Goal: Task Accomplishment & Management: Use online tool/utility

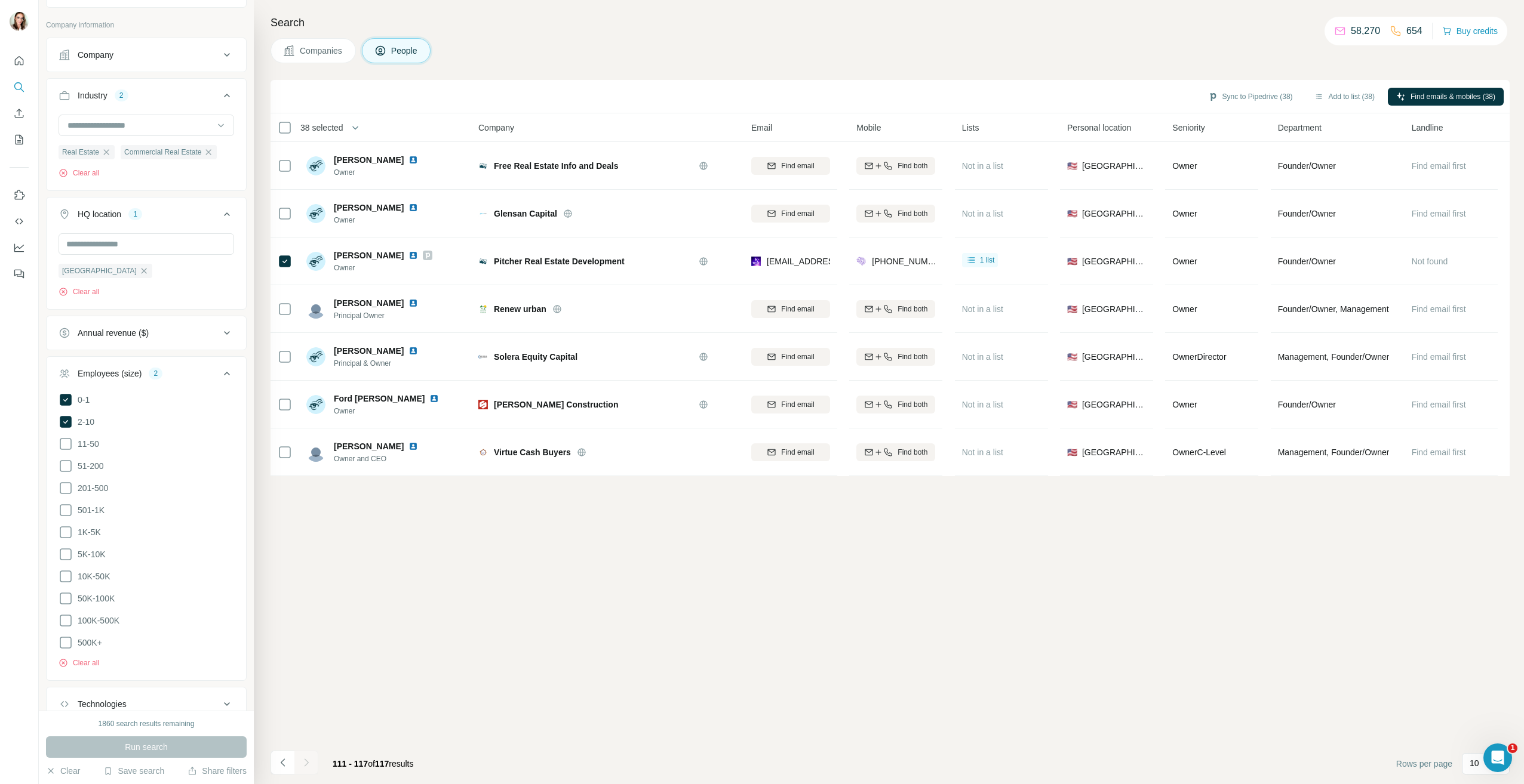
scroll to position [516, 0]
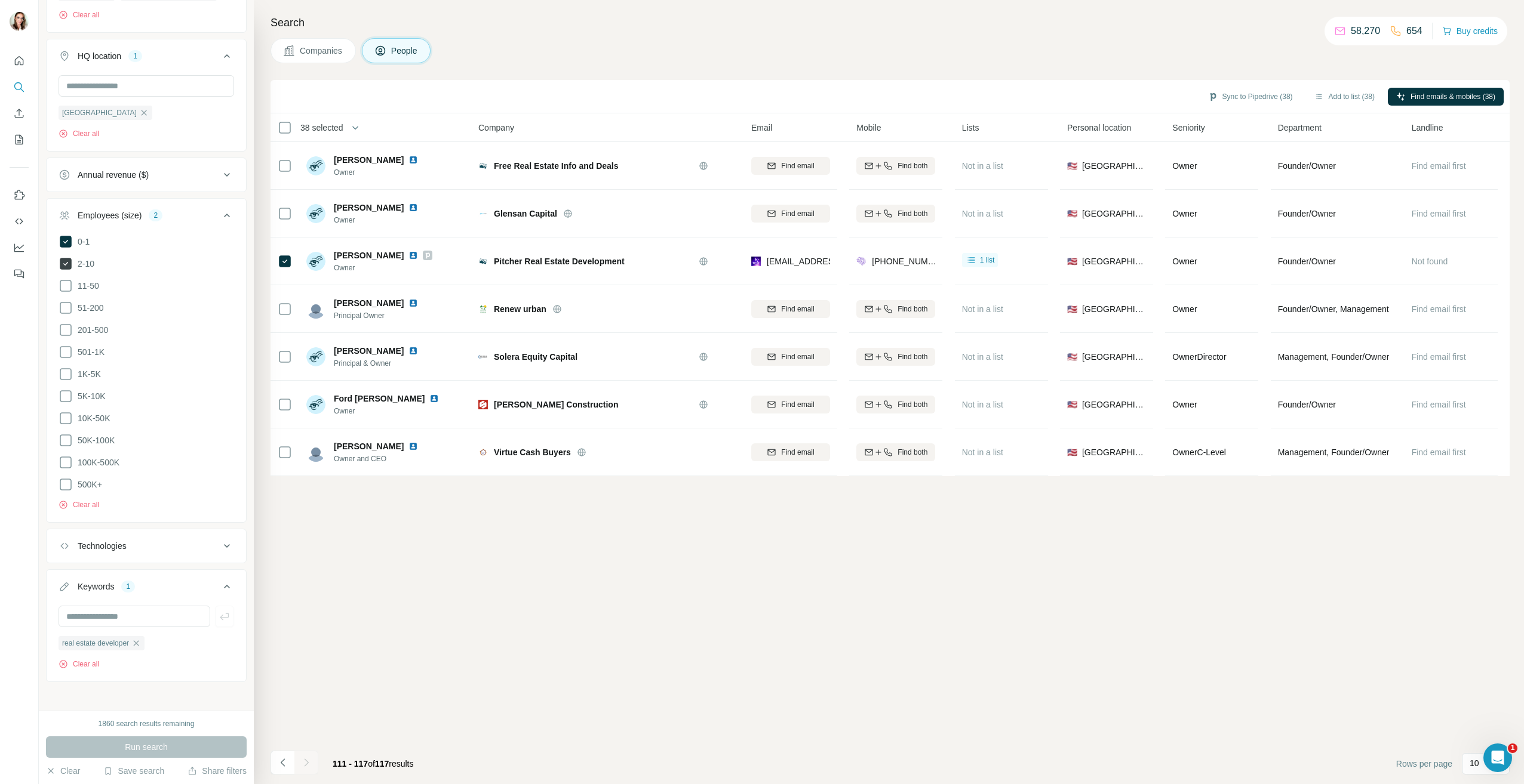
drag, startPoint x: 62, startPoint y: 244, endPoint x: 64, endPoint y: 283, distance: 39.1
click at [62, 244] on icon at bounding box center [65, 241] width 12 height 12
click at [65, 263] on icon at bounding box center [65, 264] width 12 height 12
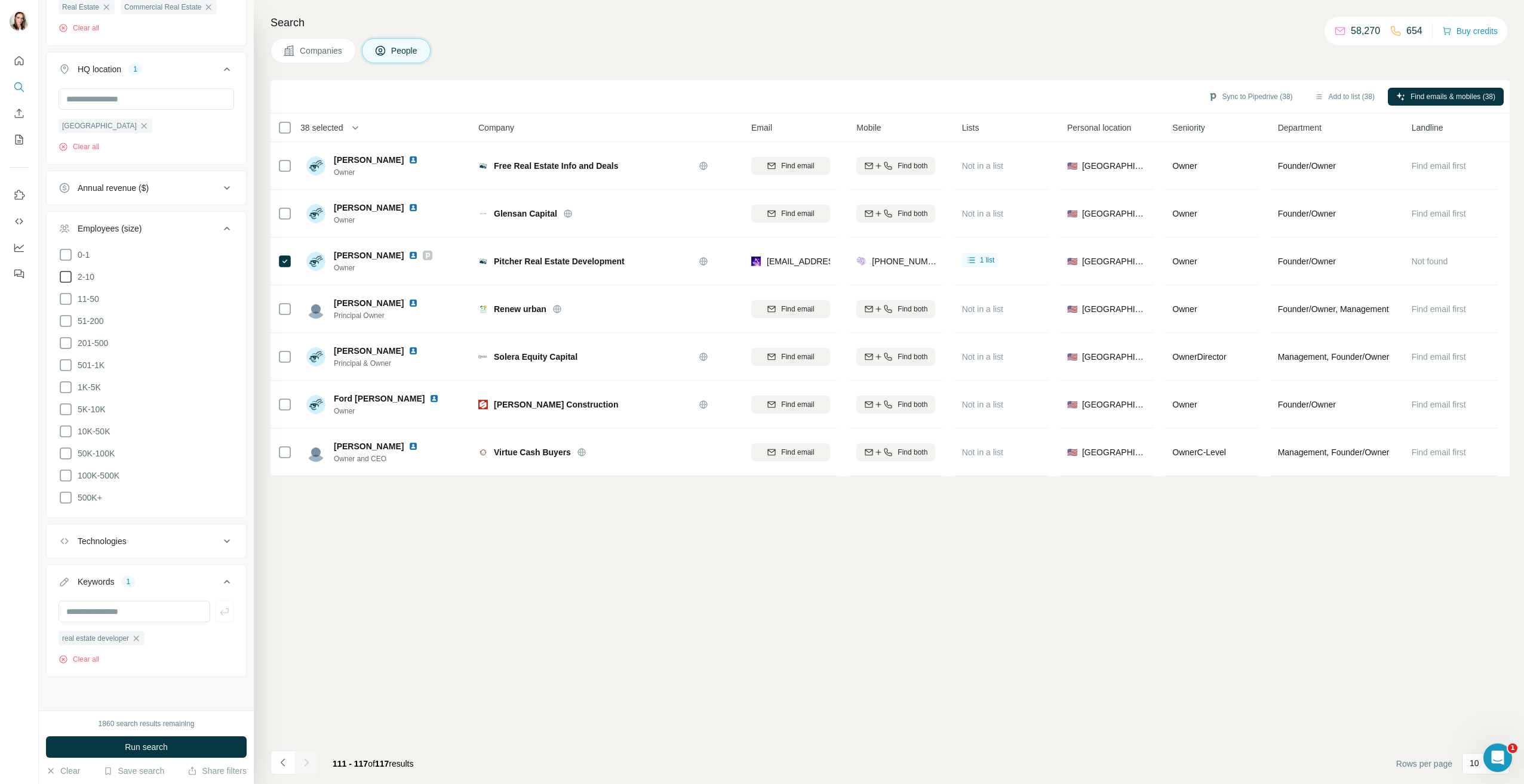
scroll to position [499, 0]
click at [64, 282] on icon at bounding box center [65, 281] width 14 height 14
click at [62, 282] on icon at bounding box center [65, 281] width 12 height 12
click at [65, 302] on icon at bounding box center [65, 304] width 14 height 14
click at [121, 748] on button "Run search" at bounding box center [147, 747] width 201 height 21
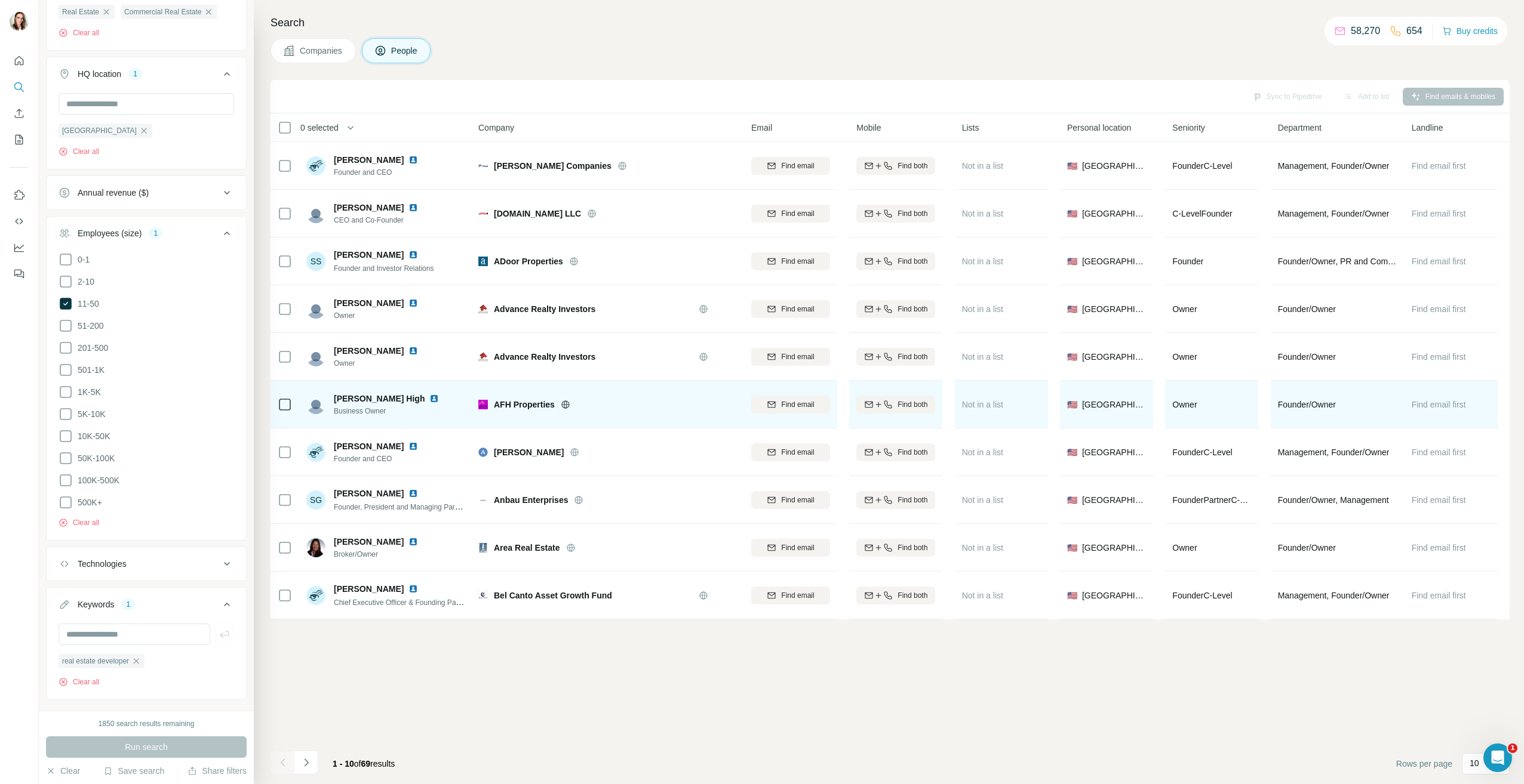
click at [430, 400] on img at bounding box center [434, 398] width 9 height 9
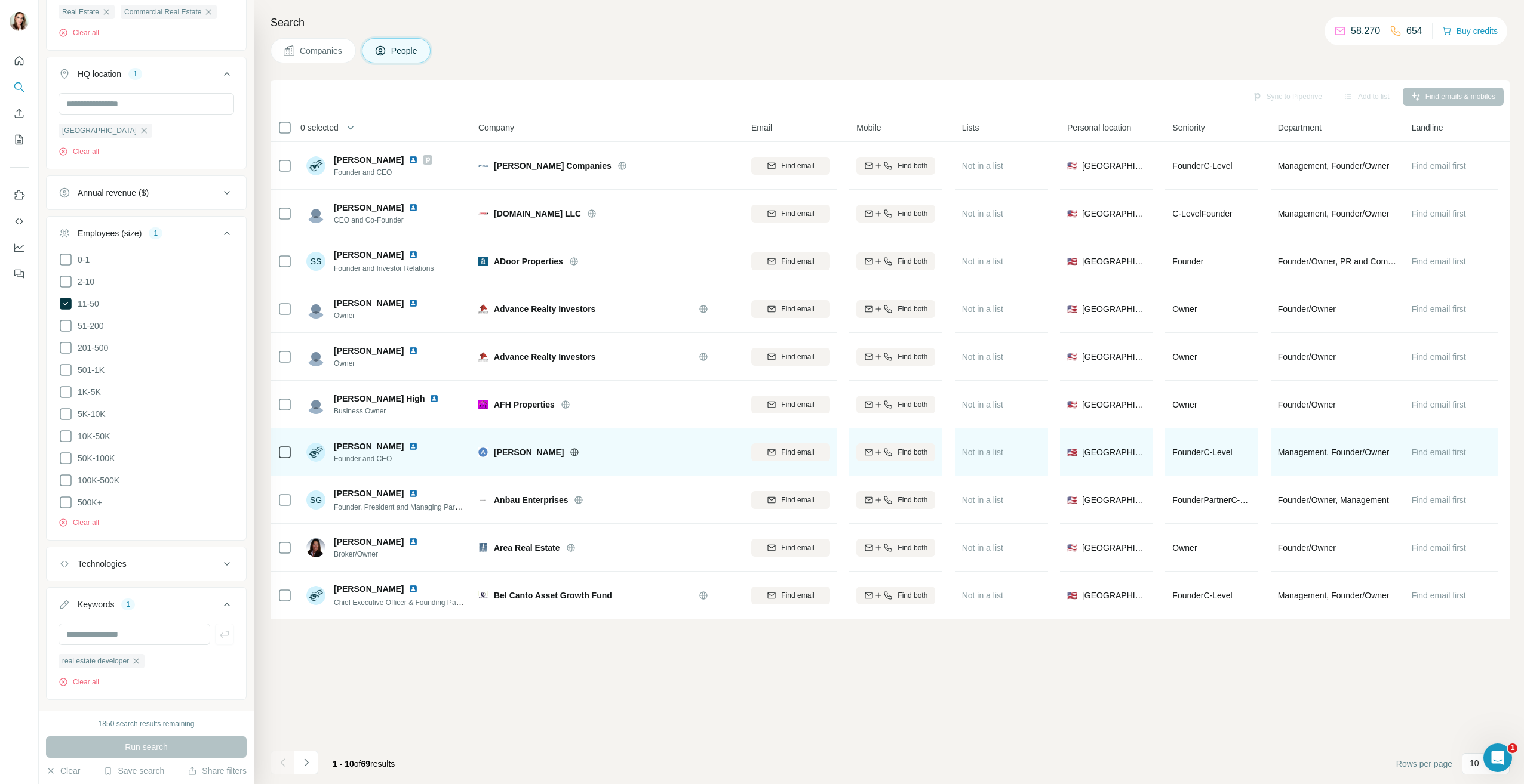
click at [408, 447] on img at bounding box center [413, 446] width 9 height 9
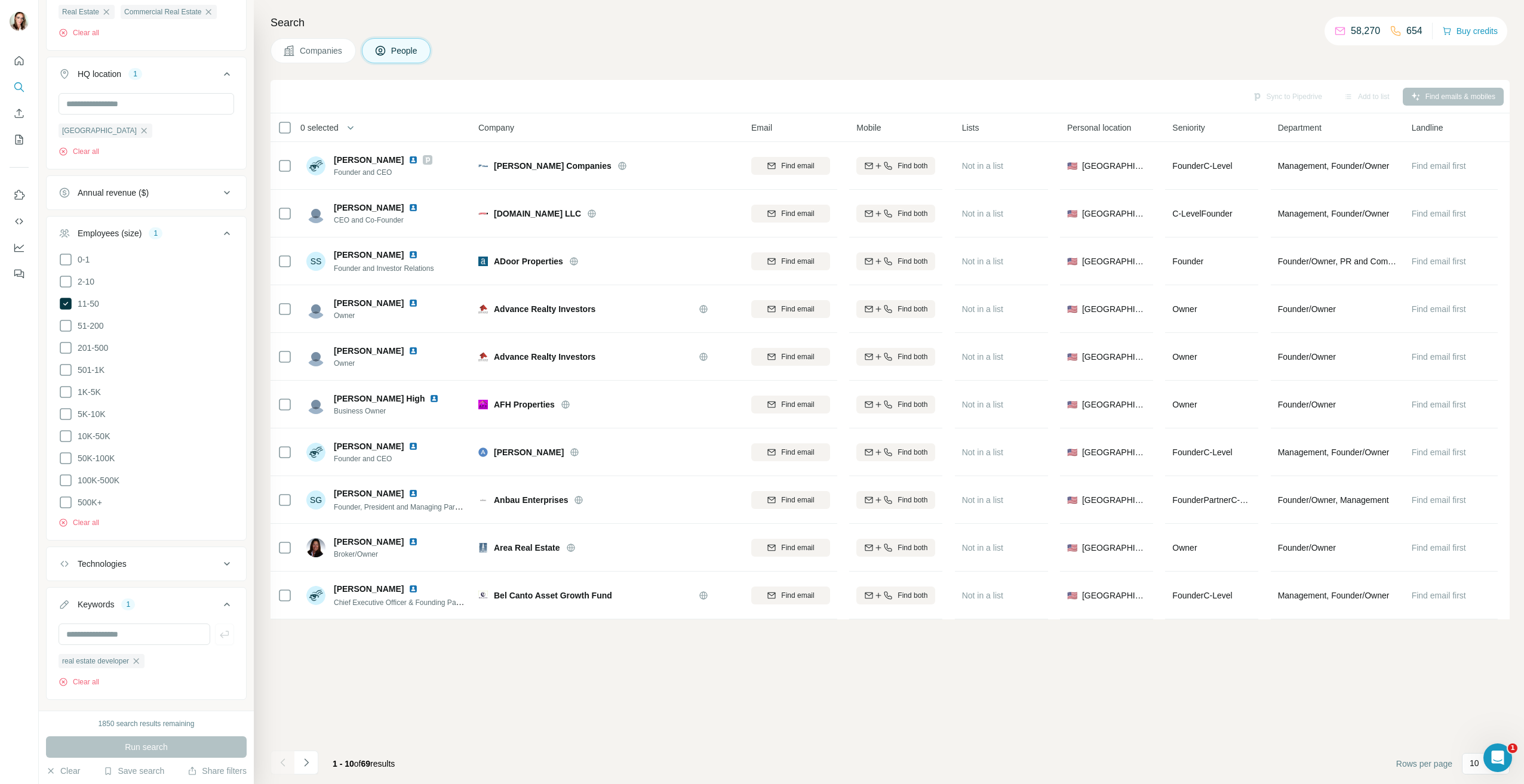
click at [306, 763] on icon "Navigate to next page" at bounding box center [306, 762] width 12 height 12
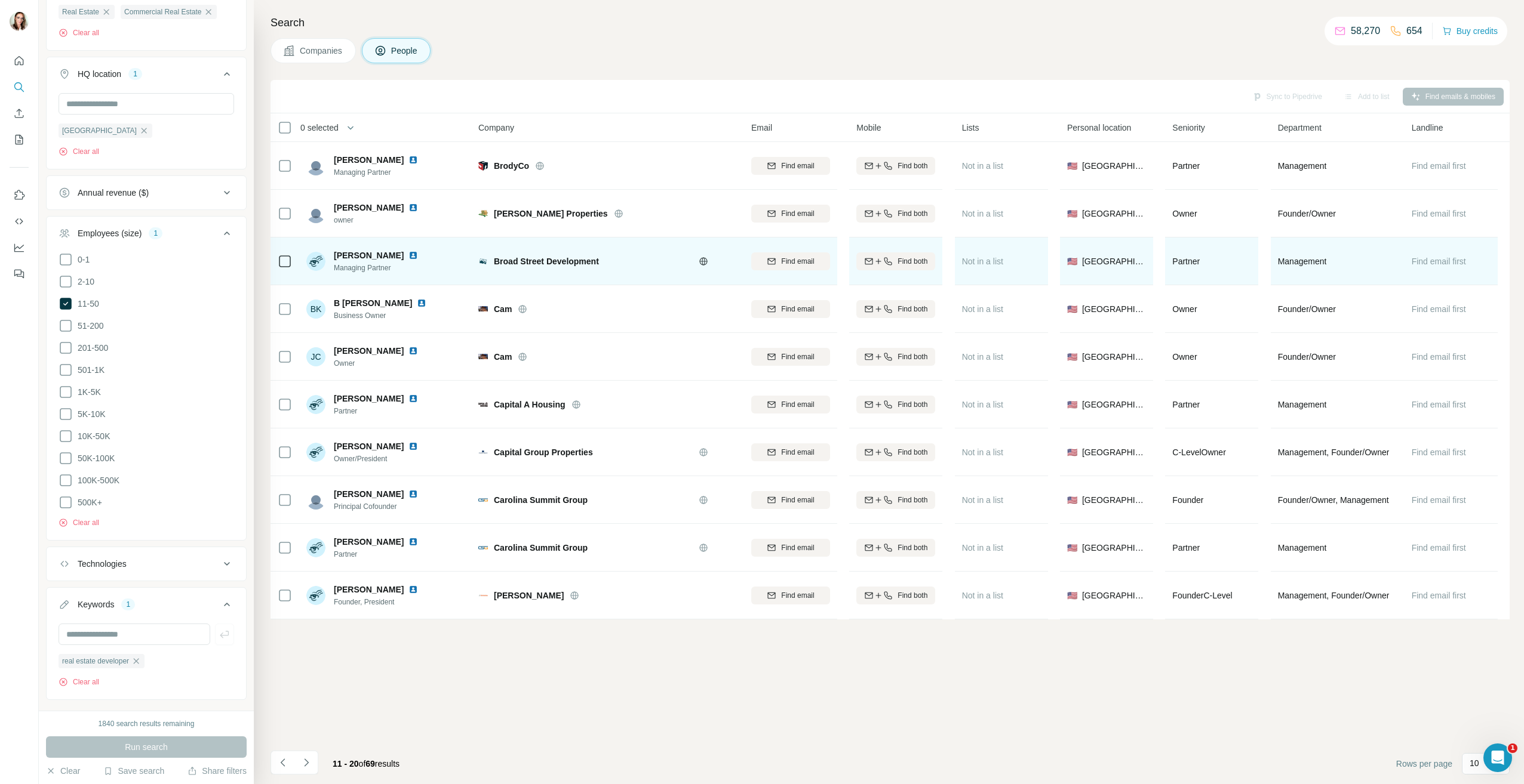
click at [408, 252] on img at bounding box center [413, 255] width 9 height 9
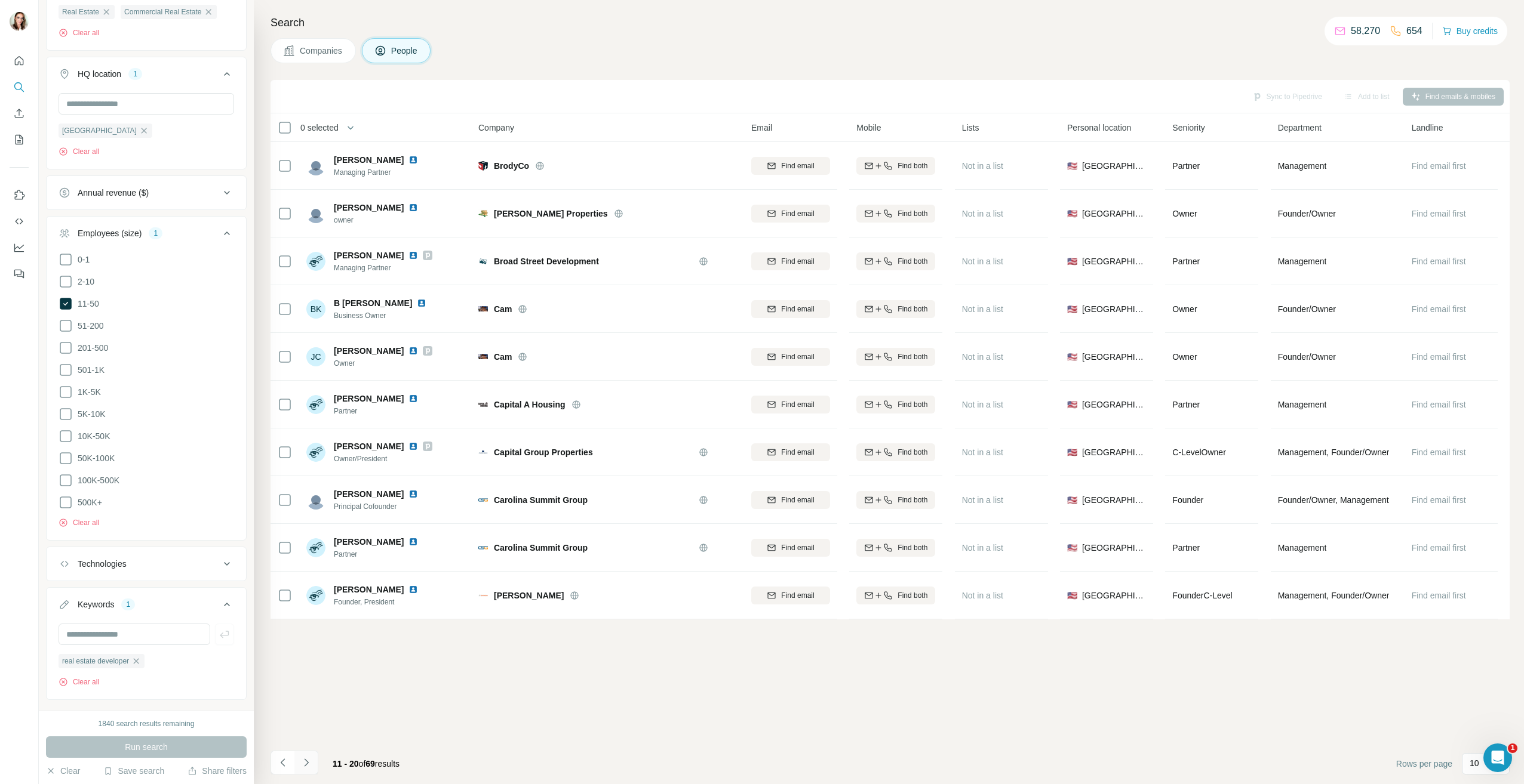
click at [312, 760] on button "Navigate to next page" at bounding box center [306, 763] width 24 height 24
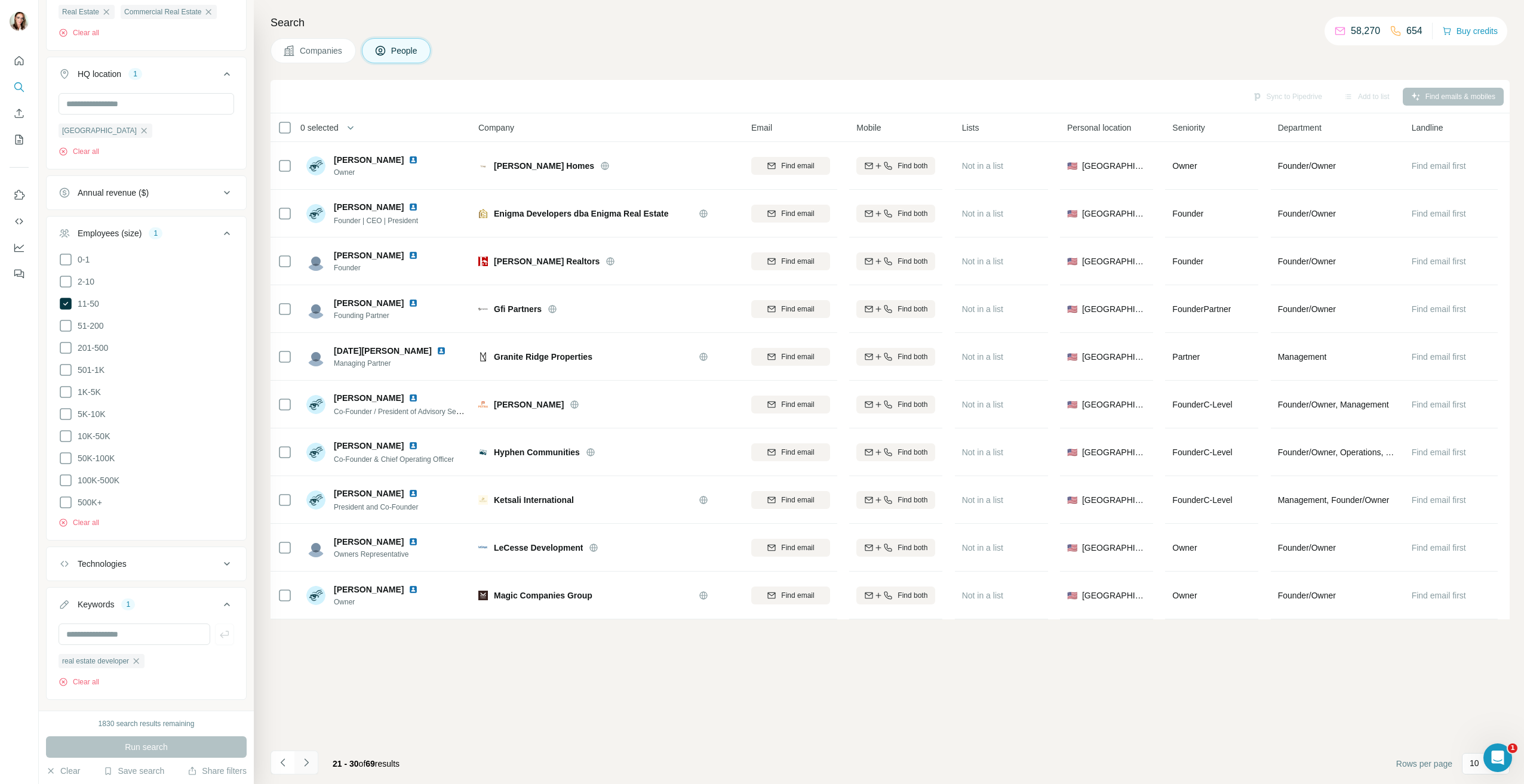
click at [306, 766] on icon "Navigate to next page" at bounding box center [306, 762] width 12 height 12
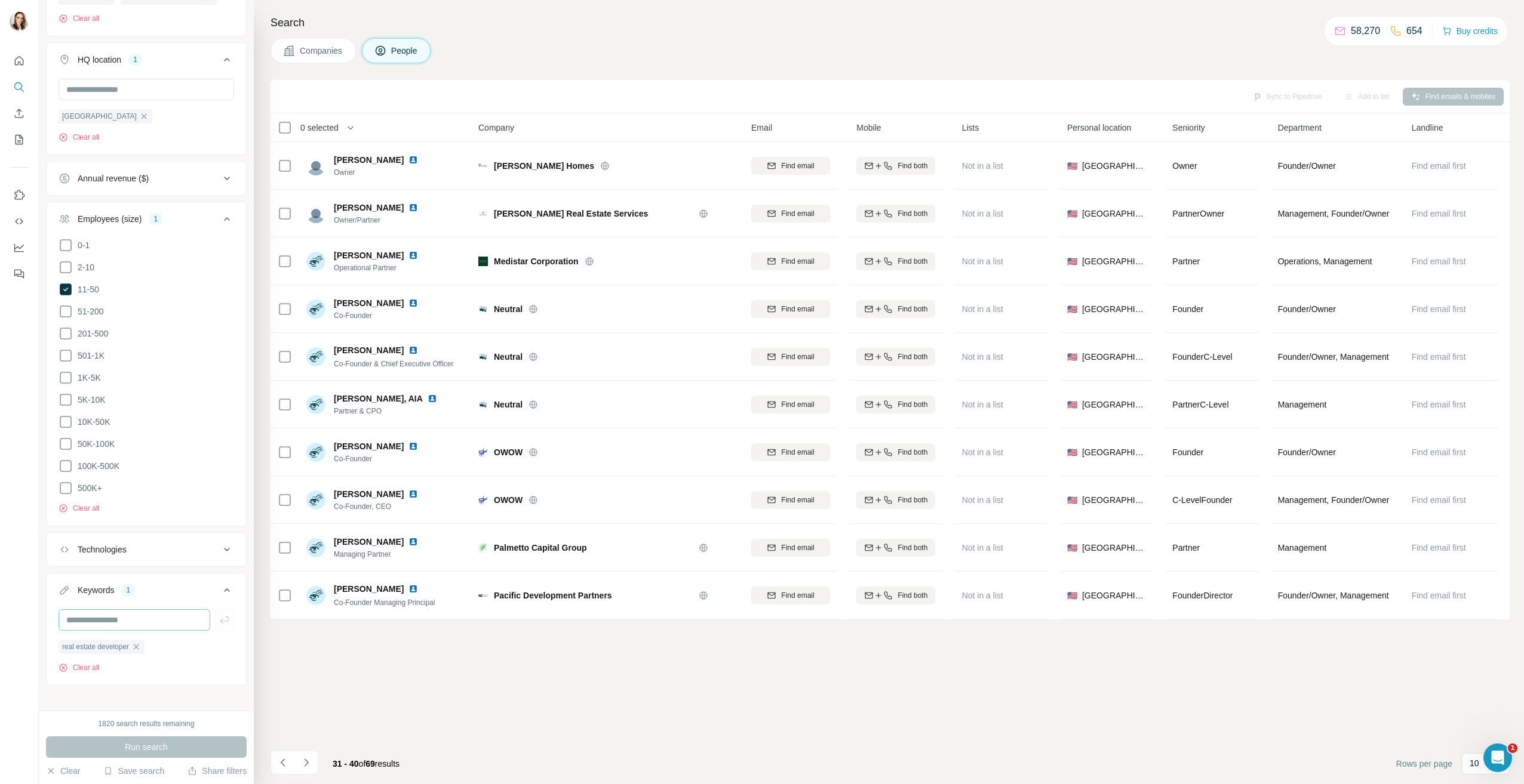
scroll to position [516, 0]
click at [128, 611] on input "text" at bounding box center [134, 616] width 152 height 21
type input "*"
type input "**********"
click at [215, 613] on button "button" at bounding box center [224, 616] width 19 height 21
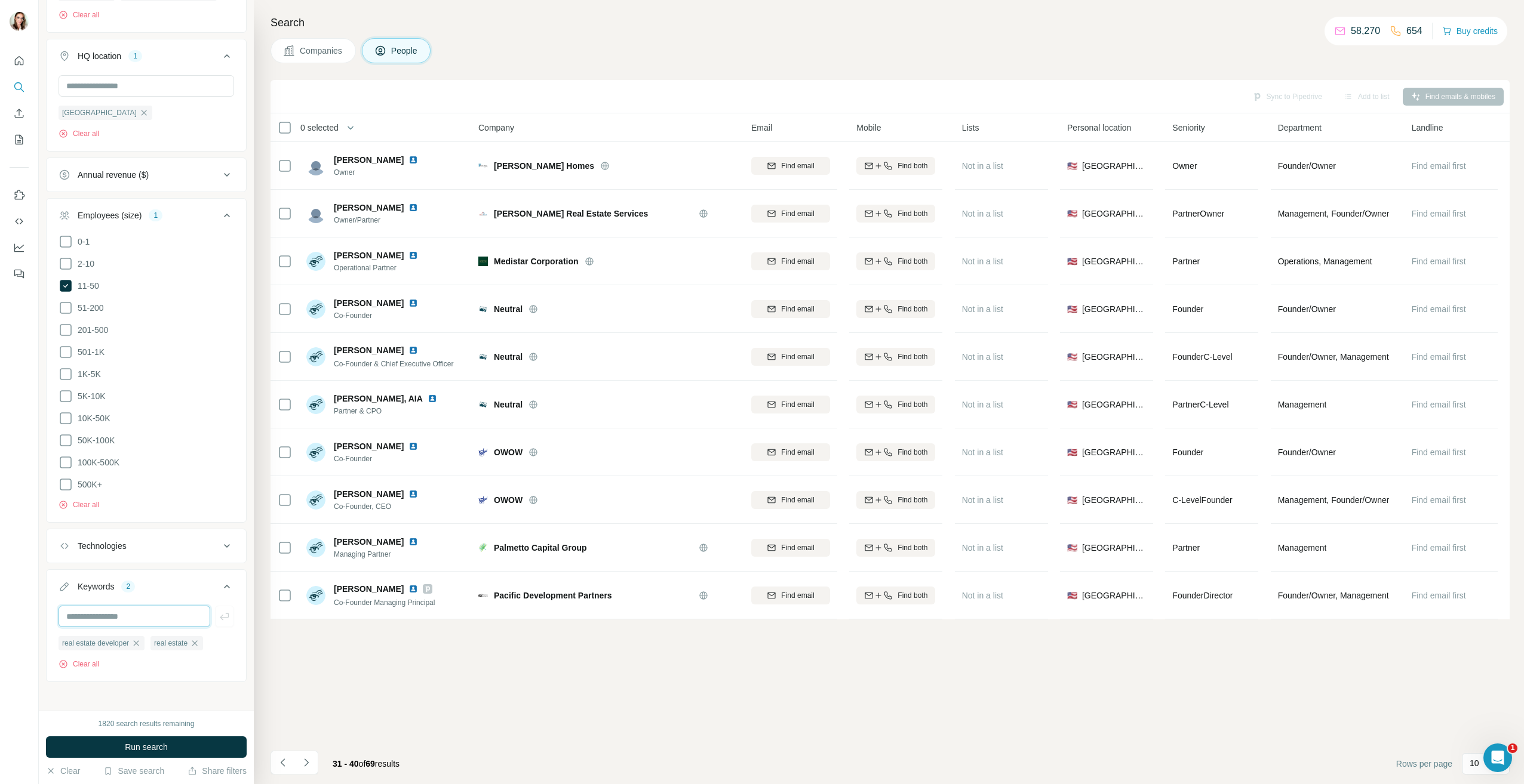
click at [140, 614] on input "text" at bounding box center [134, 616] width 152 height 21
type input "**********"
click at [219, 613] on icon "button" at bounding box center [224, 616] width 9 height 7
click at [317, 761] on button "Navigate to next page" at bounding box center [306, 763] width 24 height 24
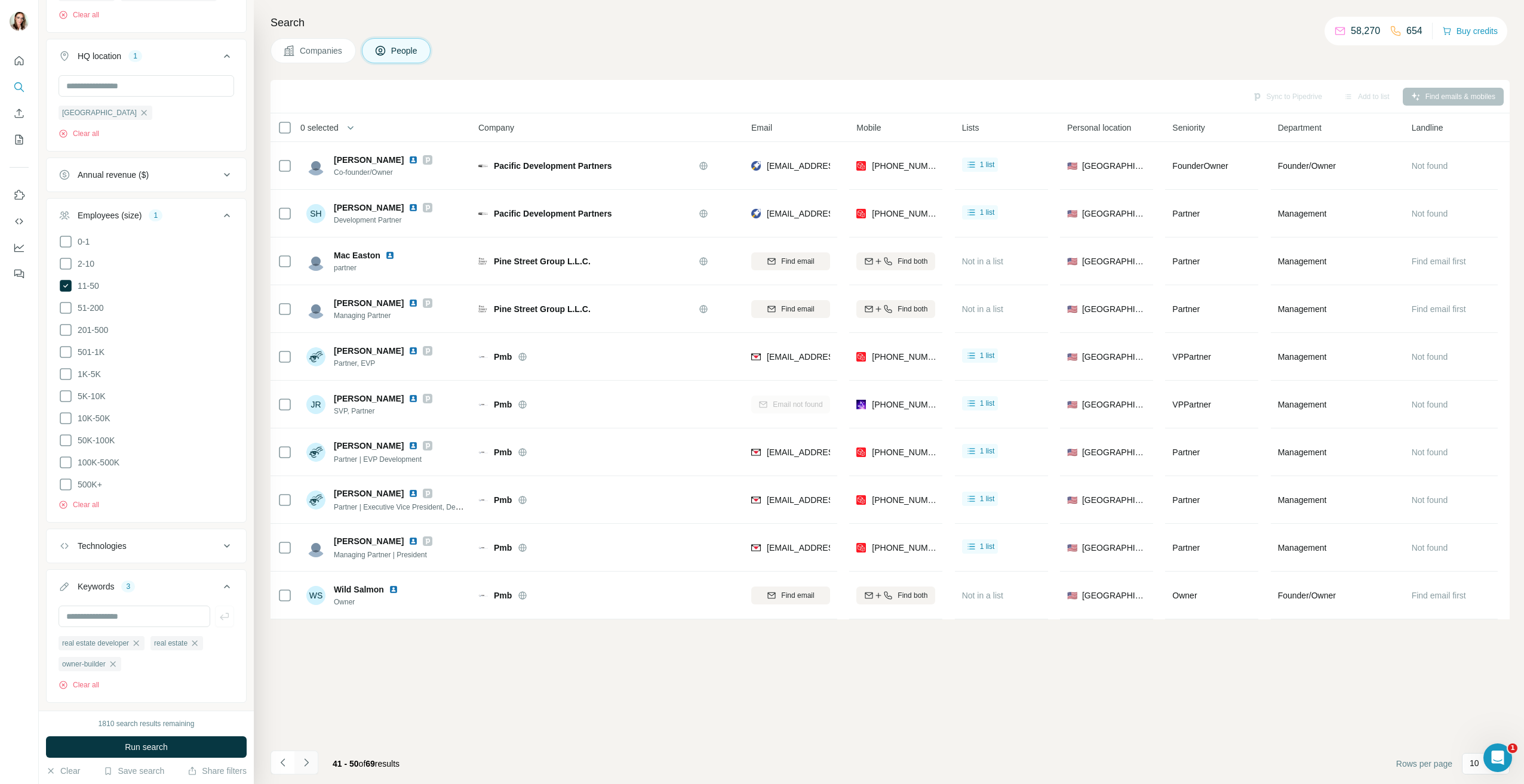
click at [308, 766] on icon "Navigate to next page" at bounding box center [306, 762] width 12 height 12
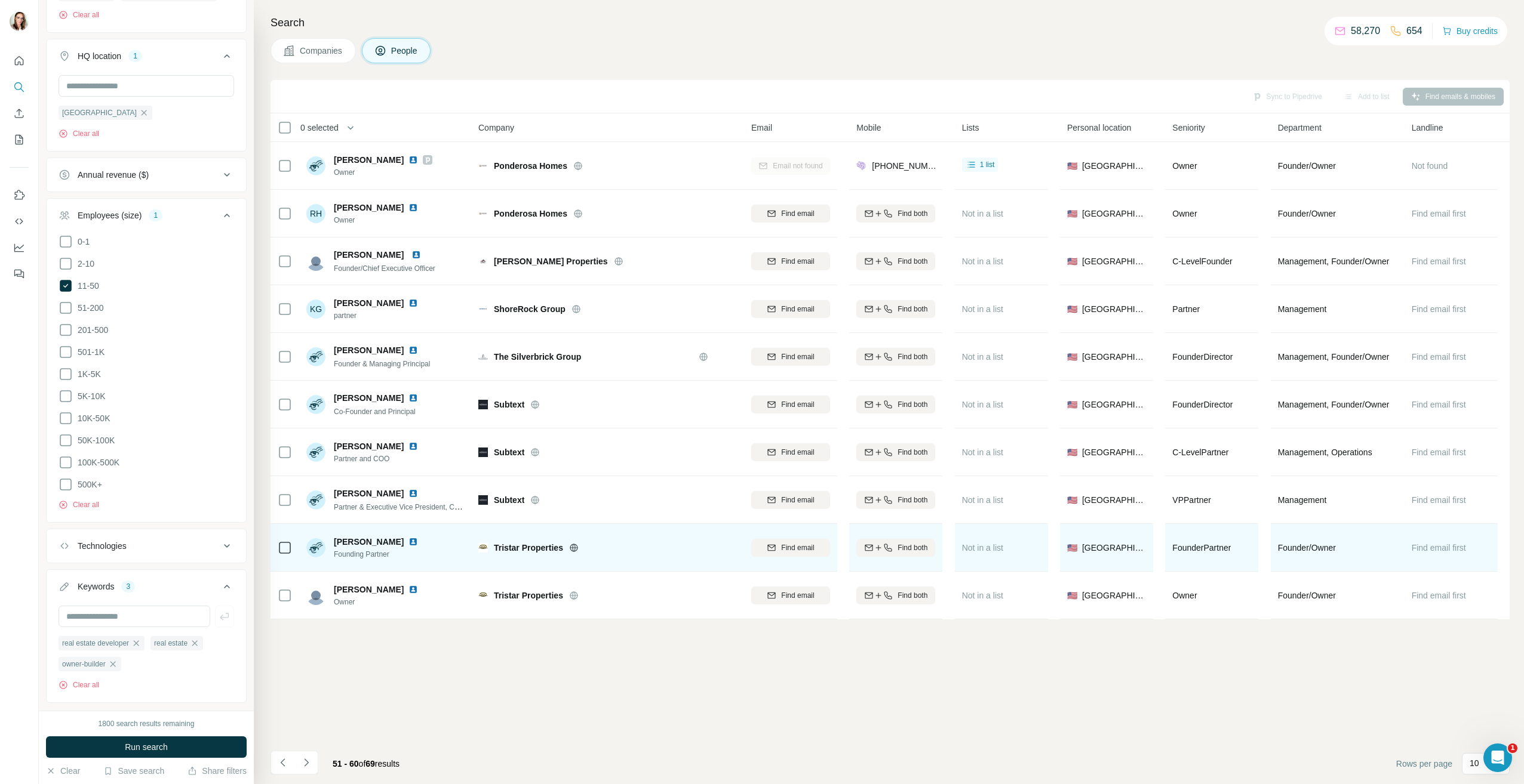
click at [418, 538] on img at bounding box center [413, 542] width 9 height 9
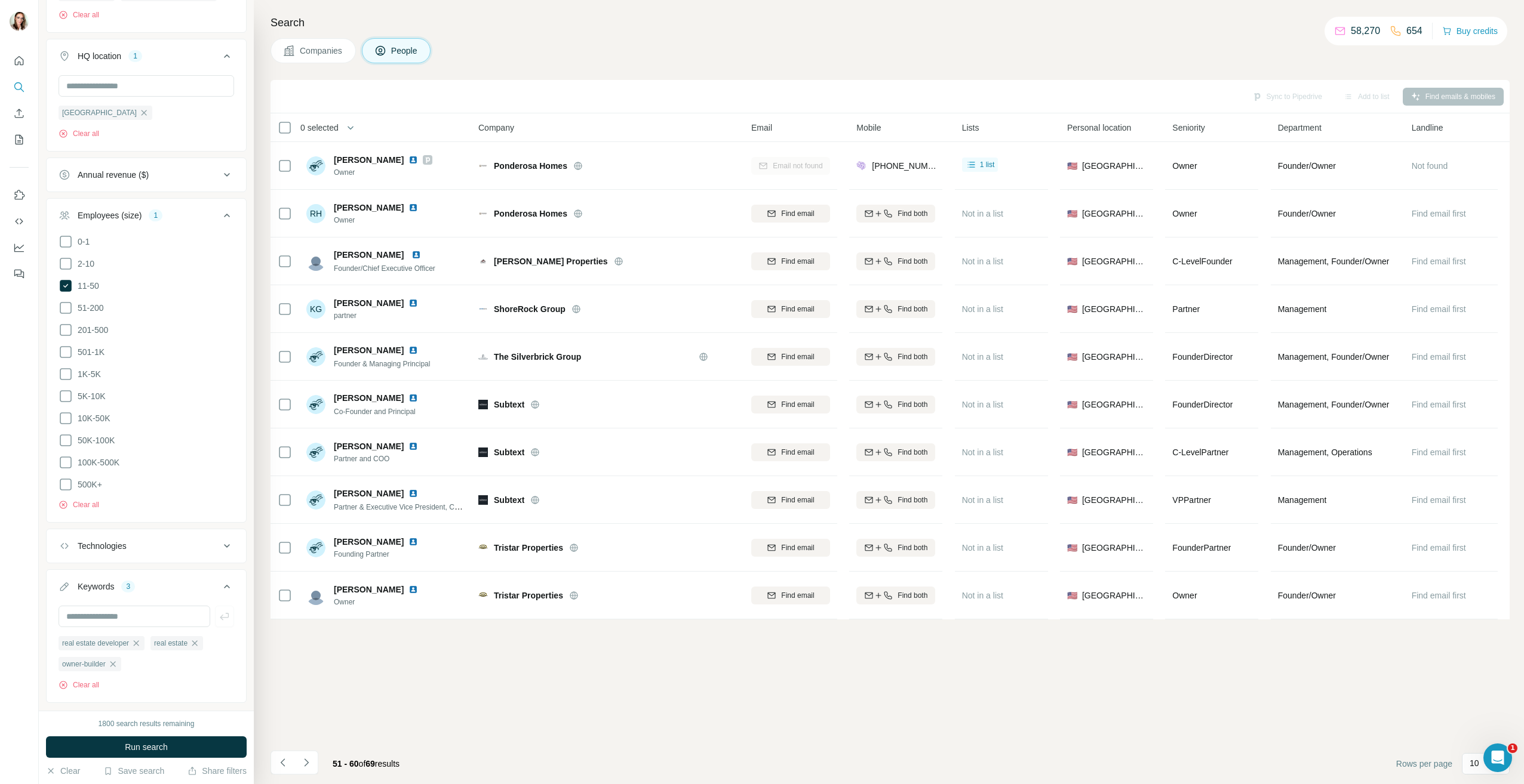
click at [306, 765] on icon "Navigate to next page" at bounding box center [306, 762] width 12 height 12
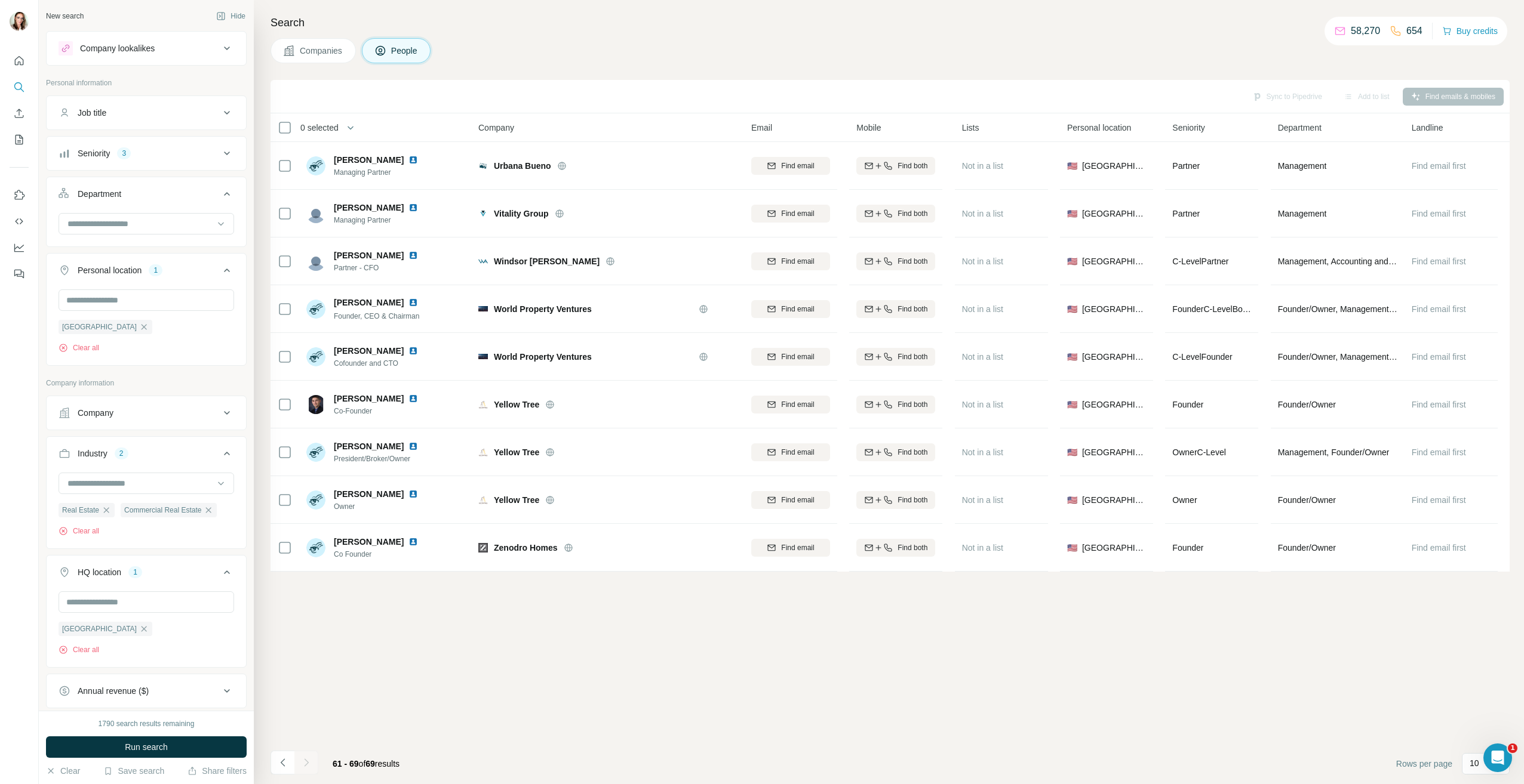
click at [127, 55] on button "Company lookalikes" at bounding box center [147, 49] width 200 height 29
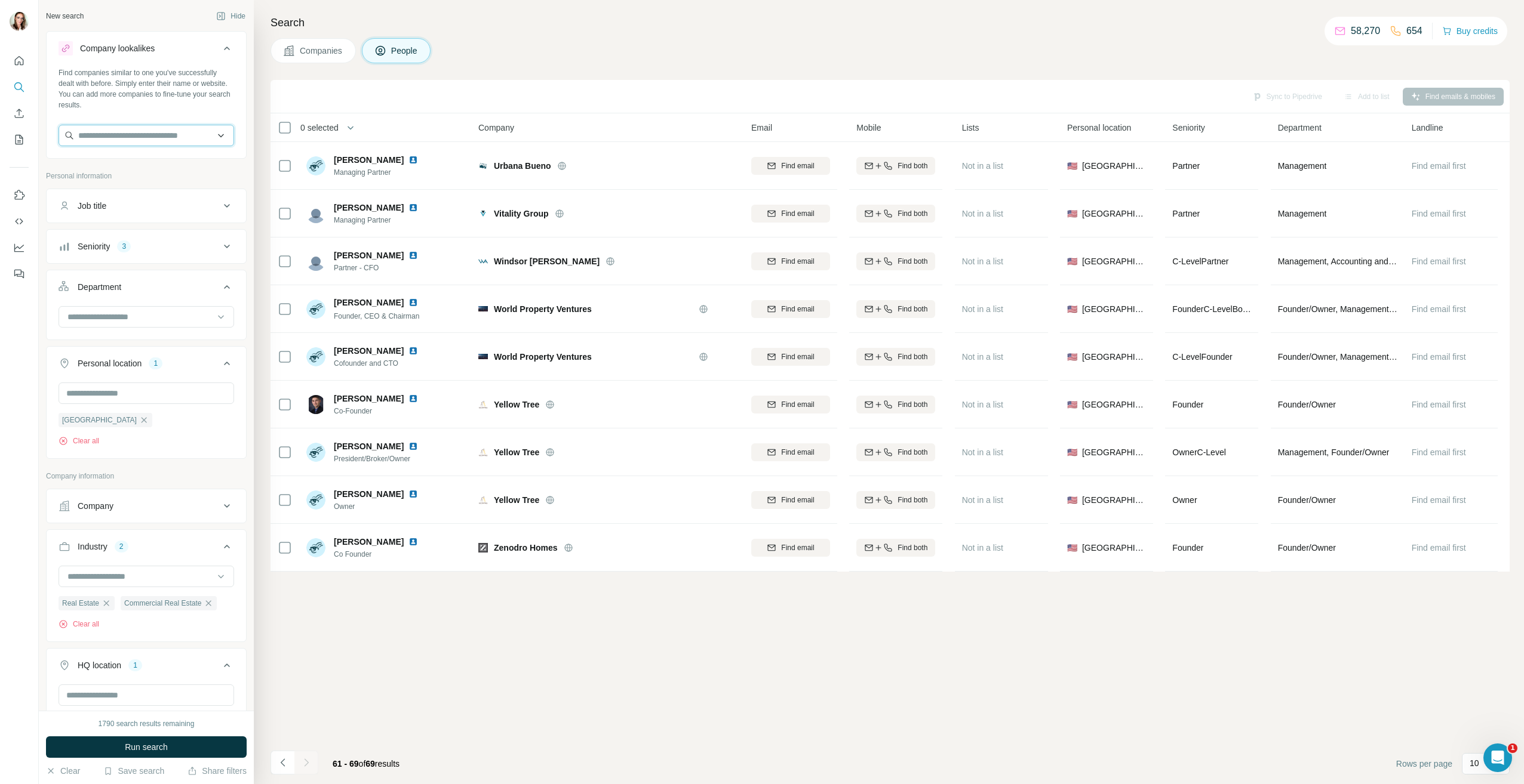
click at [131, 129] on input "text" at bounding box center [147, 135] width 176 height 21
type input "**********"
click at [141, 164] on p "[PERSON_NAME] Development Group" at bounding box center [153, 168] width 125 height 24
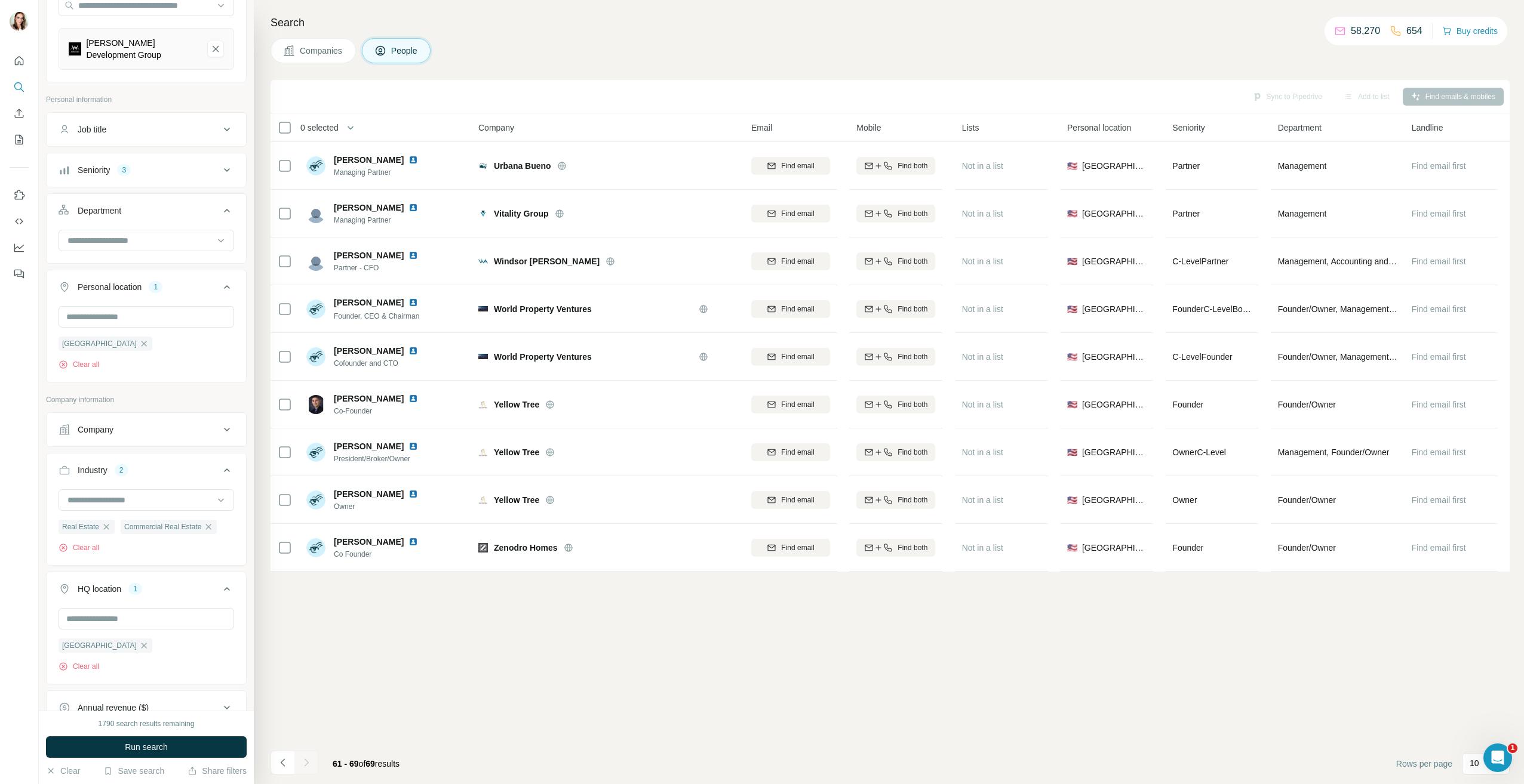
scroll to position [179, 0]
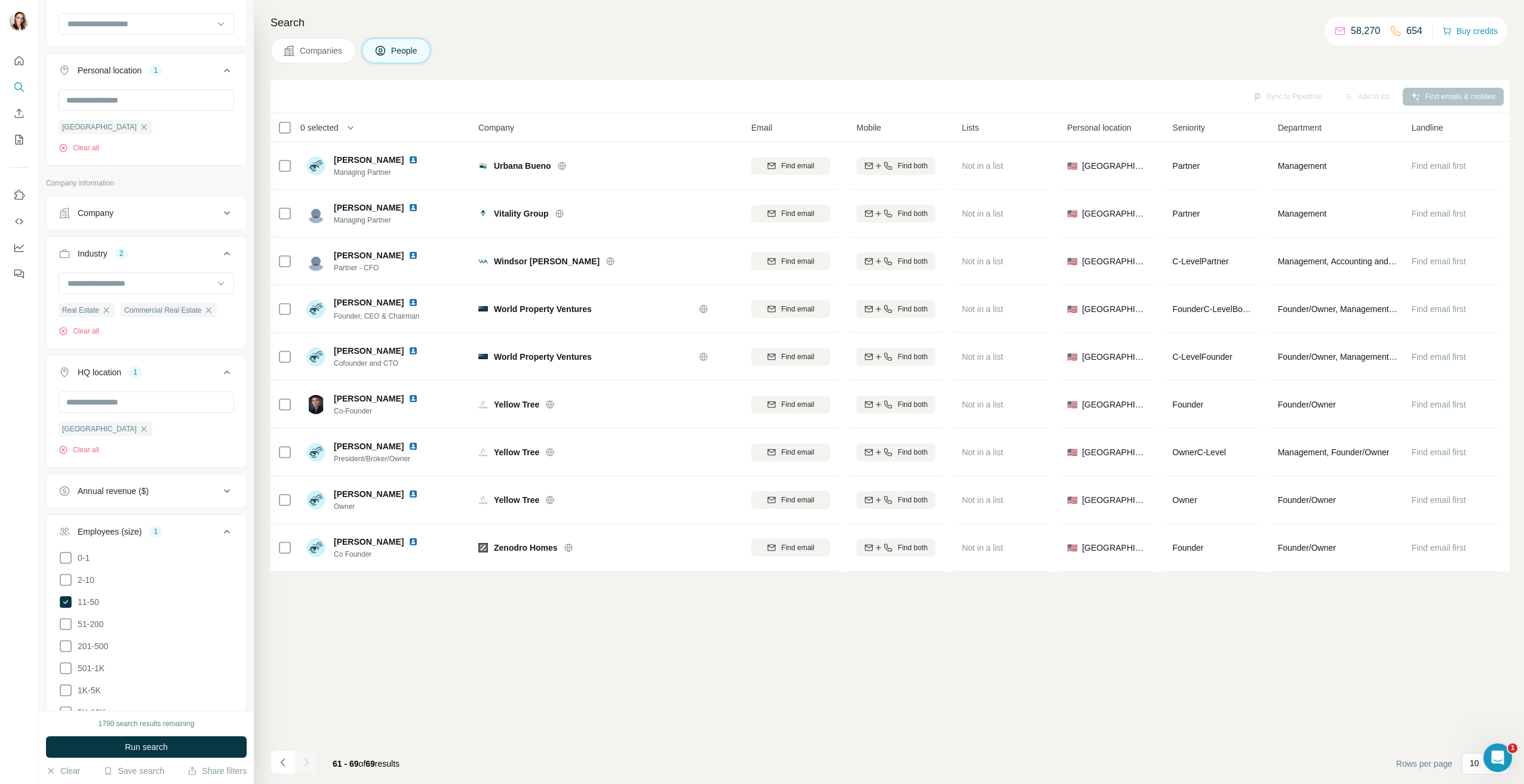
scroll to position [358, 0]
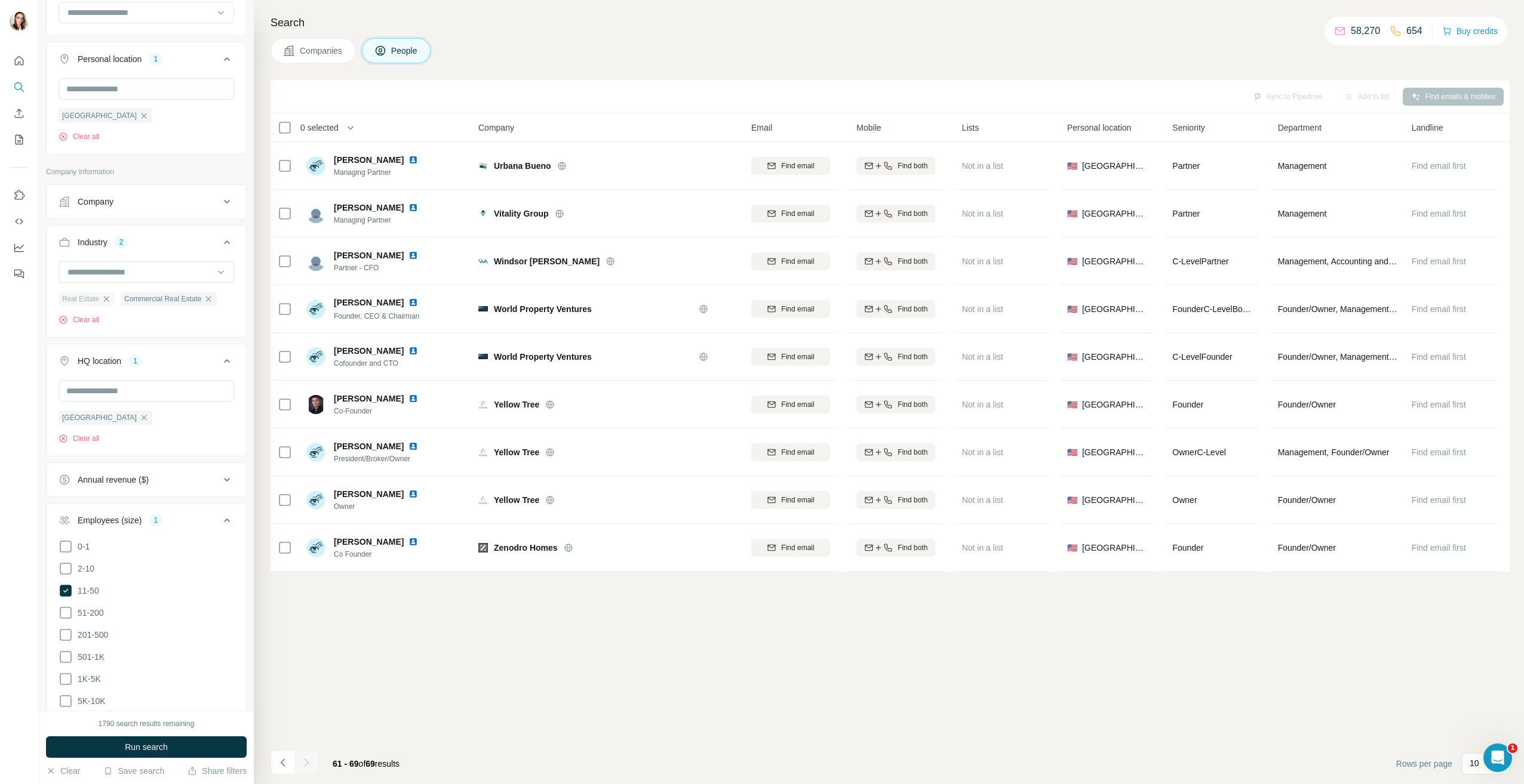
click at [106, 302] on icon "button" at bounding box center [106, 299] width 9 height 9
click at [150, 301] on icon "button" at bounding box center [146, 299] width 9 height 9
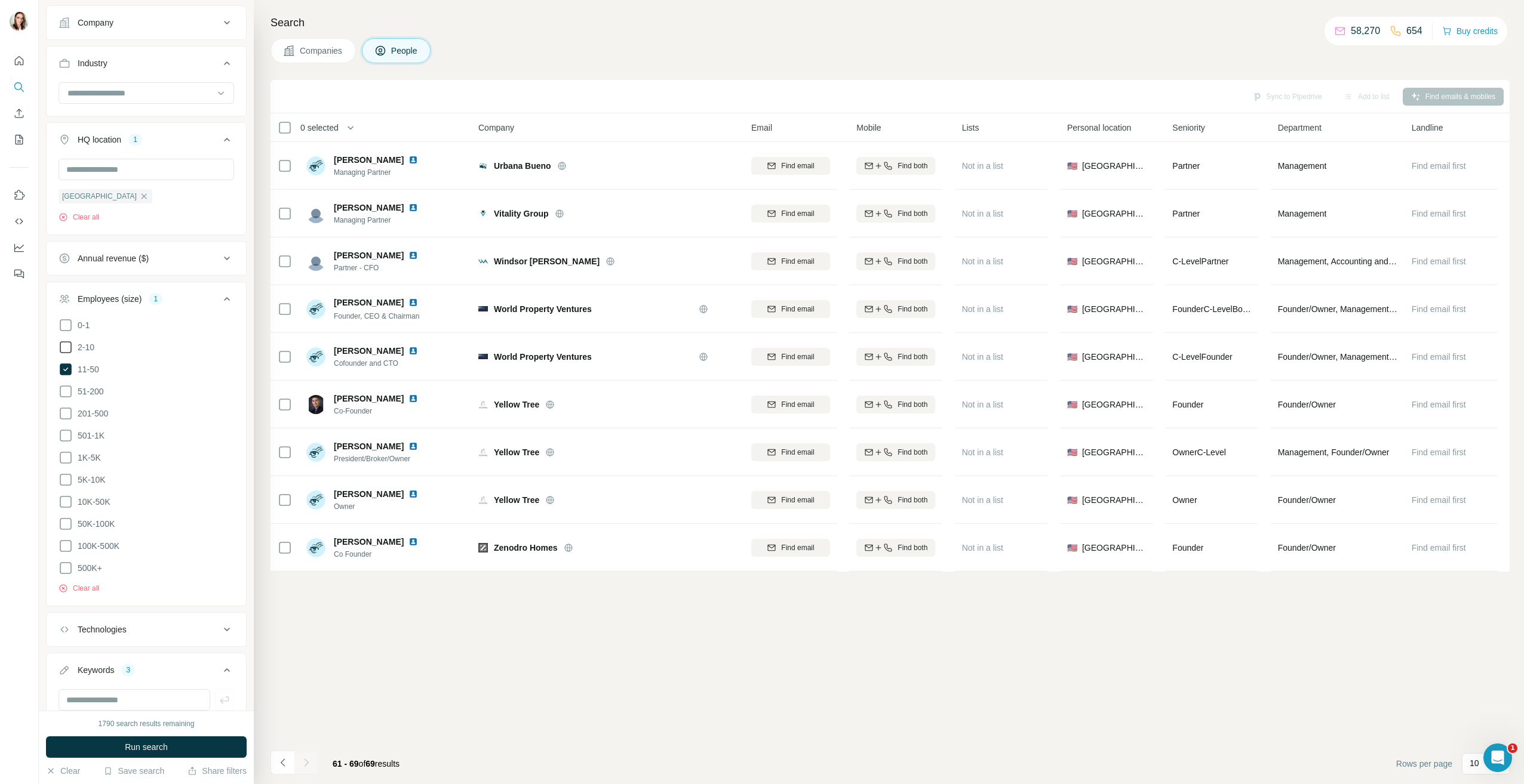
click at [65, 341] on icon at bounding box center [65, 347] width 14 height 14
click at [66, 325] on icon at bounding box center [65, 325] width 14 height 14
click at [219, 302] on icon at bounding box center [226, 299] width 14 height 14
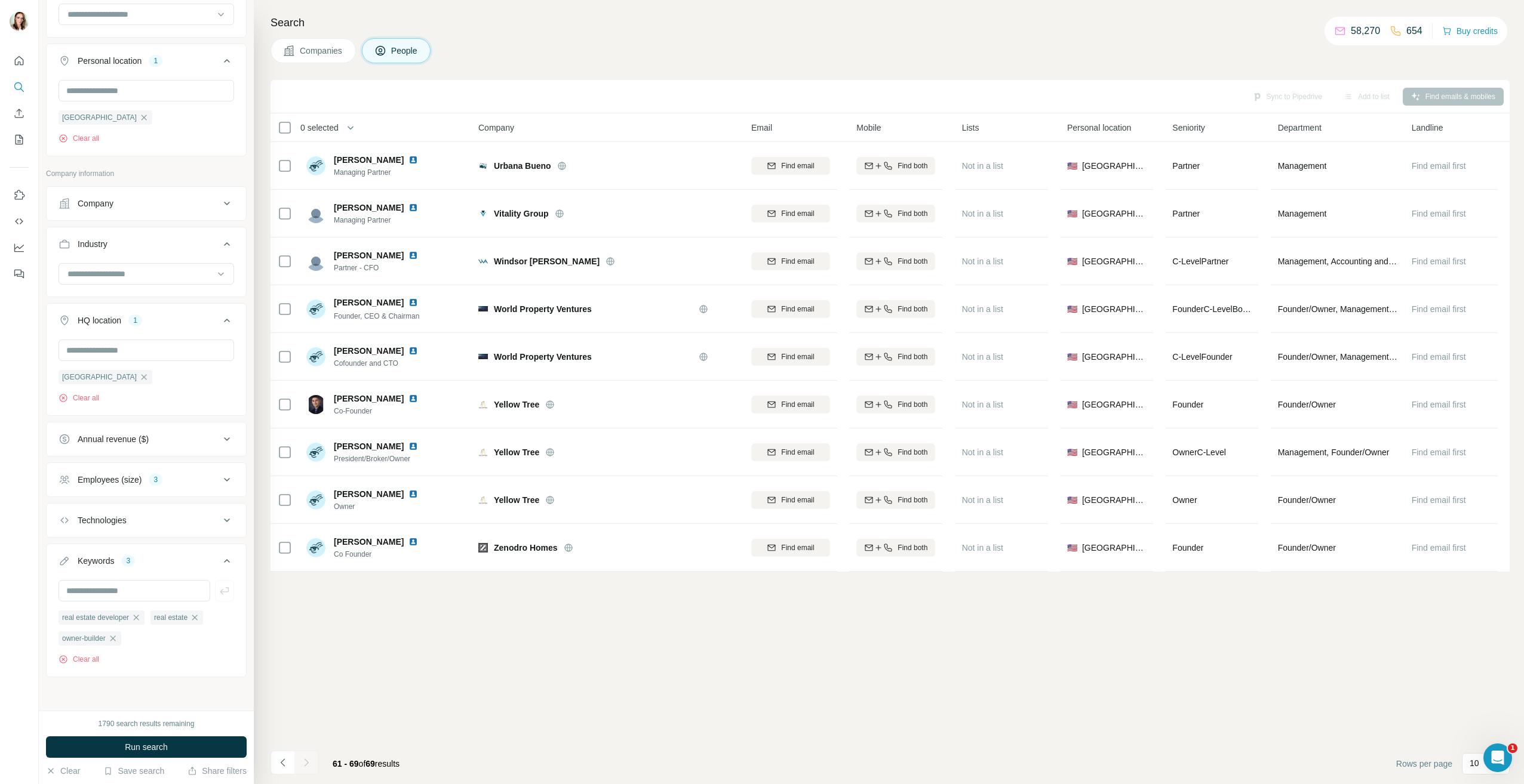
scroll to position [359, 0]
click at [173, 752] on button "Run search" at bounding box center [147, 747] width 201 height 21
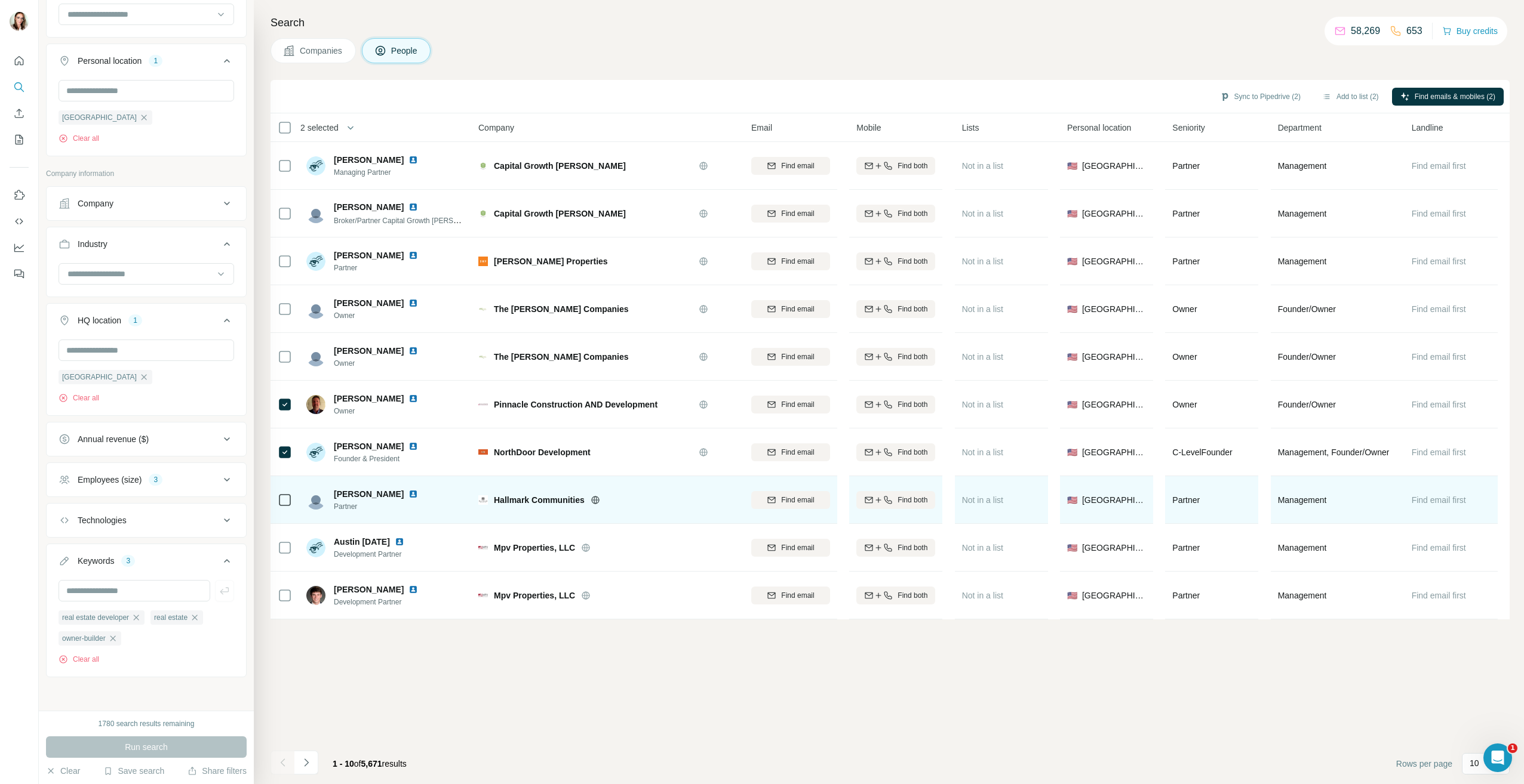
click at [408, 492] on img at bounding box center [413, 494] width 9 height 9
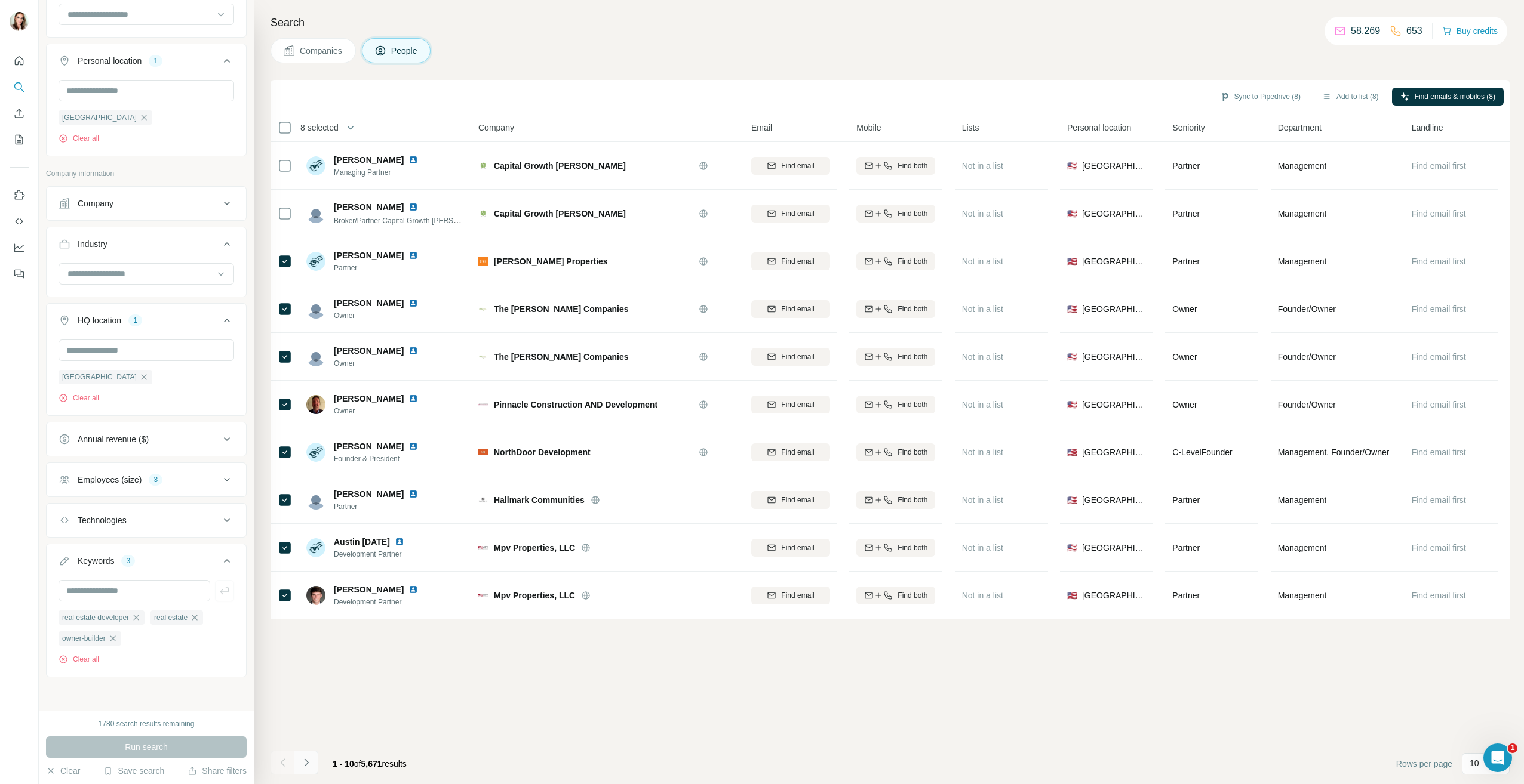
click at [301, 767] on icon "Navigate to next page" at bounding box center [306, 762] width 12 height 12
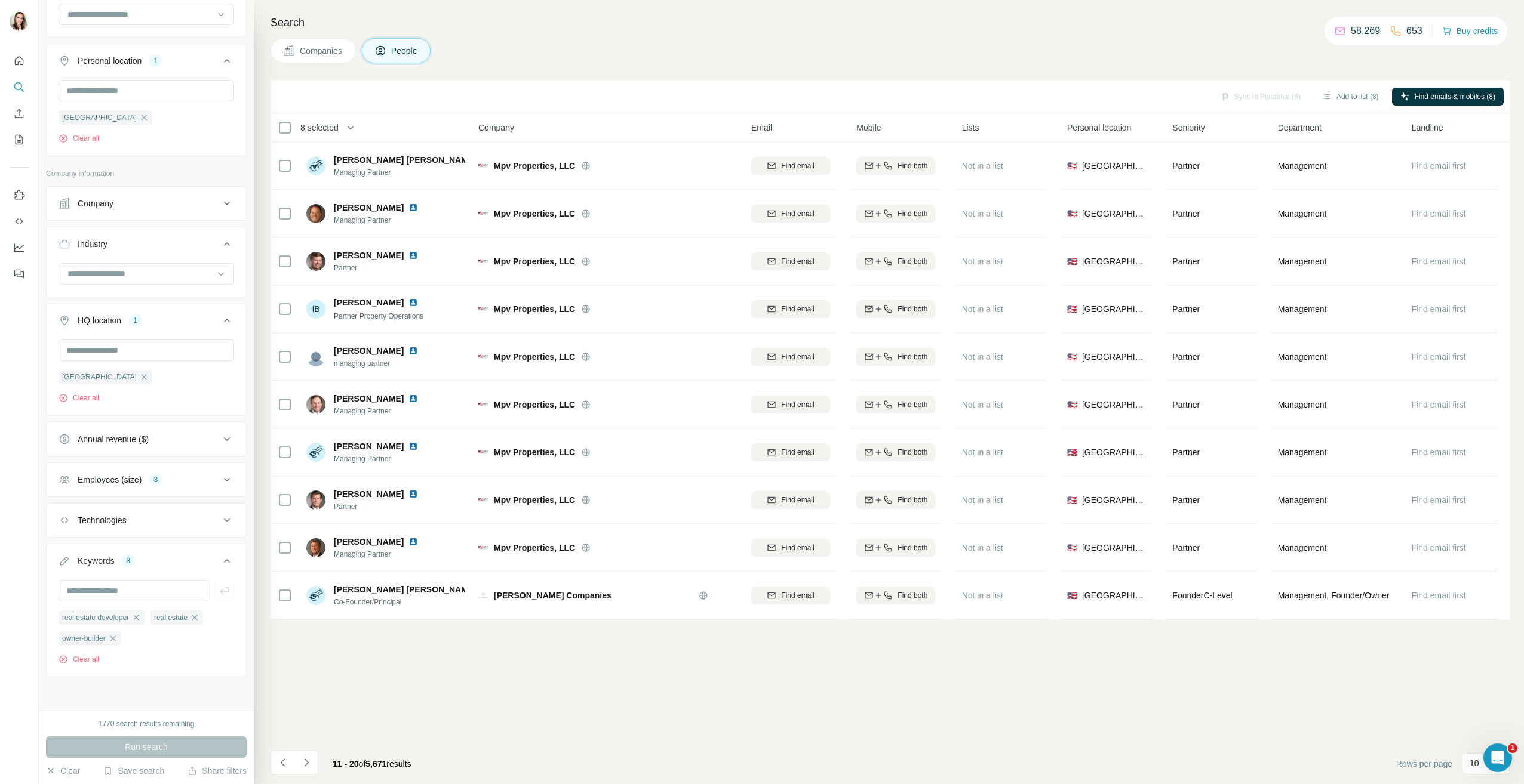
click at [307, 773] on button "Navigate to next page" at bounding box center [306, 763] width 24 height 24
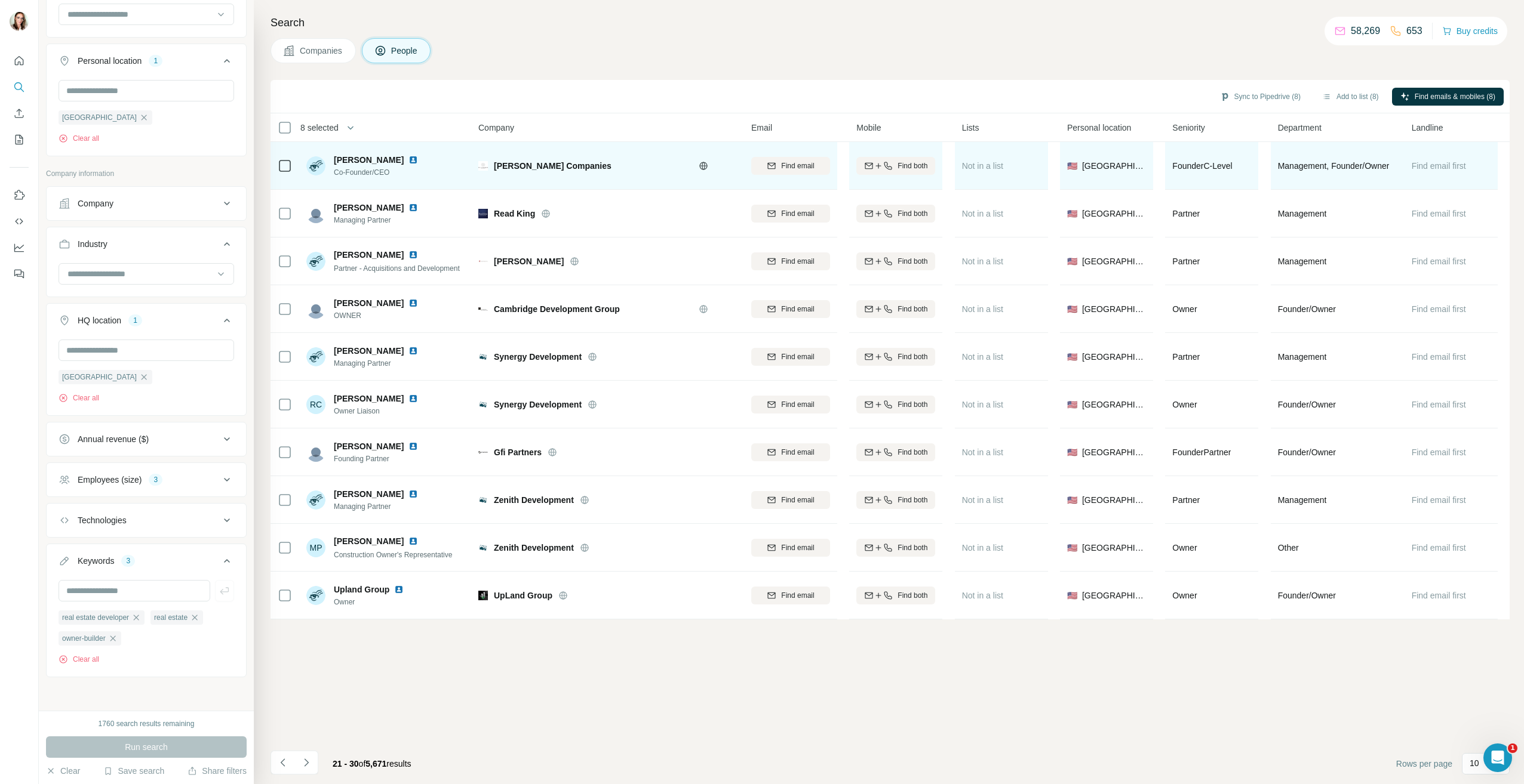
click at [418, 158] on img at bounding box center [413, 160] width 9 height 9
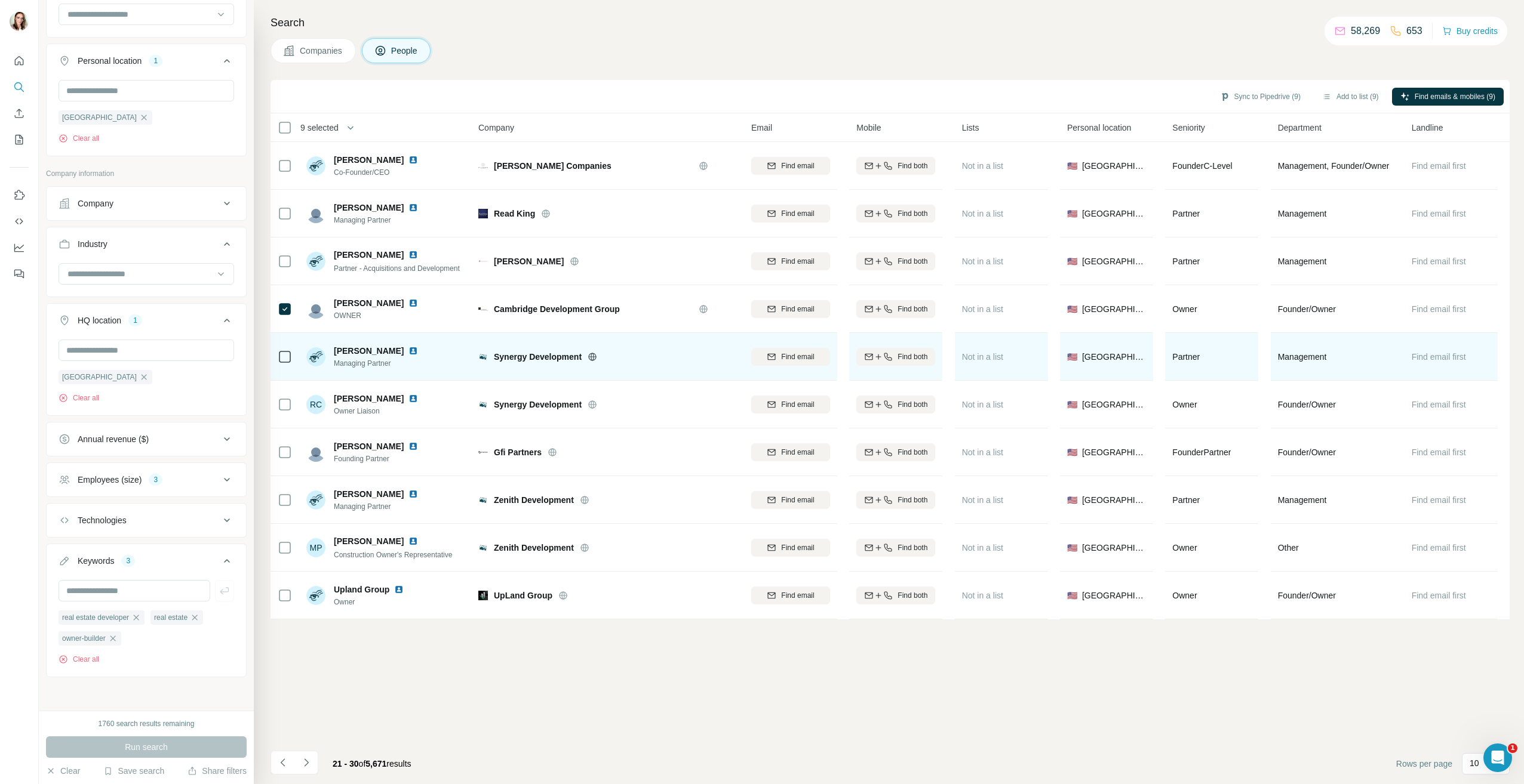
click at [277, 356] on td at bounding box center [285, 356] width 29 height 48
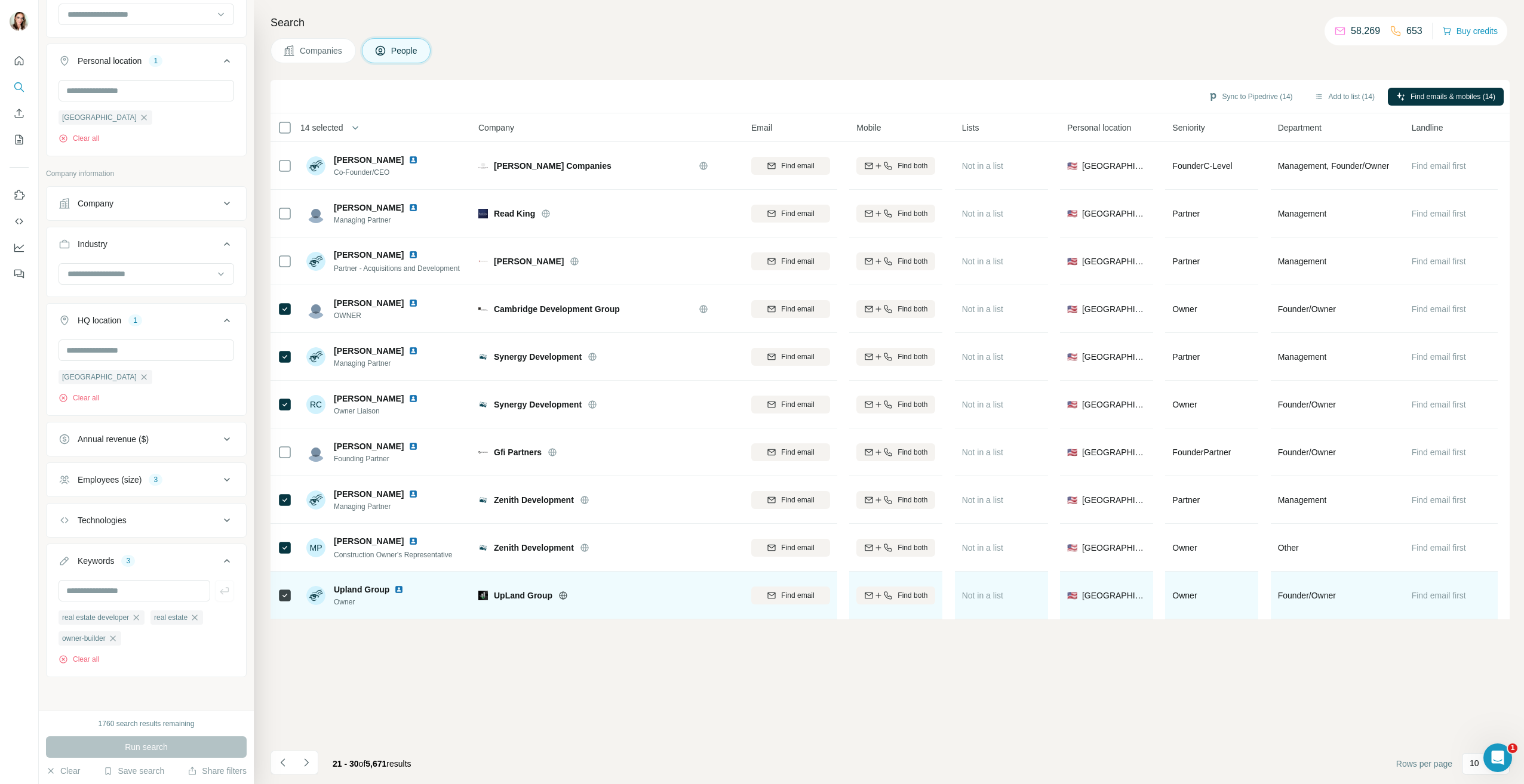
click at [402, 587] on img at bounding box center [398, 589] width 9 height 9
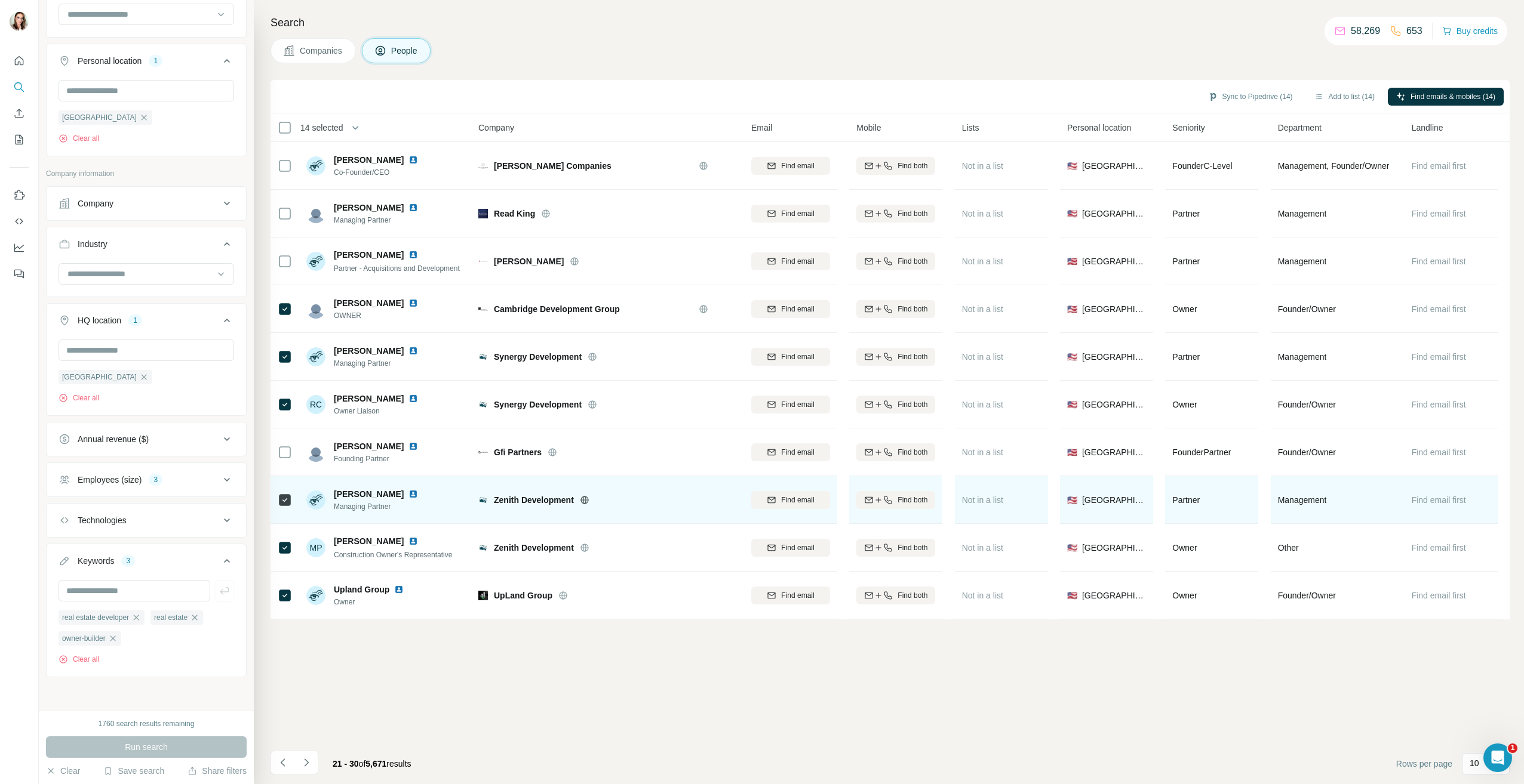
click at [408, 495] on img at bounding box center [413, 494] width 9 height 9
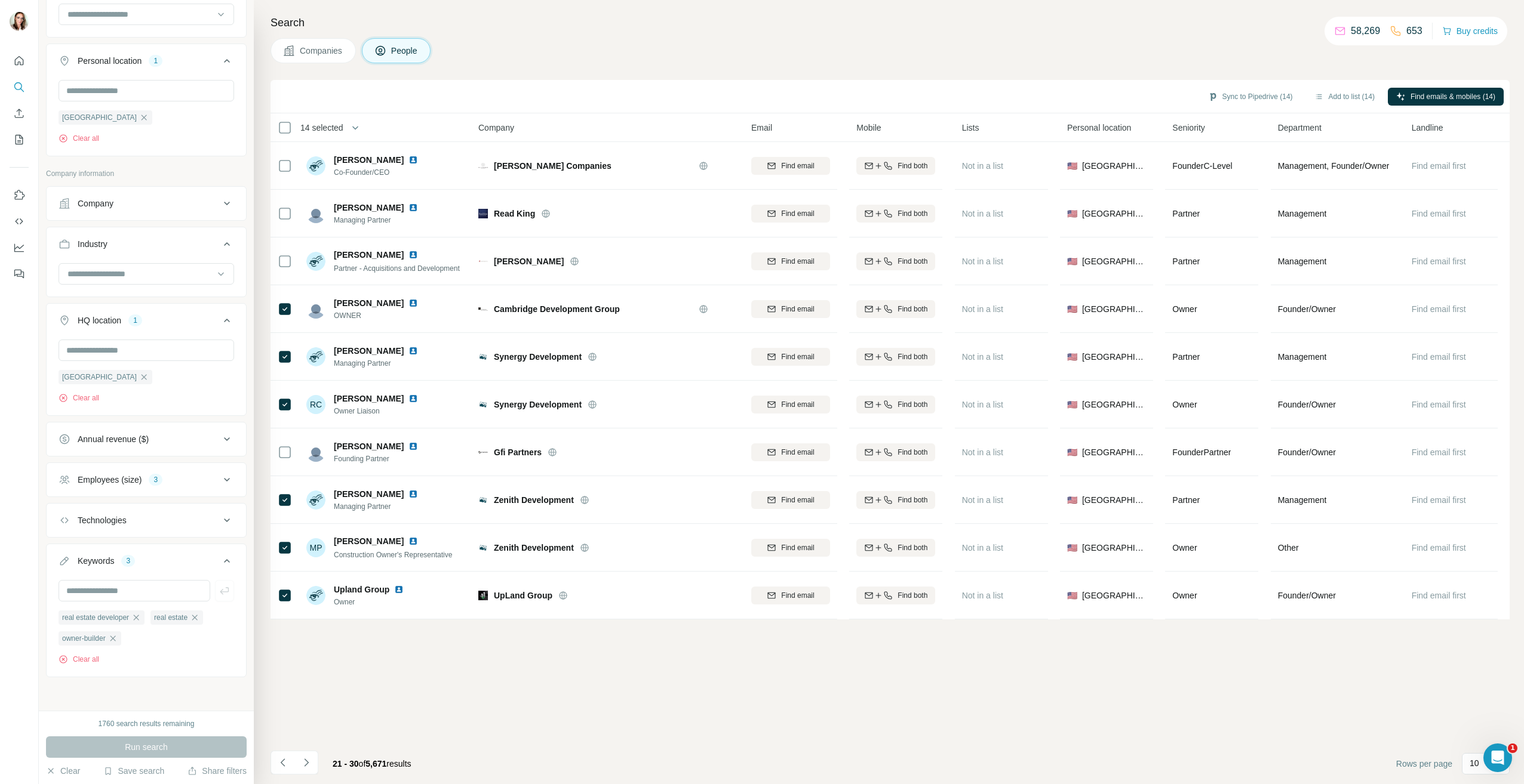
click at [312, 764] on button "Navigate to next page" at bounding box center [306, 763] width 24 height 24
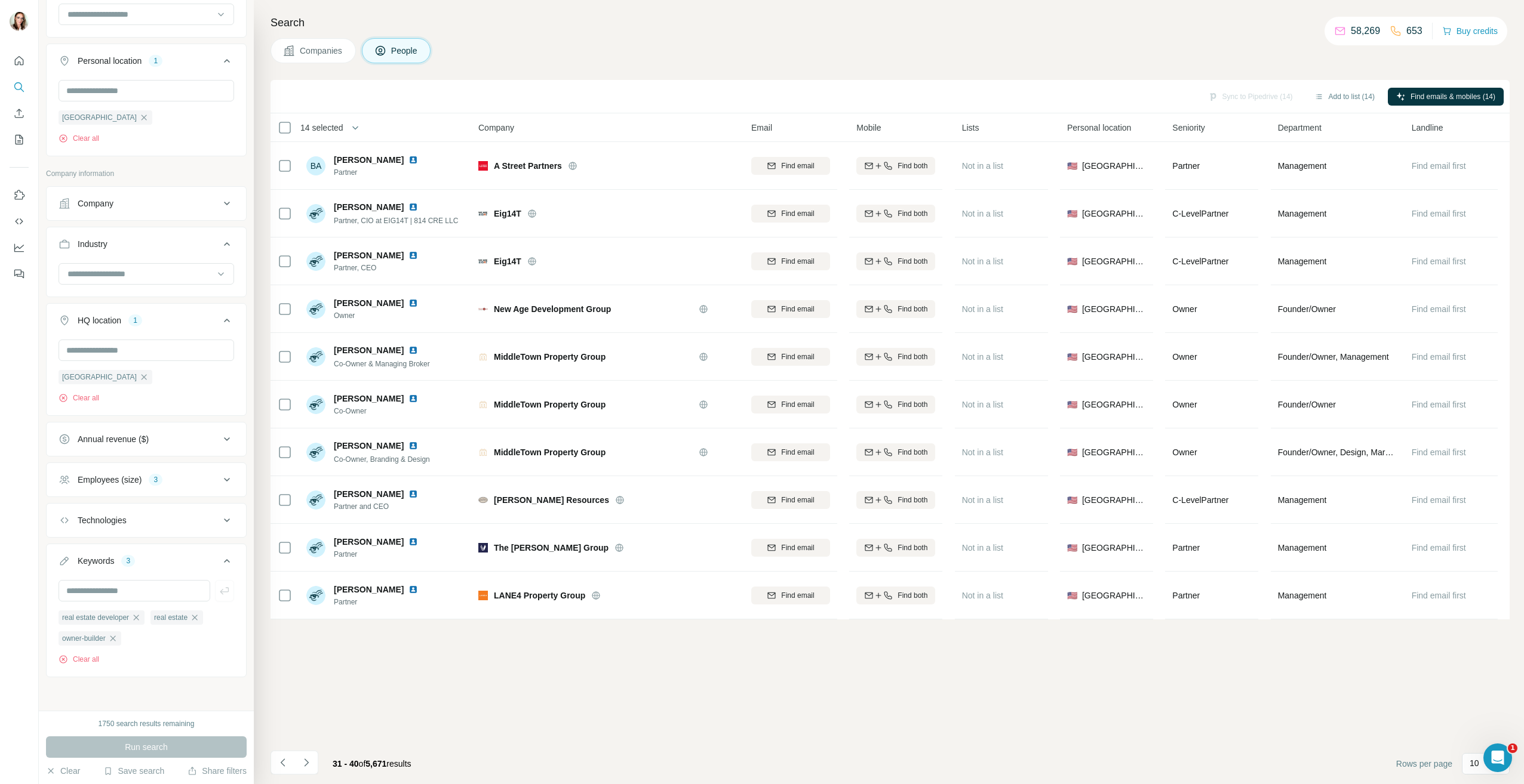
click at [160, 485] on button "Employees (size) 3" at bounding box center [147, 480] width 200 height 29
click at [66, 549] on icon at bounding box center [65, 547] width 12 height 12
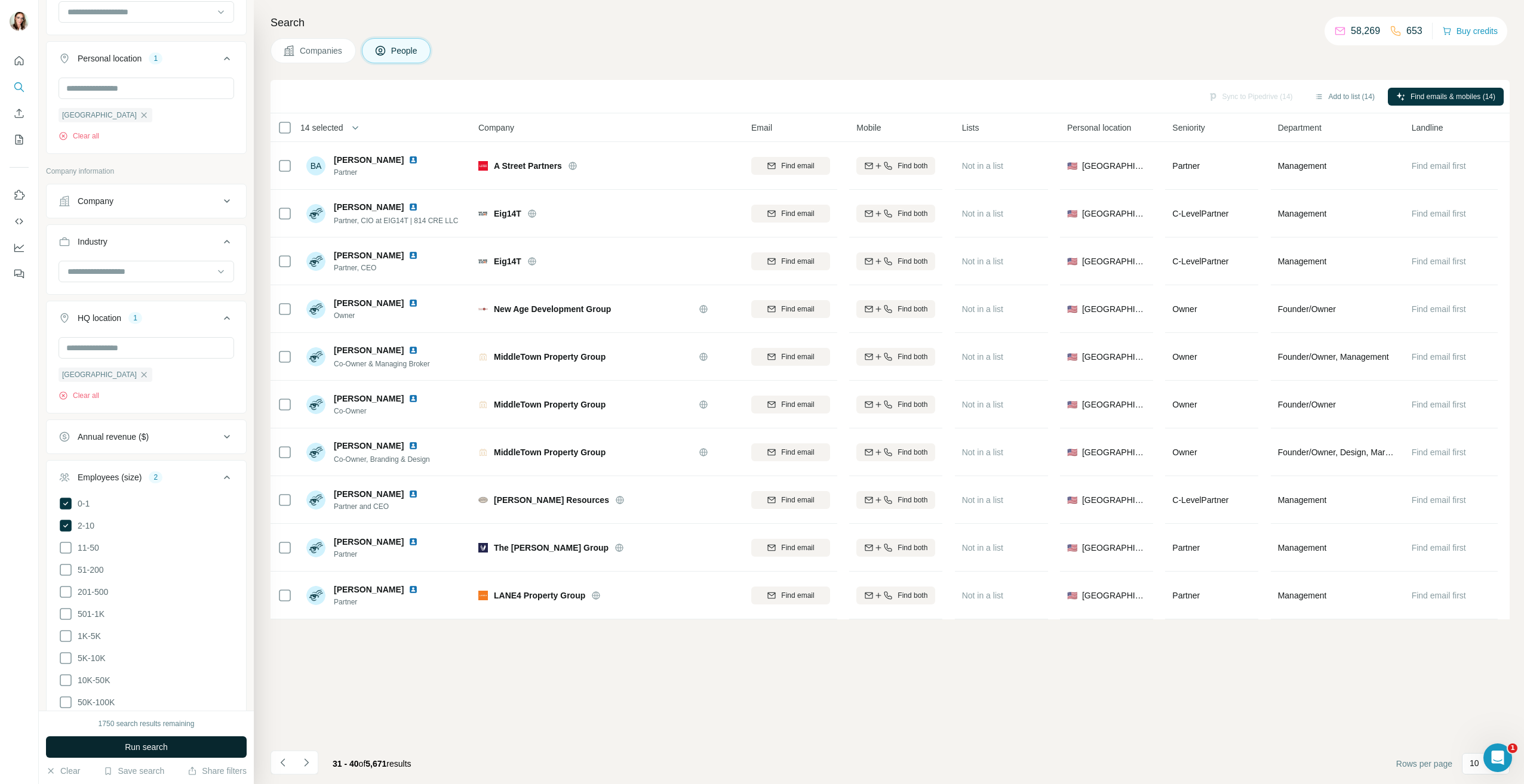
click at [161, 749] on span "Run search" at bounding box center [146, 747] width 43 height 12
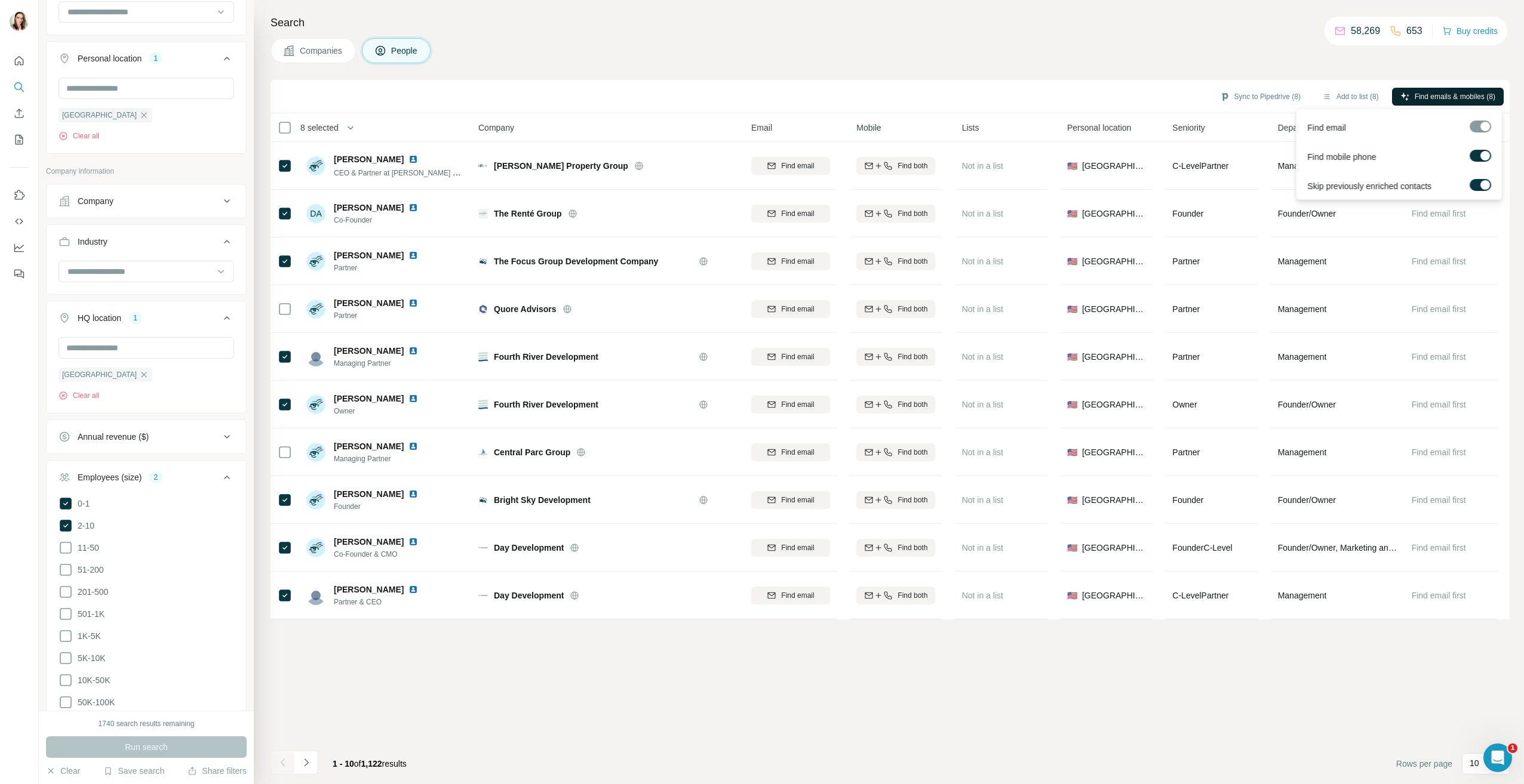
click at [1435, 92] on span "Find emails & mobiles (8)" at bounding box center [1455, 97] width 80 height 11
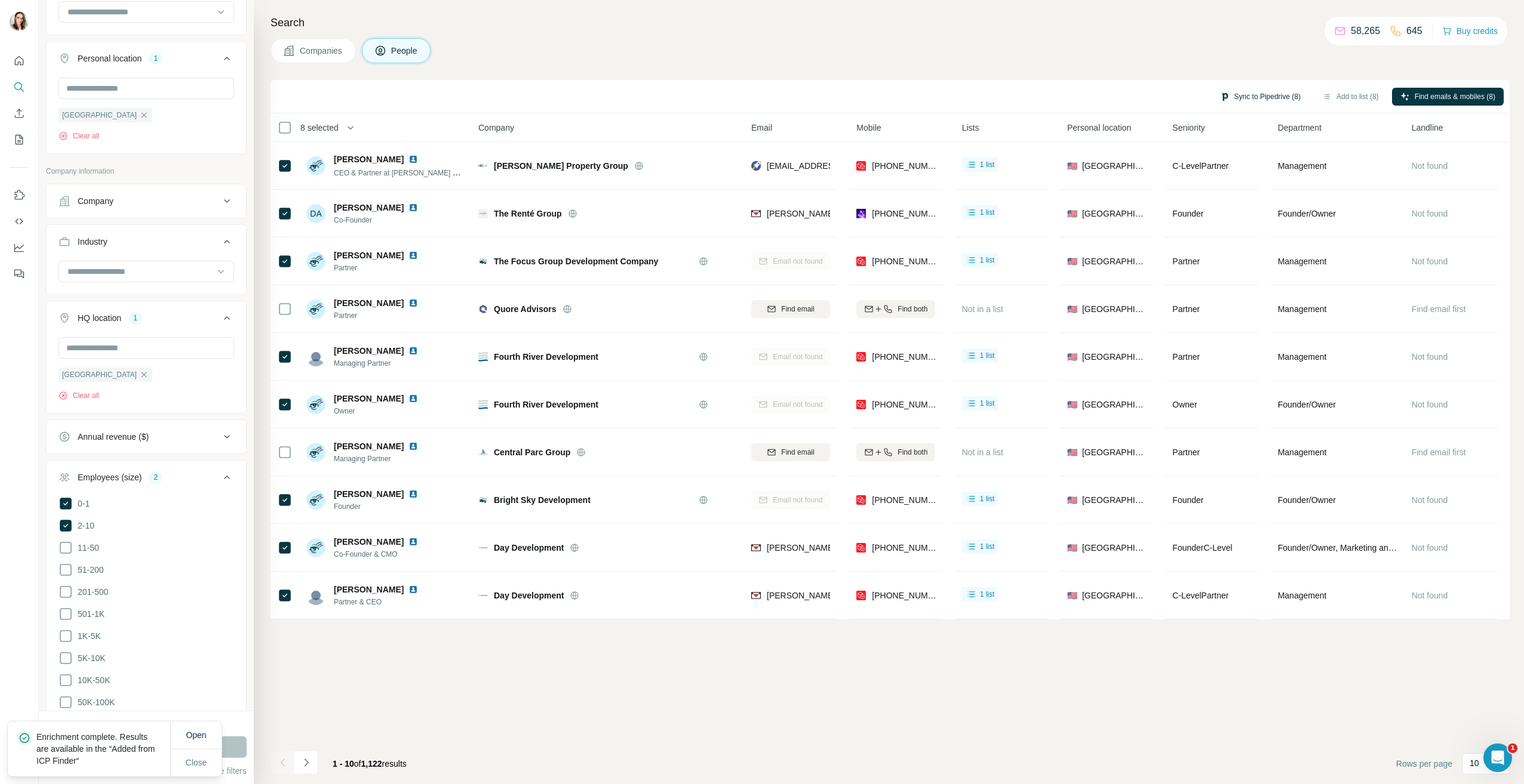
click at [1239, 88] on button "Sync to Pipedrive (8)" at bounding box center [1260, 97] width 97 height 18
click at [1210, 235] on button "Sync to Pipedrive" at bounding box center [1228, 244] width 133 height 24
click at [67, 550] on icon at bounding box center [65, 548] width 14 height 14
click at [310, 757] on icon "Navigate to next page" at bounding box center [306, 762] width 12 height 12
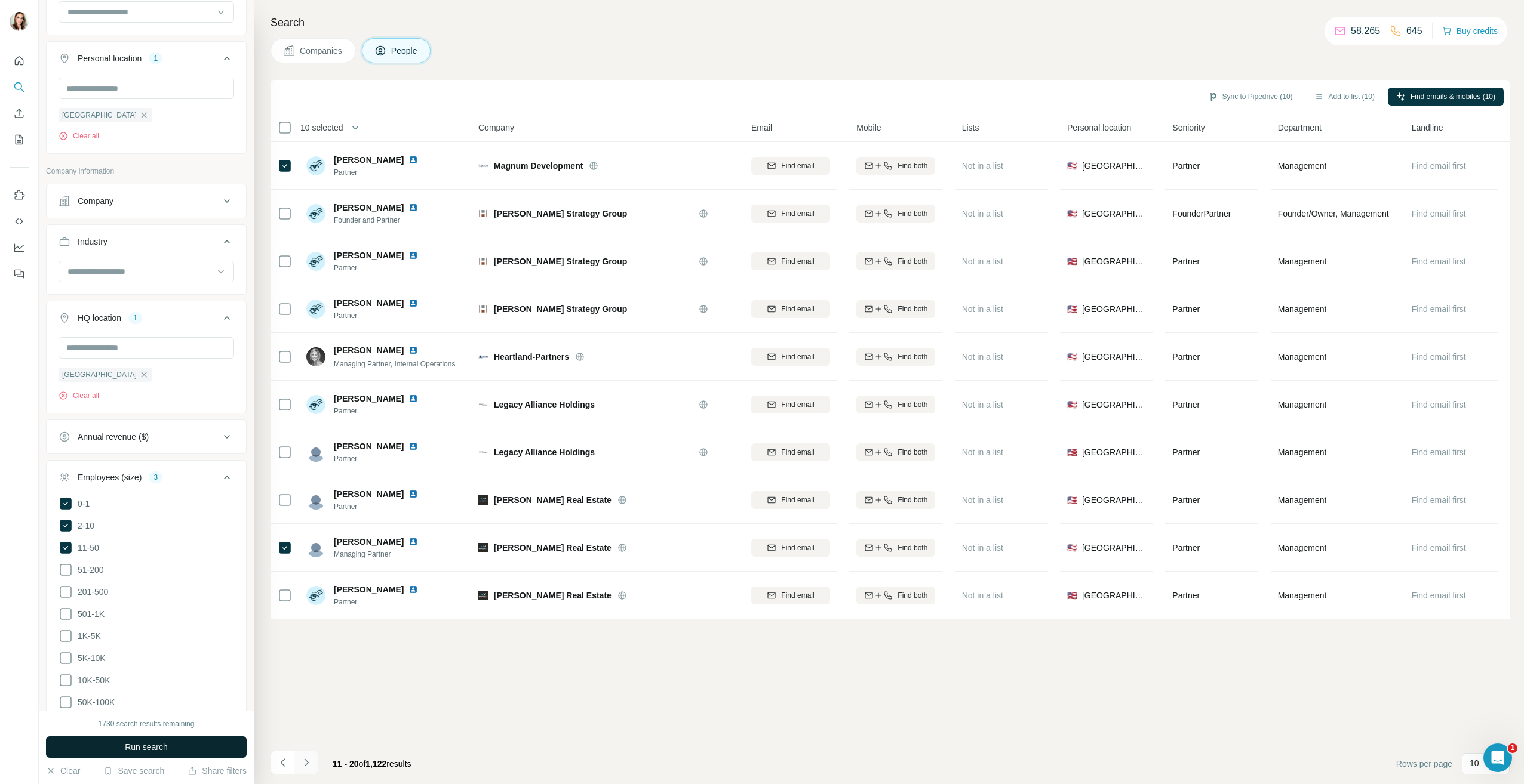
click at [314, 753] on button "Navigate to next page" at bounding box center [306, 763] width 24 height 24
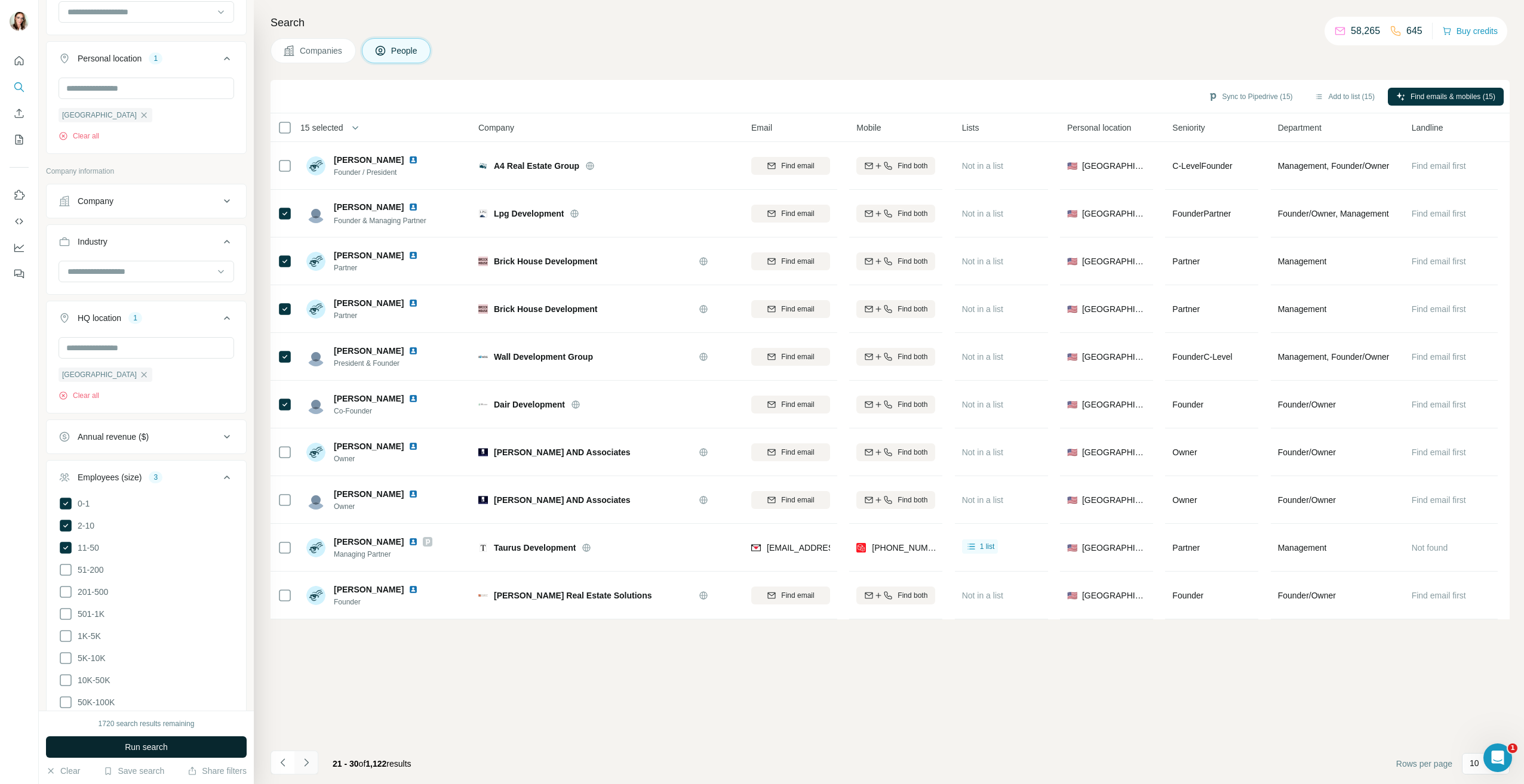
click at [311, 767] on icon "Navigate to next page" at bounding box center [306, 762] width 12 height 12
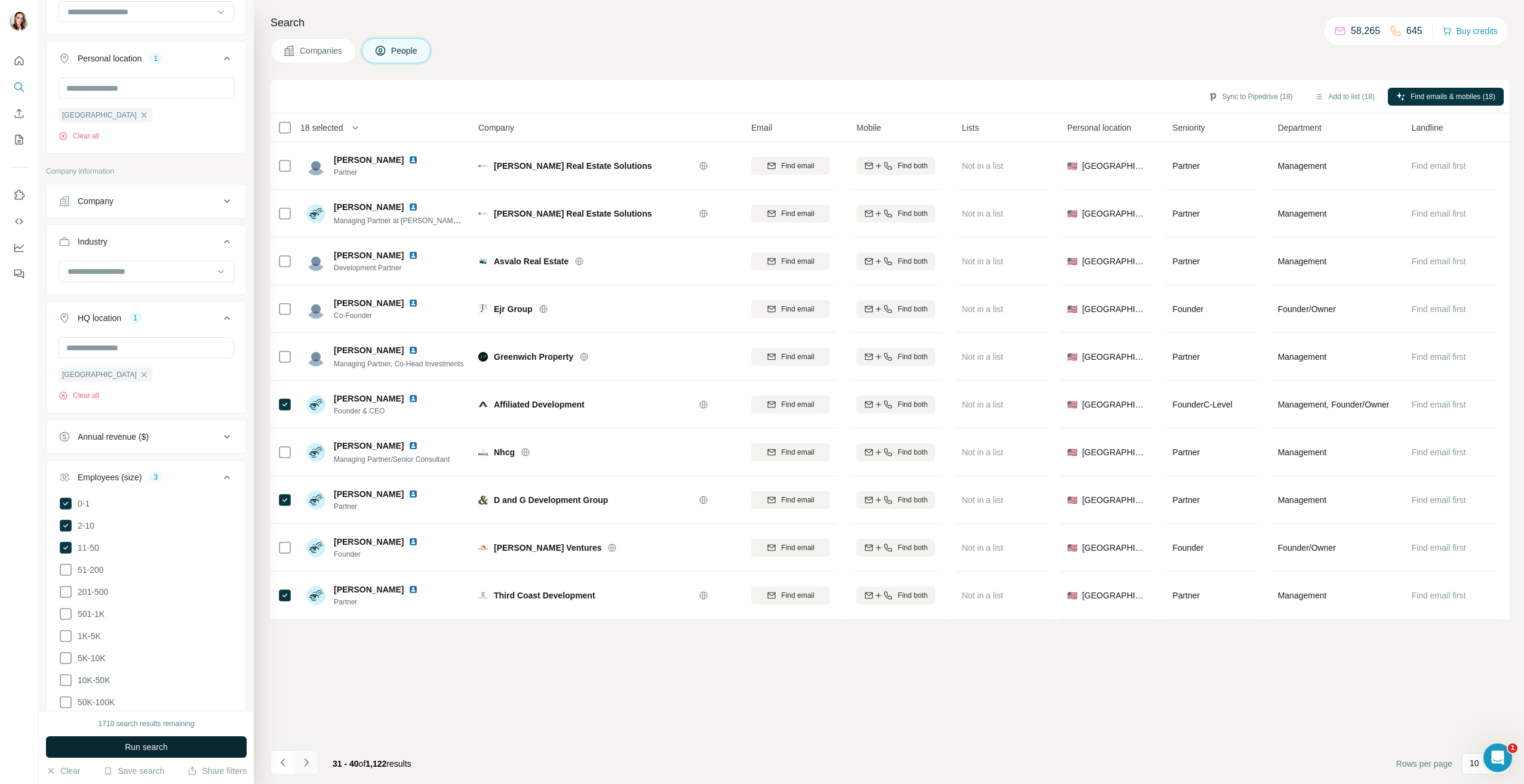
click at [313, 765] on button "Navigate to next page" at bounding box center [306, 763] width 24 height 24
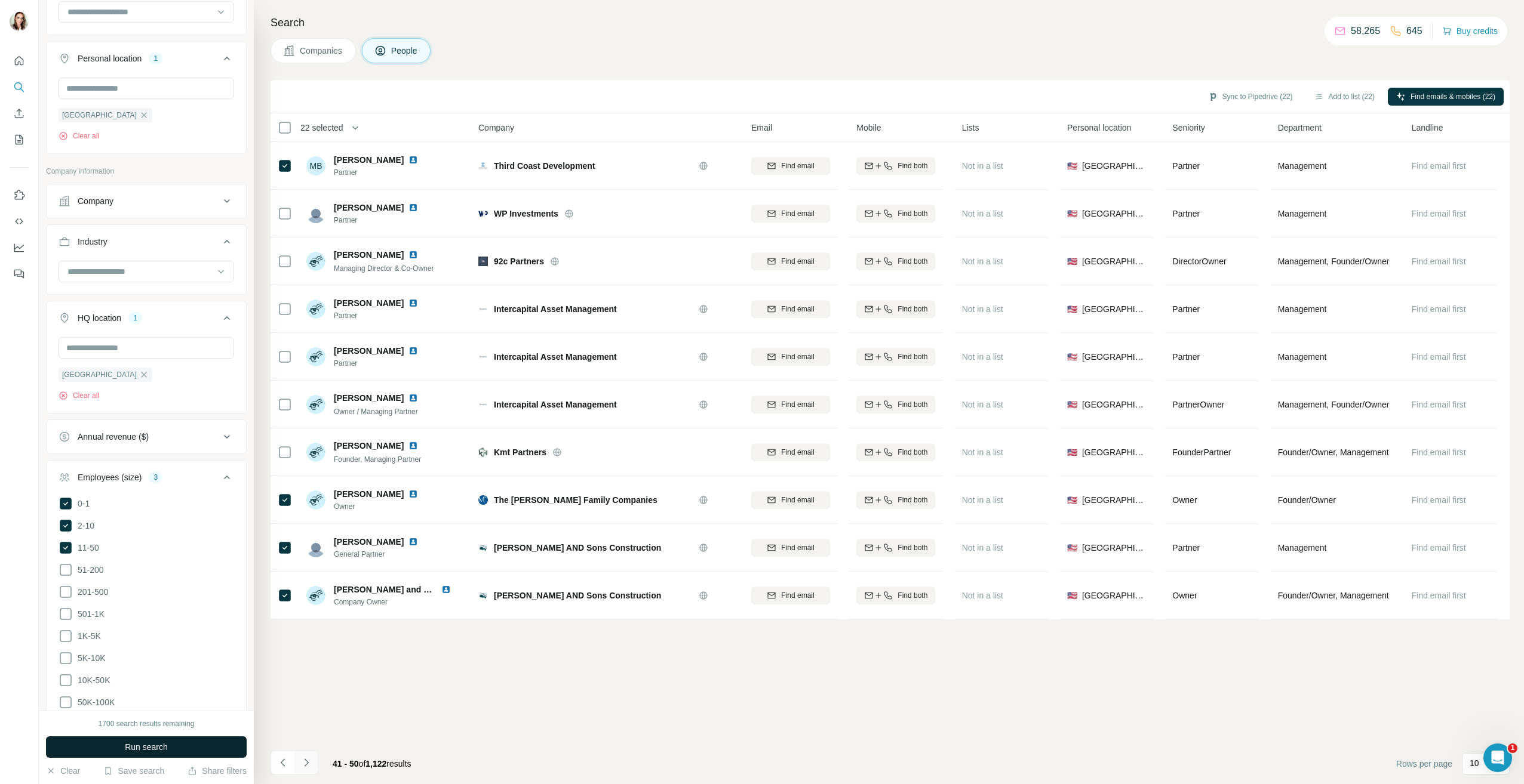
click at [307, 762] on icon "Navigate to next page" at bounding box center [306, 762] width 4 height 7
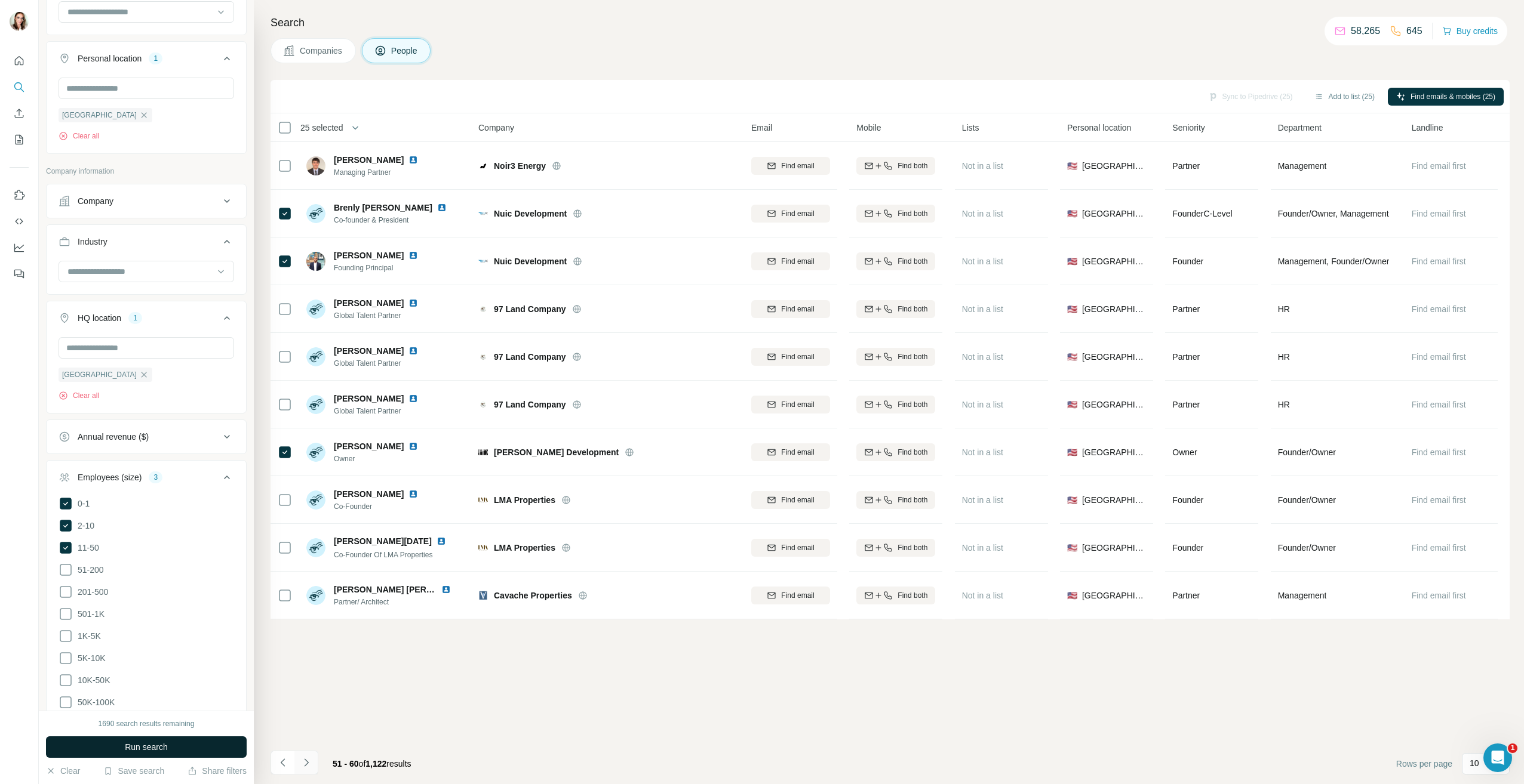
click at [312, 761] on icon "Navigate to next page" at bounding box center [306, 762] width 12 height 12
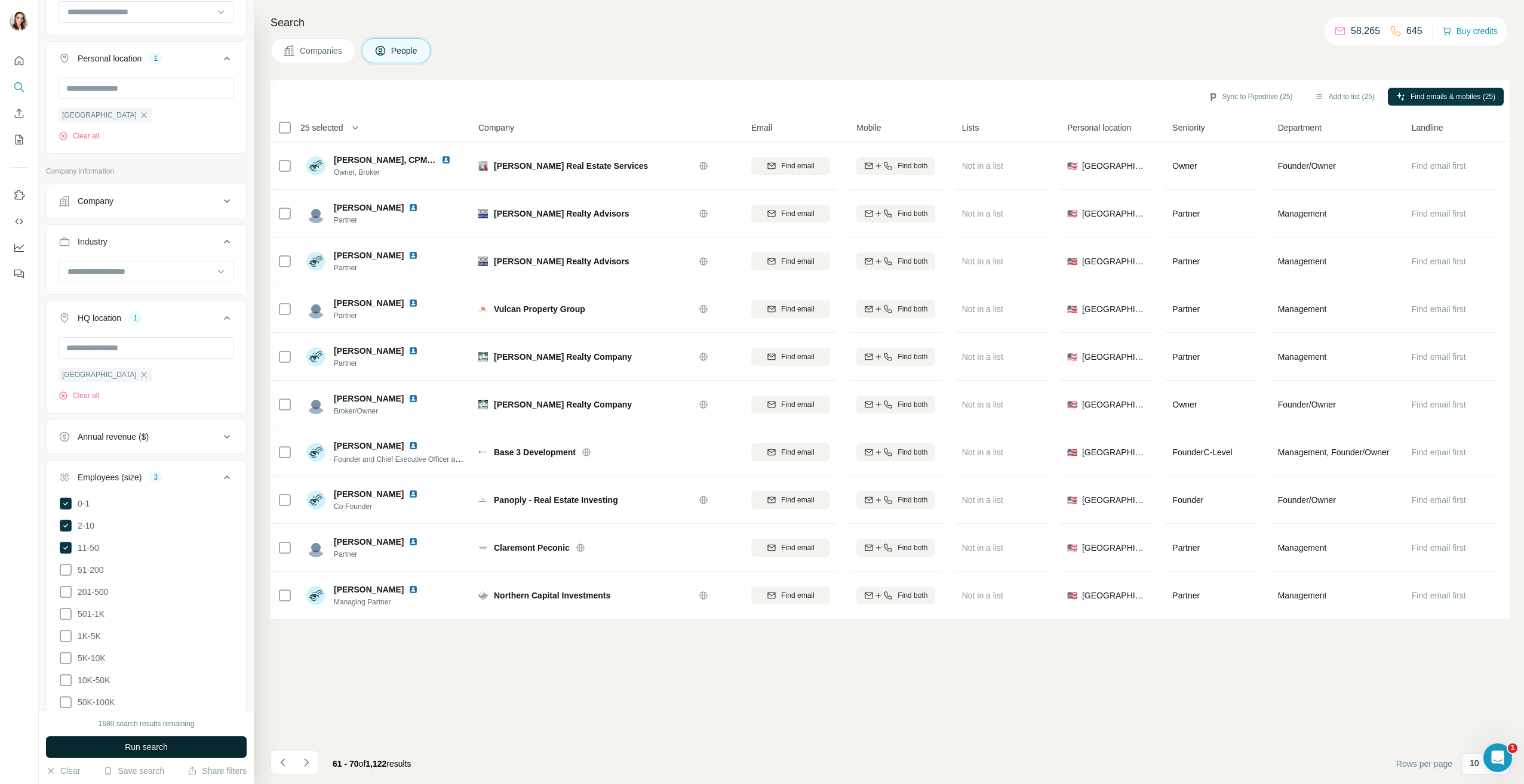
click at [322, 767] on div "61 - 70 of 1,122 results" at bounding box center [345, 764] width 150 height 26
click at [316, 765] on button "Navigate to next page" at bounding box center [306, 763] width 24 height 24
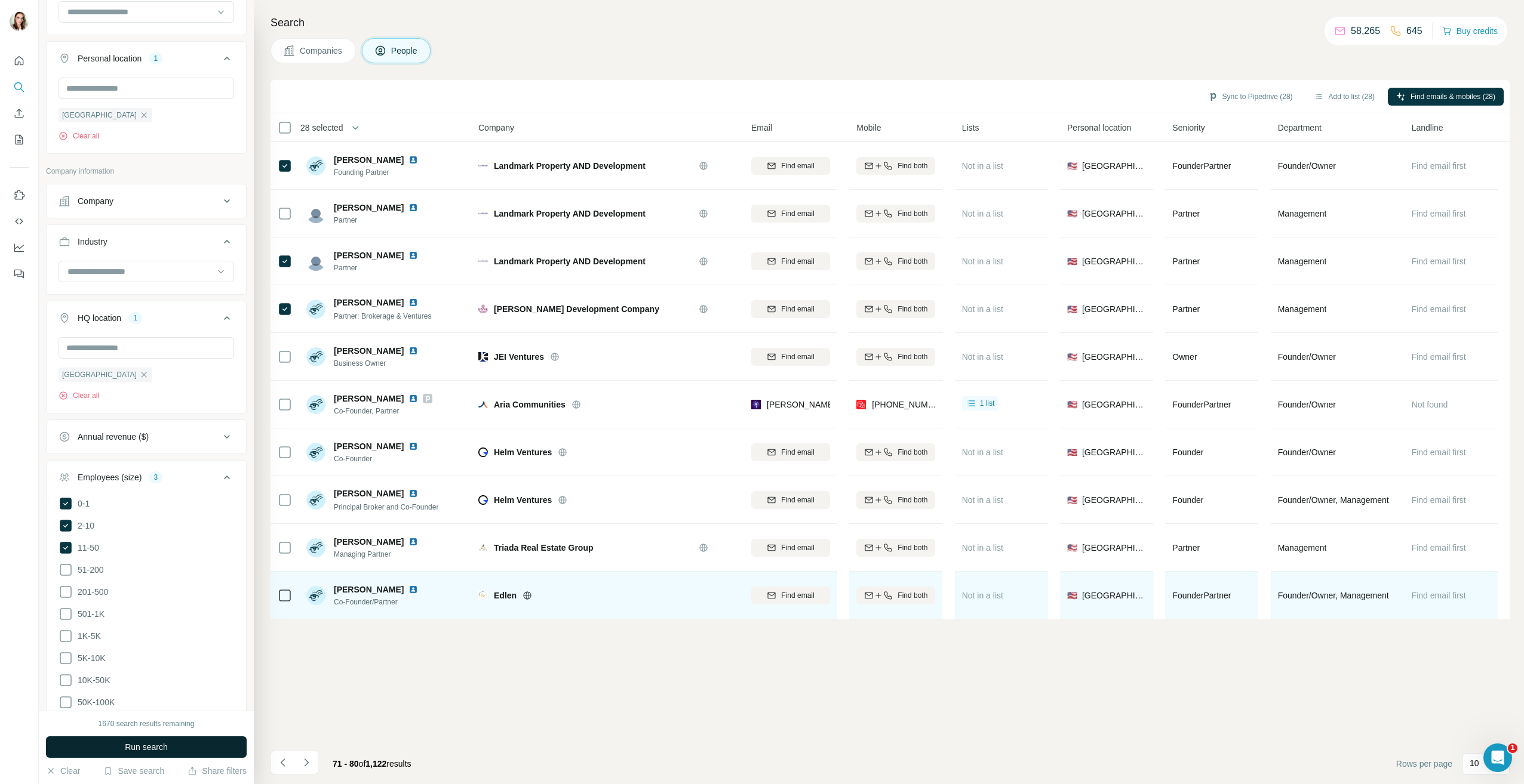
click at [408, 591] on img at bounding box center [413, 589] width 9 height 9
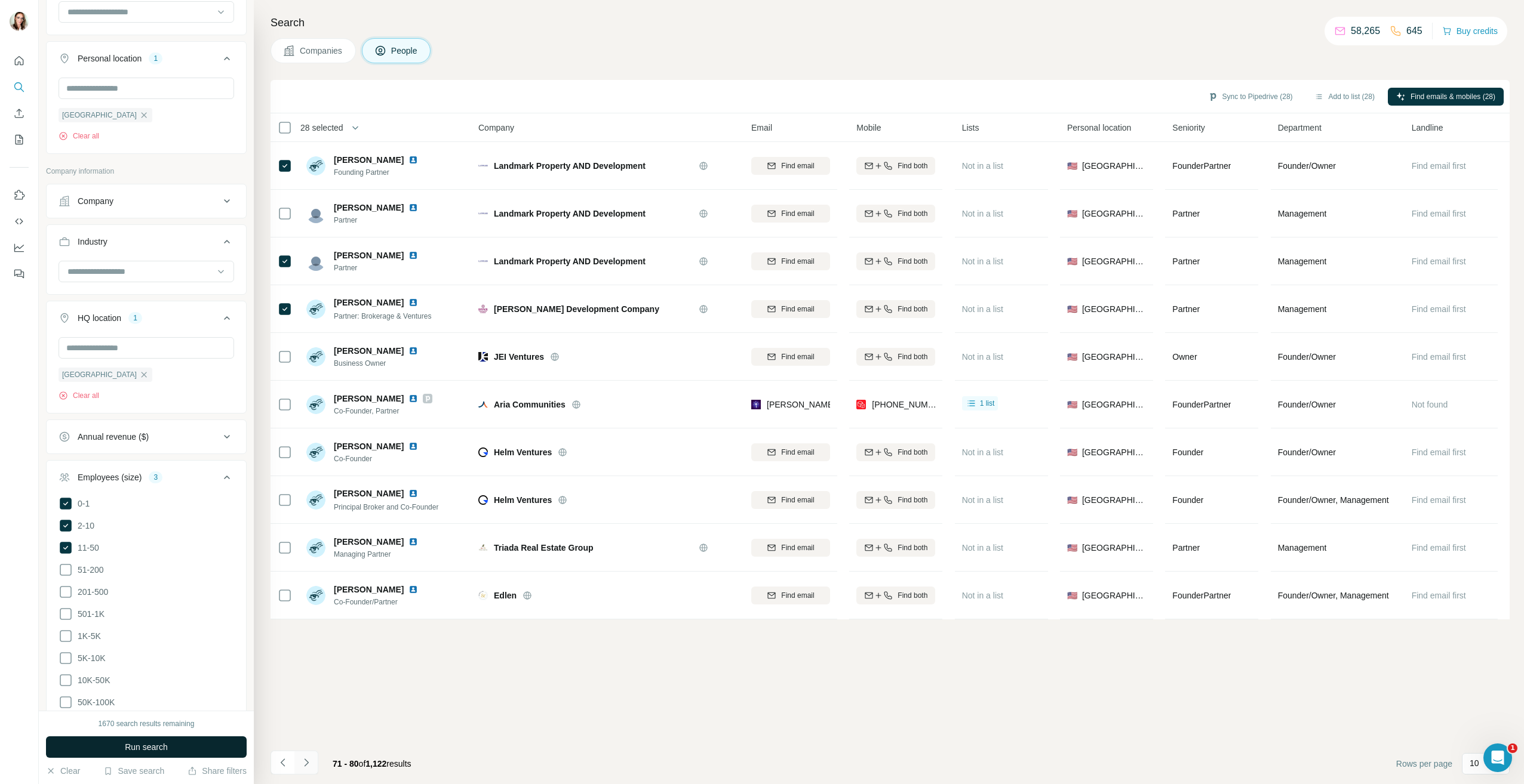
click at [309, 760] on icon "Navigate to next page" at bounding box center [306, 762] width 12 height 12
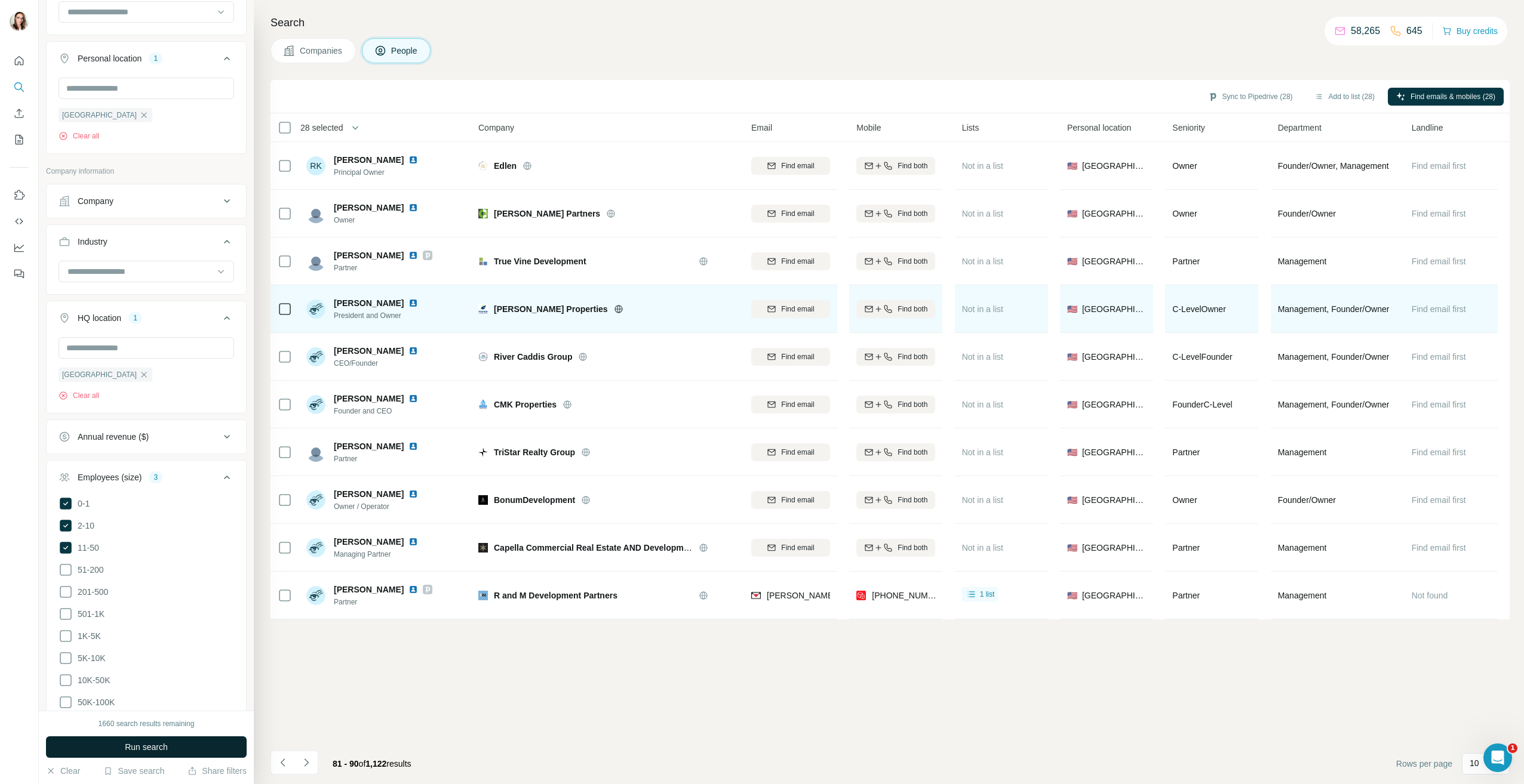
click at [418, 304] on img at bounding box center [413, 303] width 9 height 9
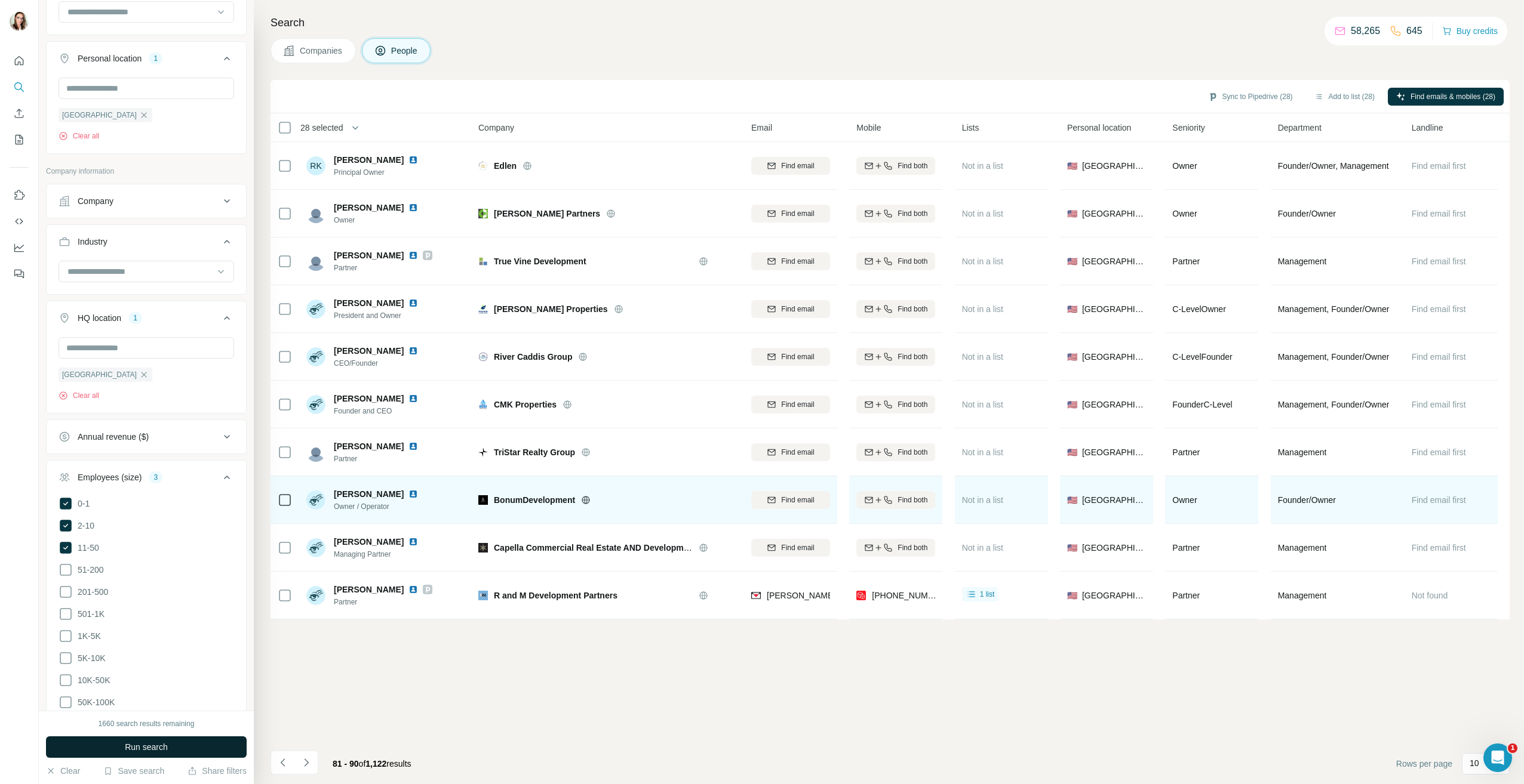
click at [408, 494] on img at bounding box center [413, 494] width 9 height 9
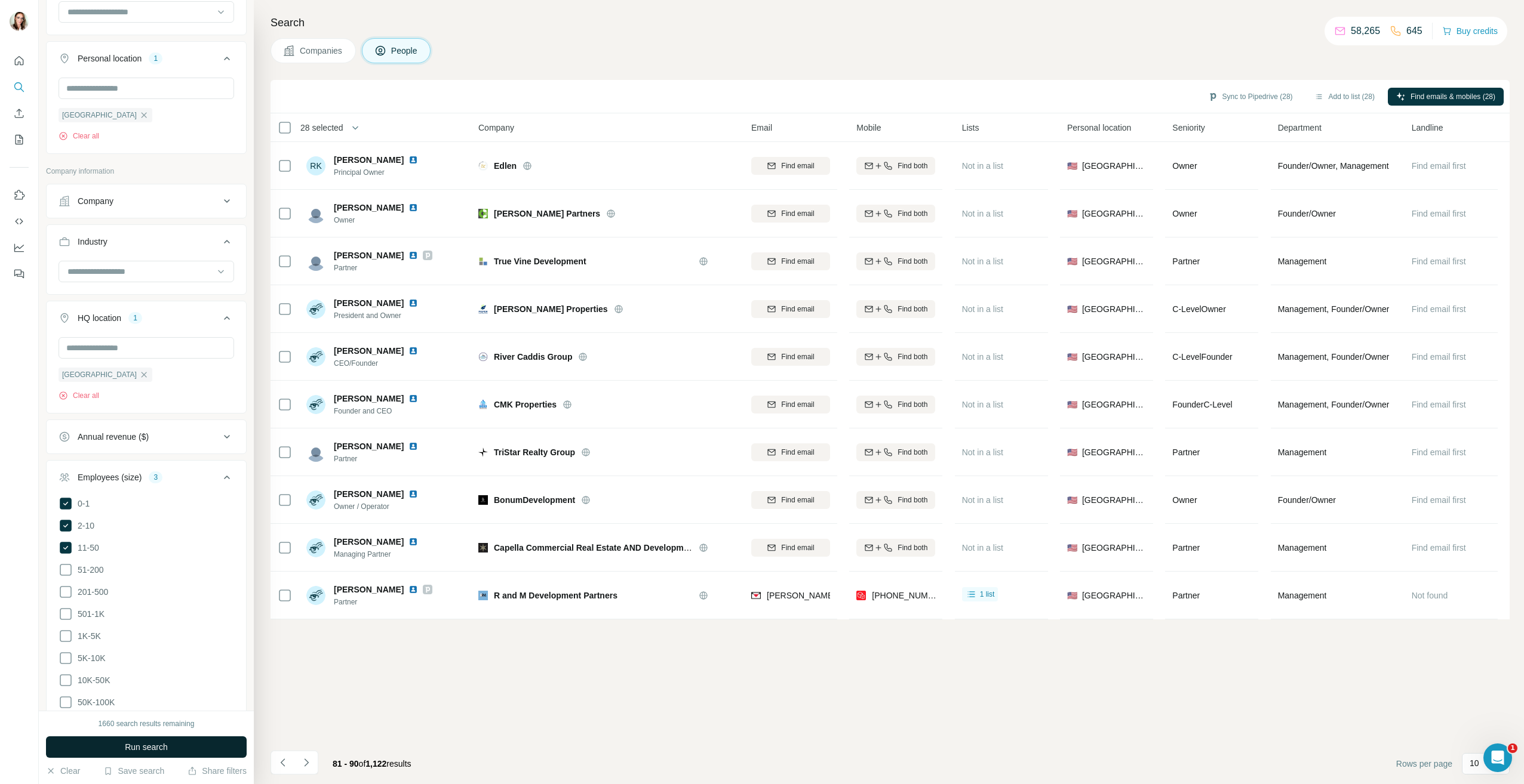
click at [408, 539] on img at bounding box center [413, 542] width 9 height 9
click at [309, 768] on icon "Navigate to next page" at bounding box center [306, 762] width 12 height 12
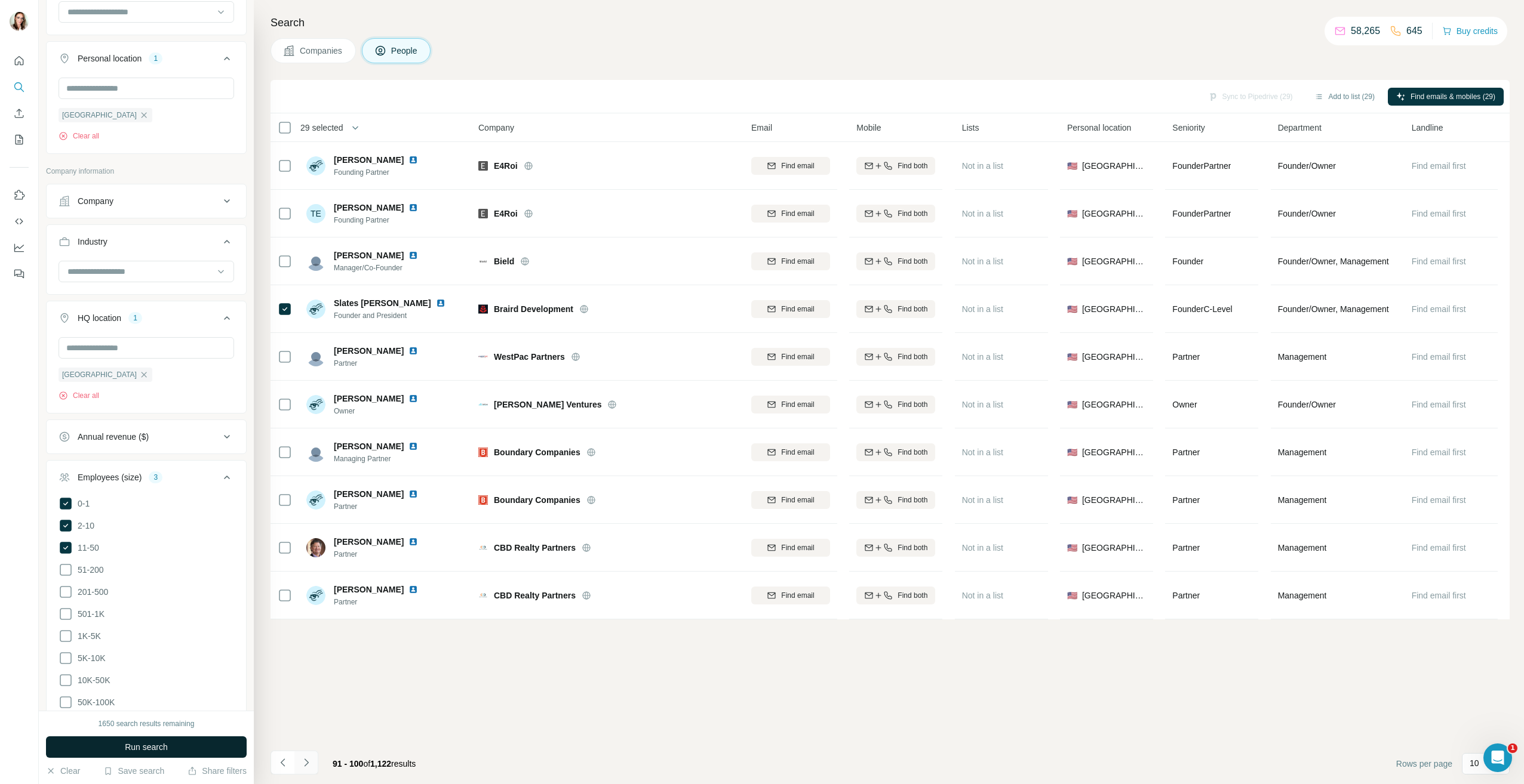
click at [312, 755] on button "Navigate to next page" at bounding box center [306, 763] width 24 height 24
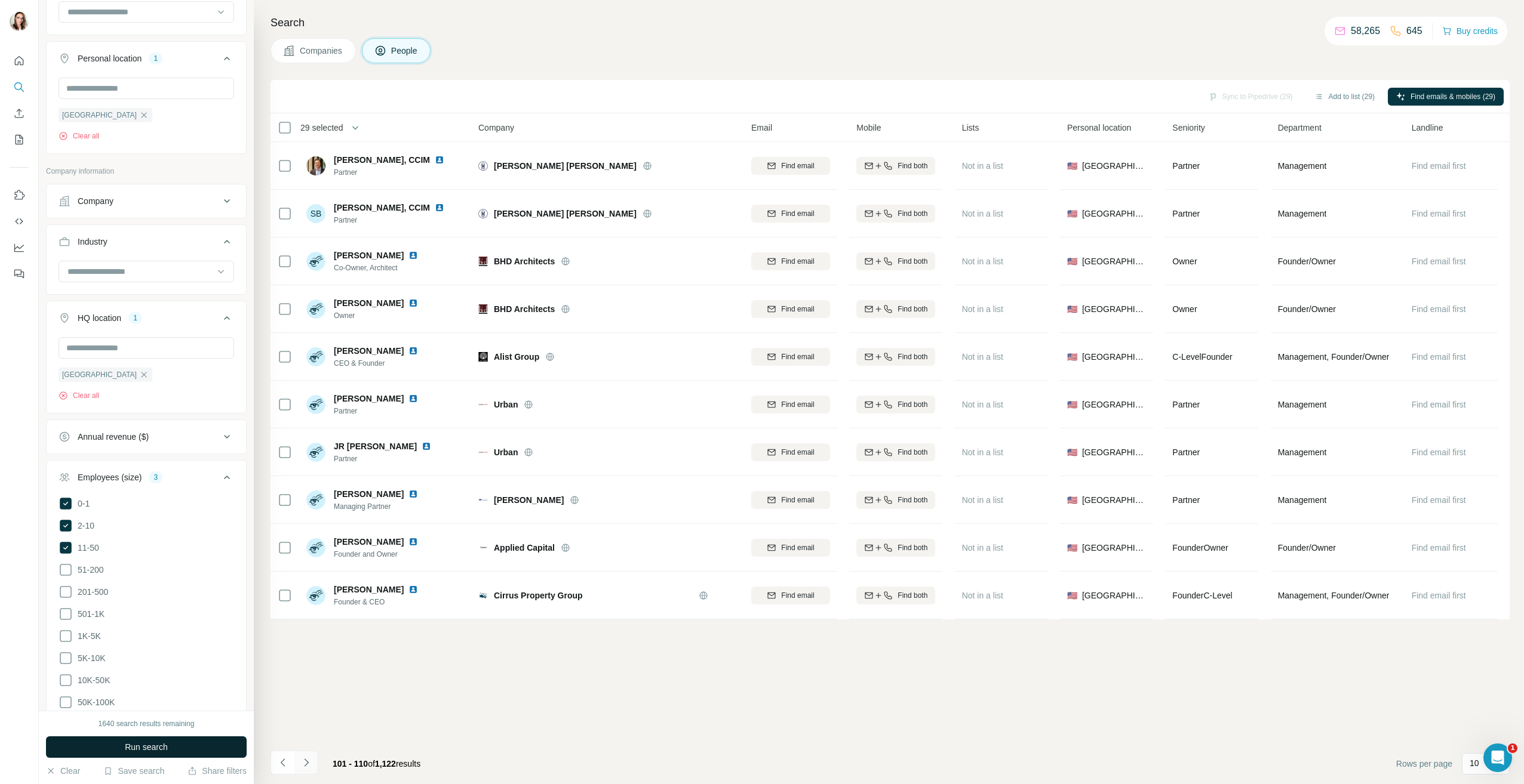
click at [306, 757] on icon "Navigate to next page" at bounding box center [306, 762] width 12 height 12
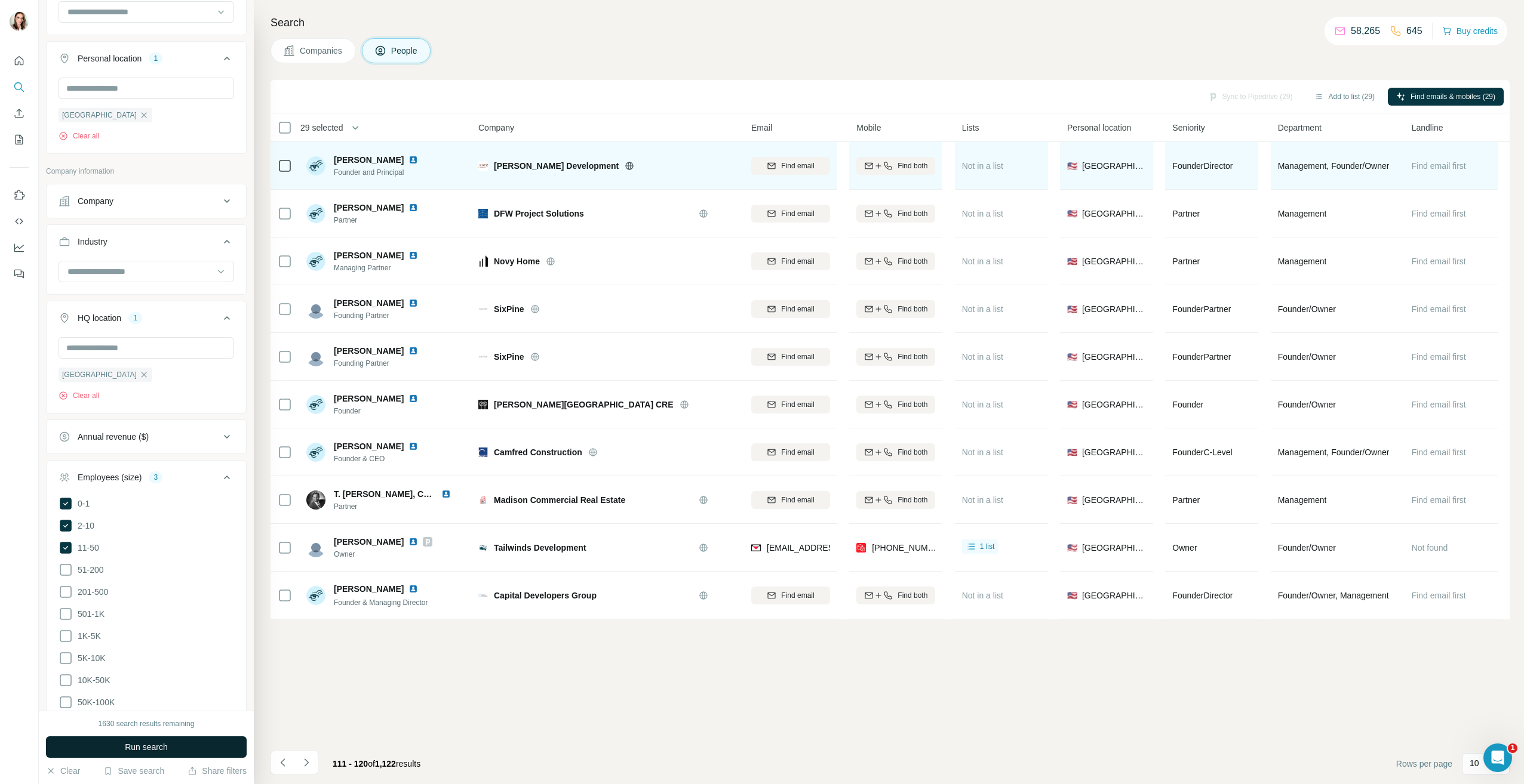
click at [397, 165] on div "Andrew Katz" at bounding box center [383, 160] width 99 height 12
click at [408, 157] on img at bounding box center [413, 160] width 9 height 9
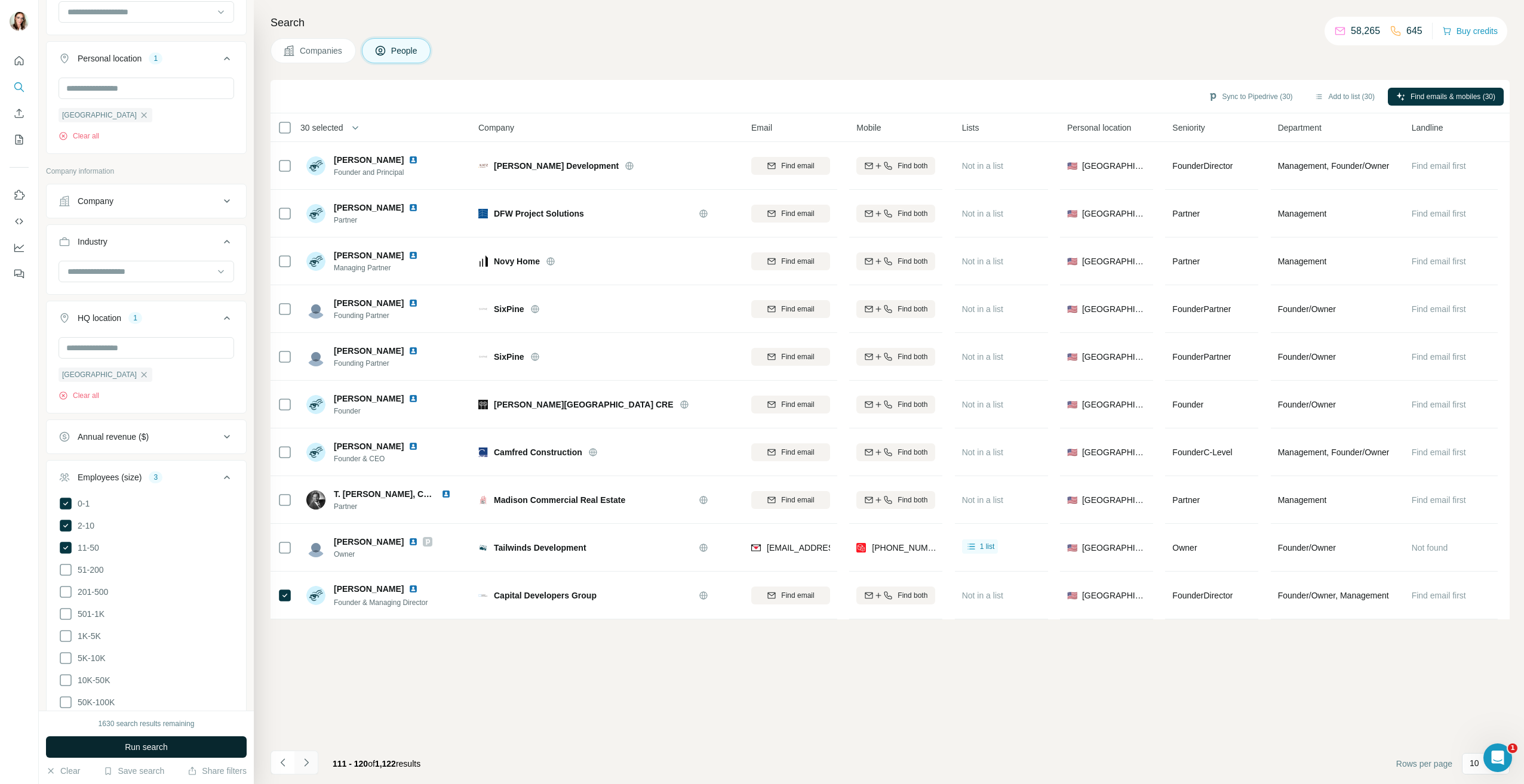
click at [307, 760] on icon "Navigate to next page" at bounding box center [306, 762] width 12 height 12
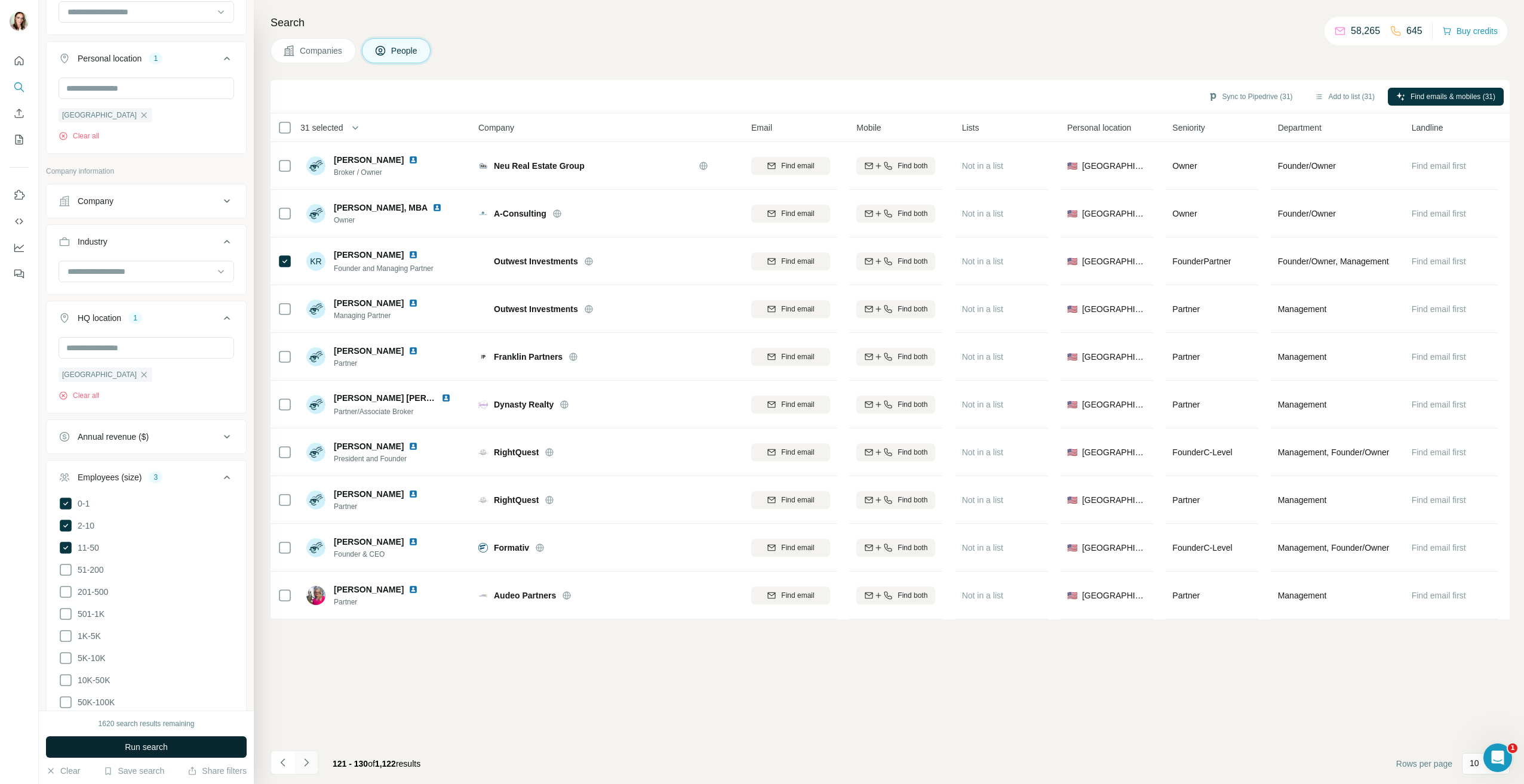
click at [313, 758] on button "Navigate to next page" at bounding box center [306, 763] width 24 height 24
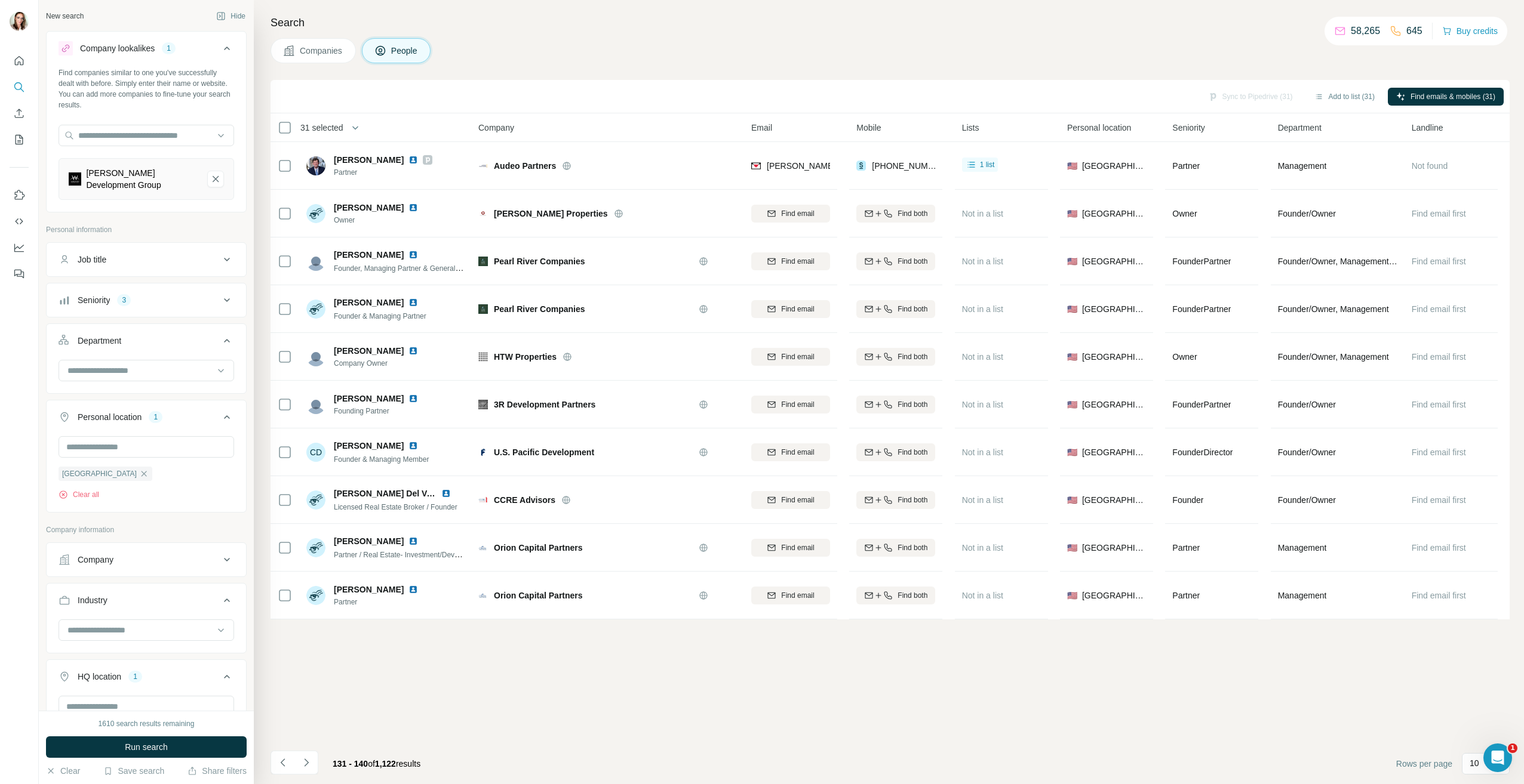
scroll to position [359, 0]
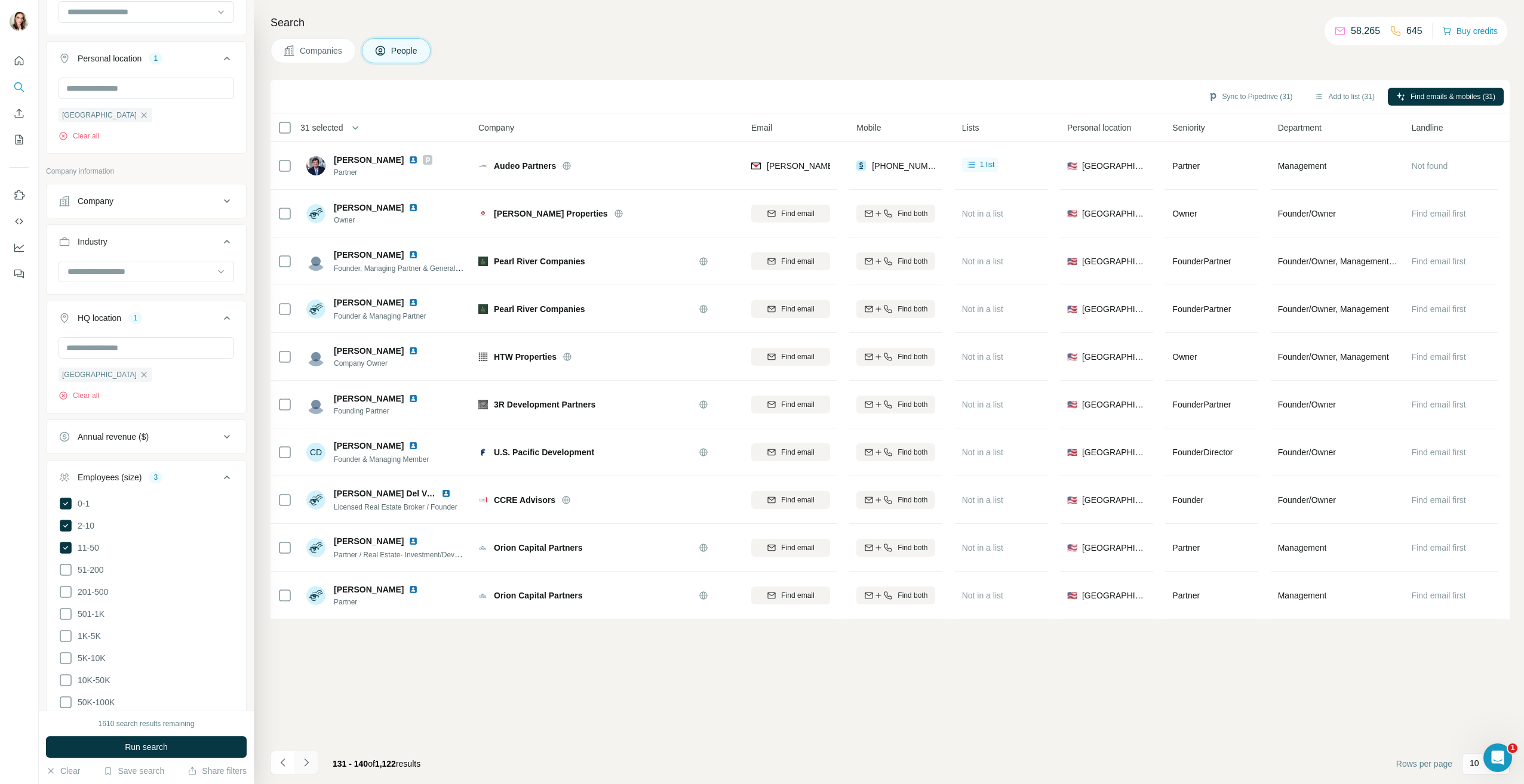
click at [309, 766] on icon "Navigate to next page" at bounding box center [306, 762] width 12 height 12
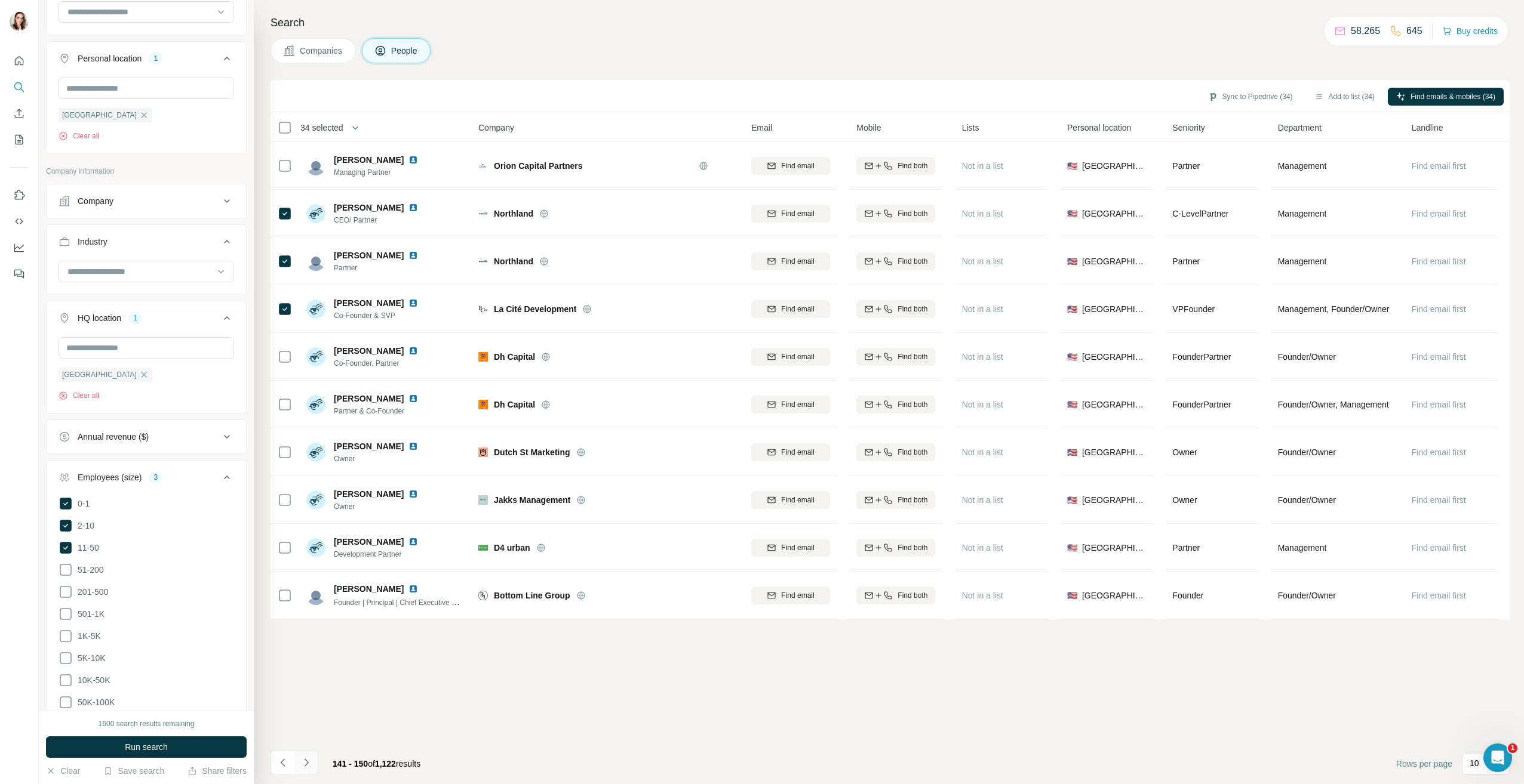
click at [311, 763] on icon "Navigate to next page" at bounding box center [306, 762] width 12 height 12
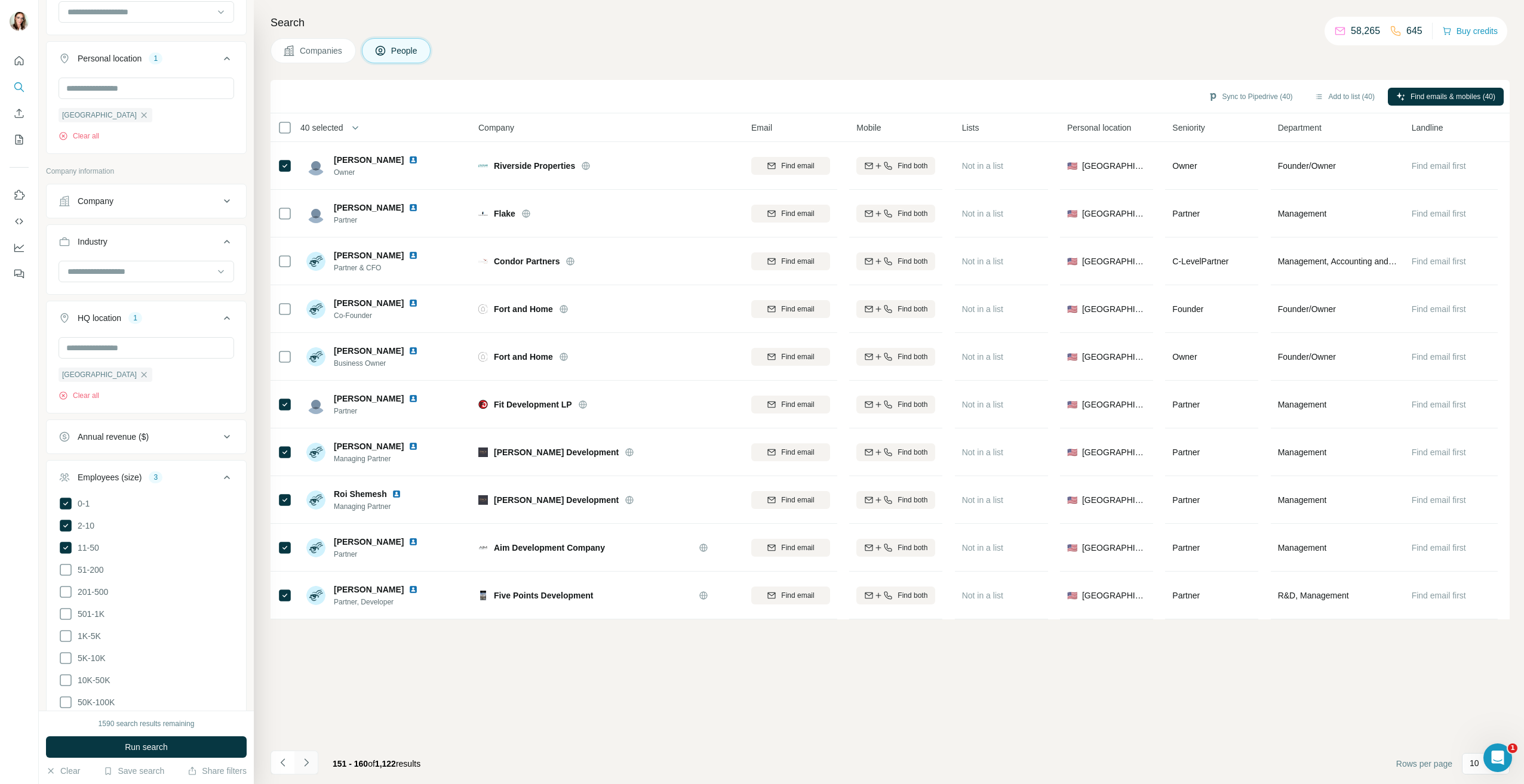
click at [307, 767] on icon "Navigate to next page" at bounding box center [306, 762] width 12 height 12
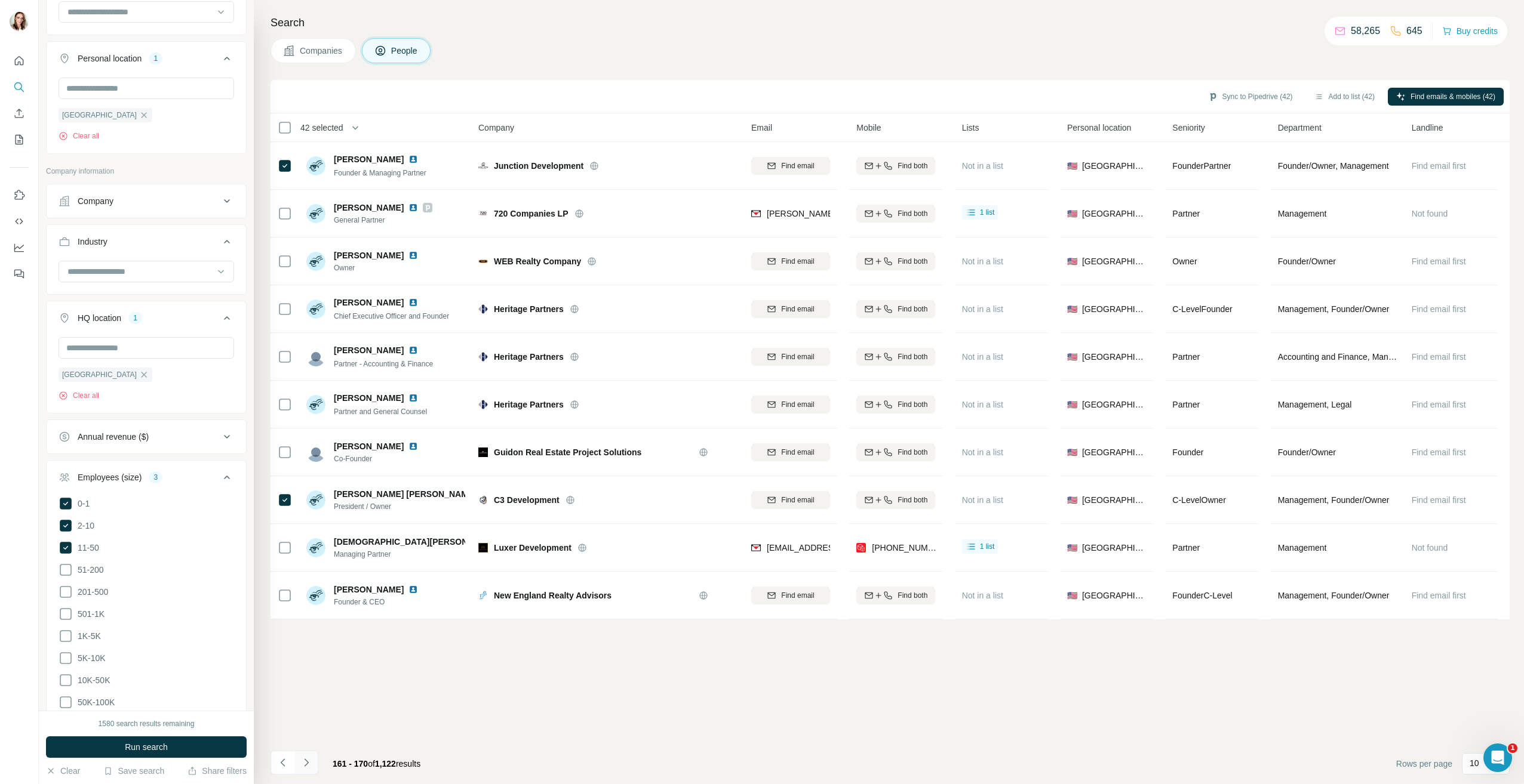
click at [309, 762] on icon "Navigate to next page" at bounding box center [306, 762] width 12 height 12
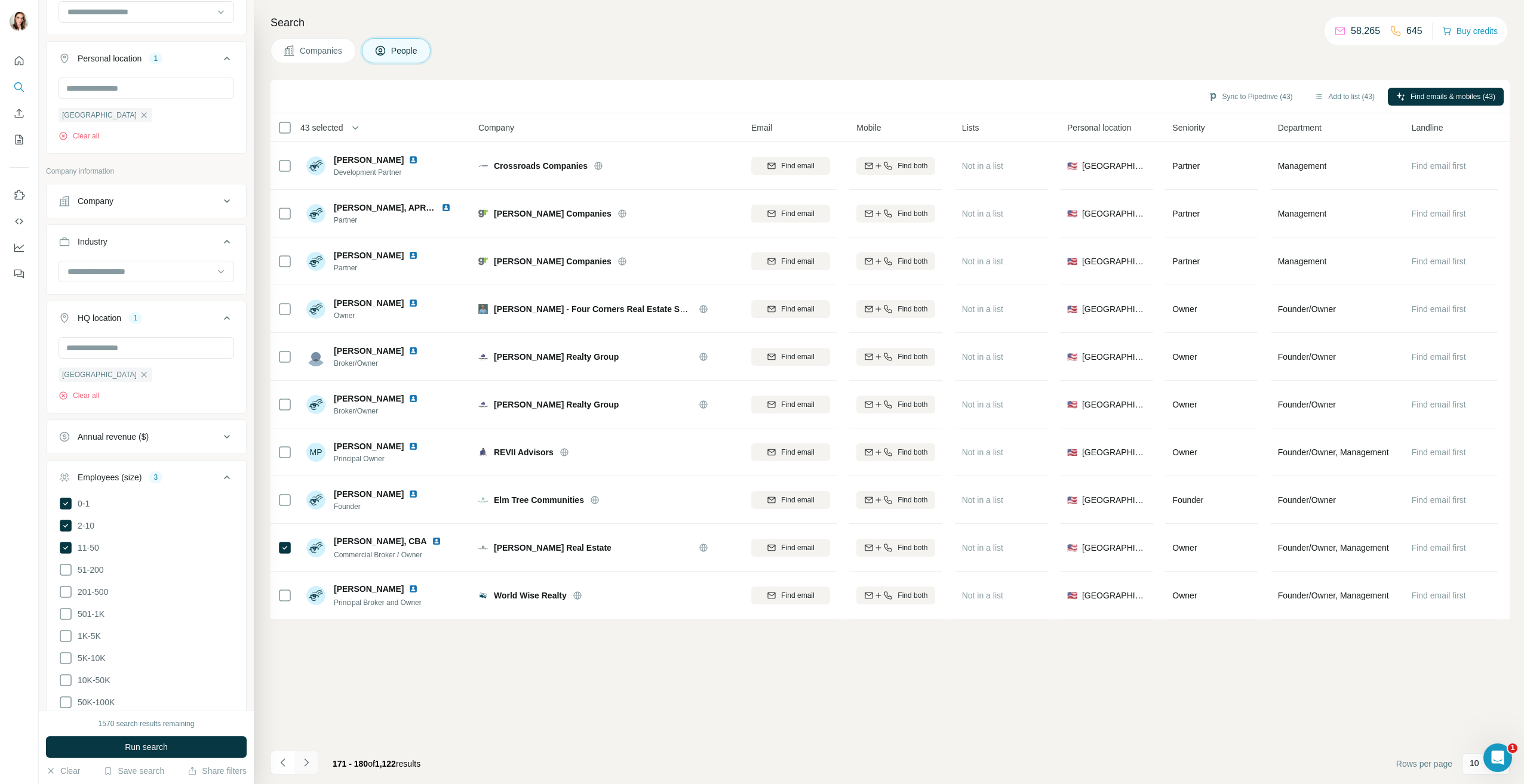
click at [306, 763] on icon "Navigate to next page" at bounding box center [306, 762] width 12 height 12
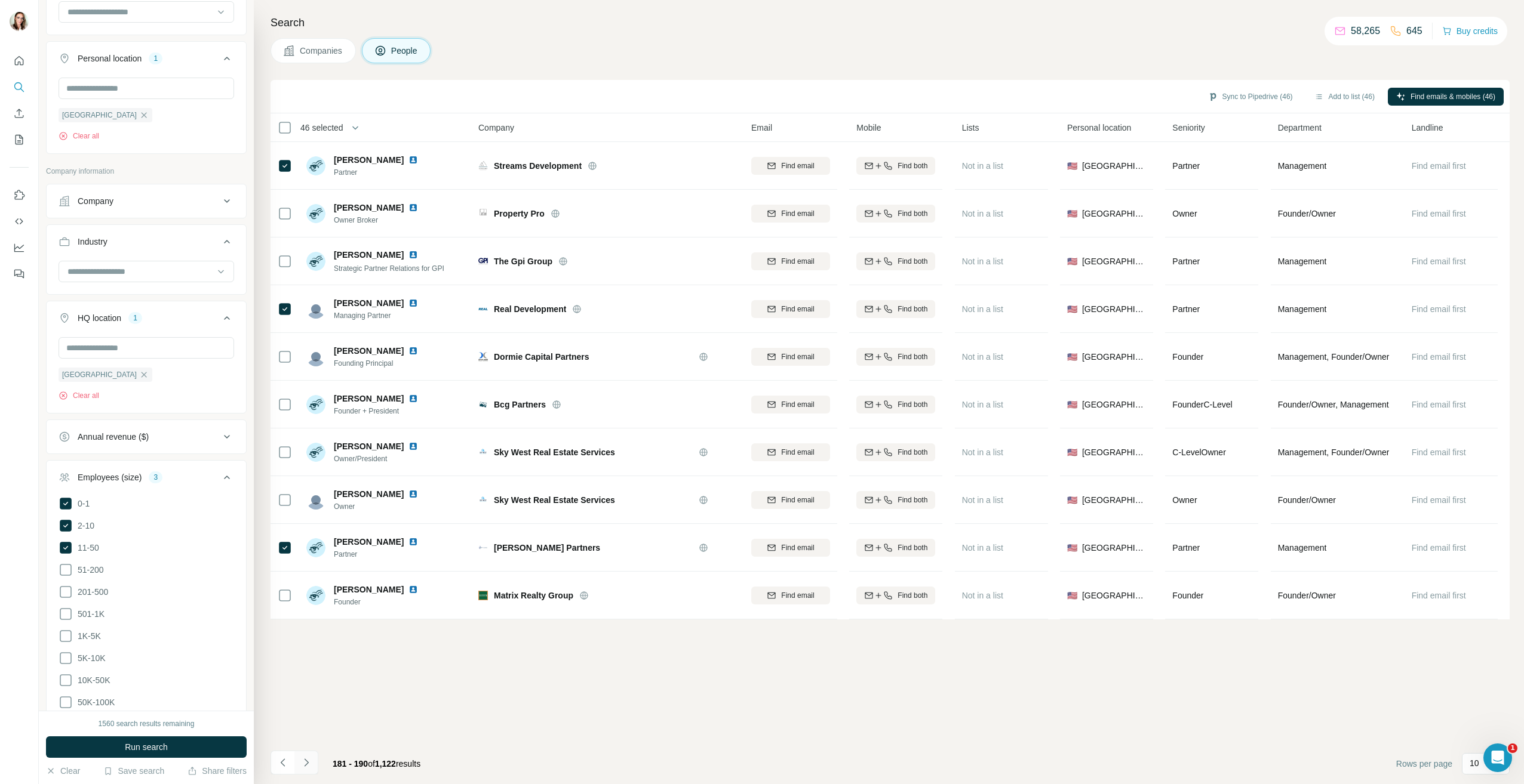
click at [314, 765] on button "Navigate to next page" at bounding box center [306, 763] width 24 height 24
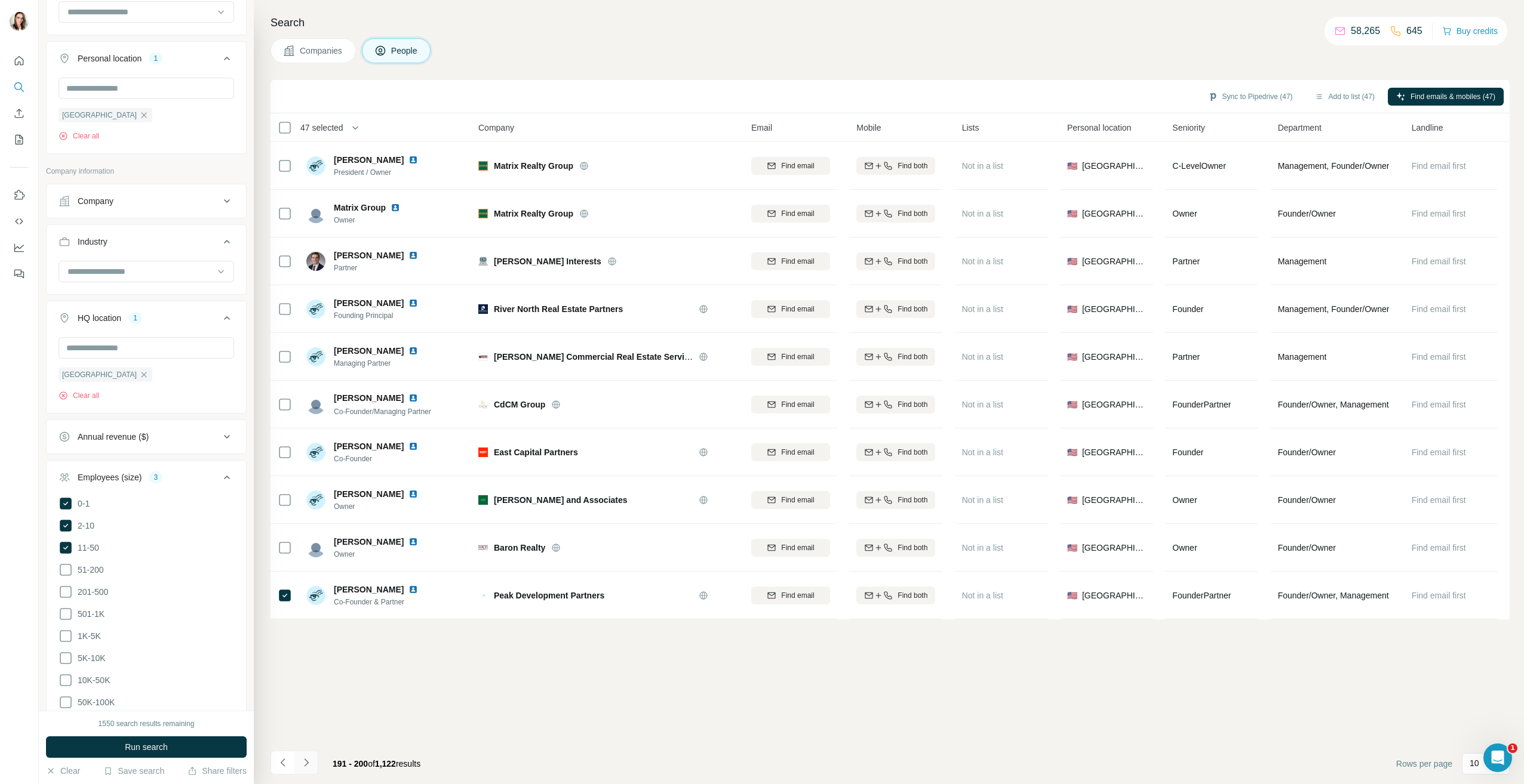
click at [308, 762] on icon "Navigate to next page" at bounding box center [306, 762] width 12 height 12
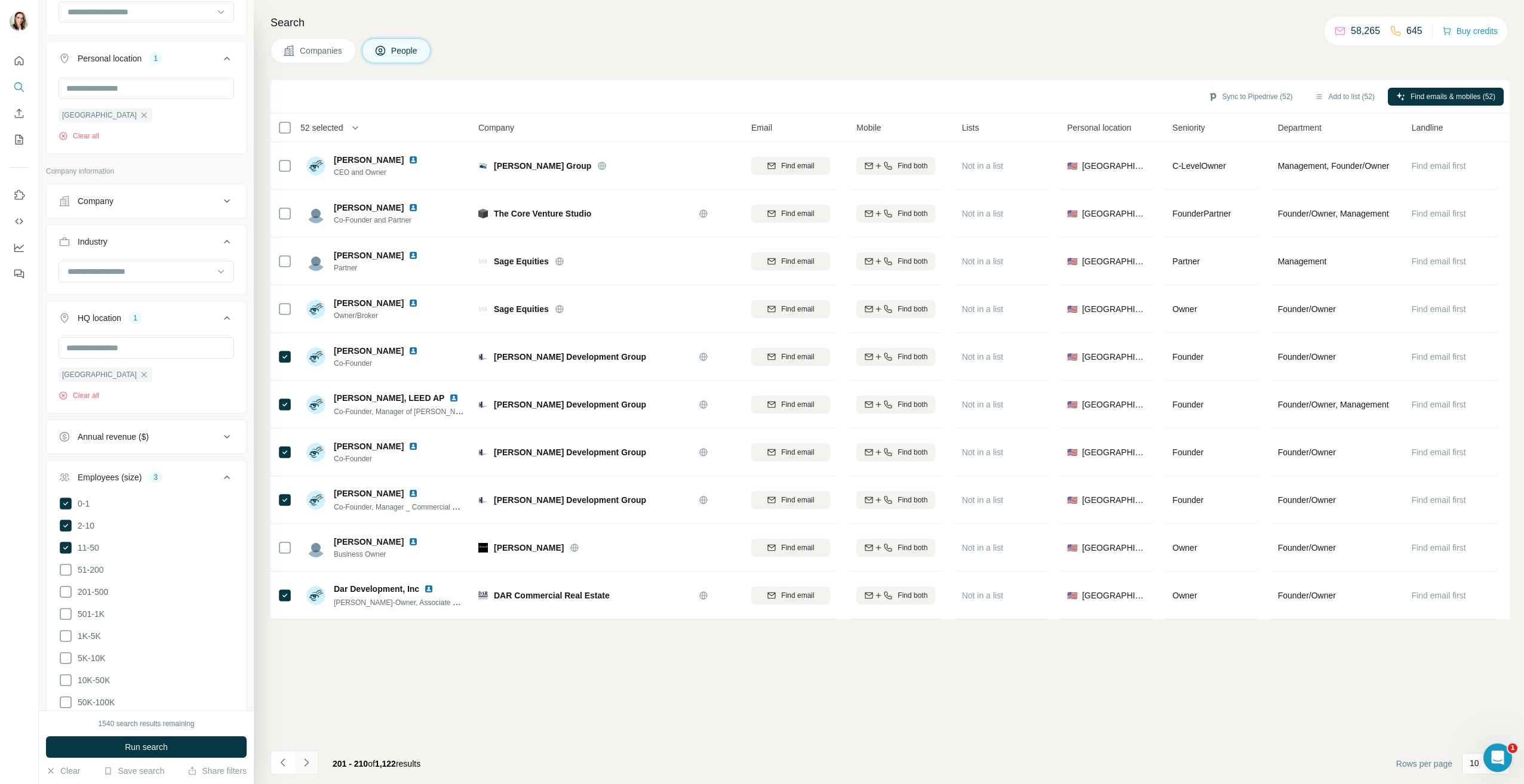
click at [304, 761] on icon "Navigate to next page" at bounding box center [306, 762] width 12 height 12
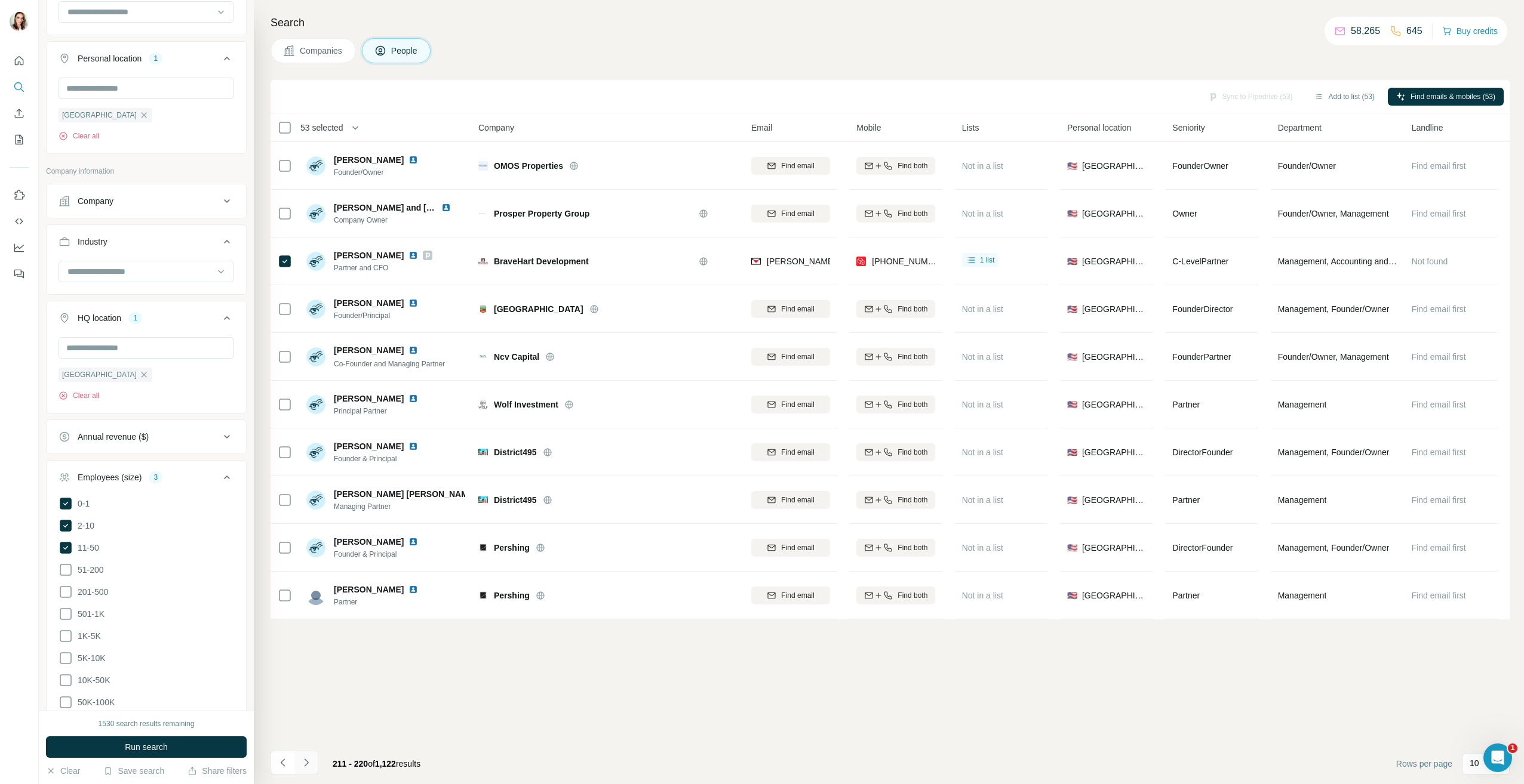
click at [311, 768] on icon "Navigate to next page" at bounding box center [306, 762] width 12 height 12
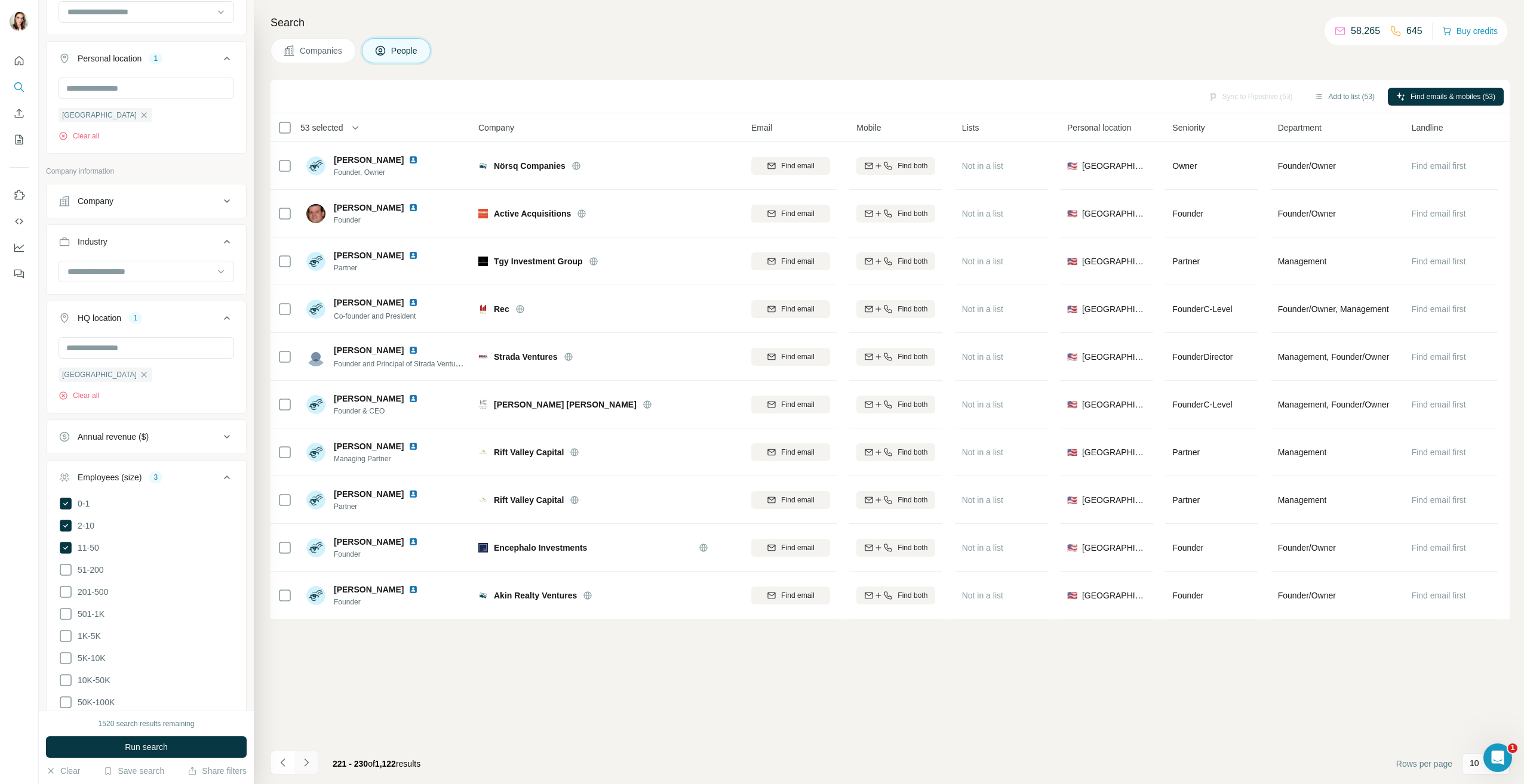
click at [305, 767] on icon "Navigate to next page" at bounding box center [306, 762] width 12 height 12
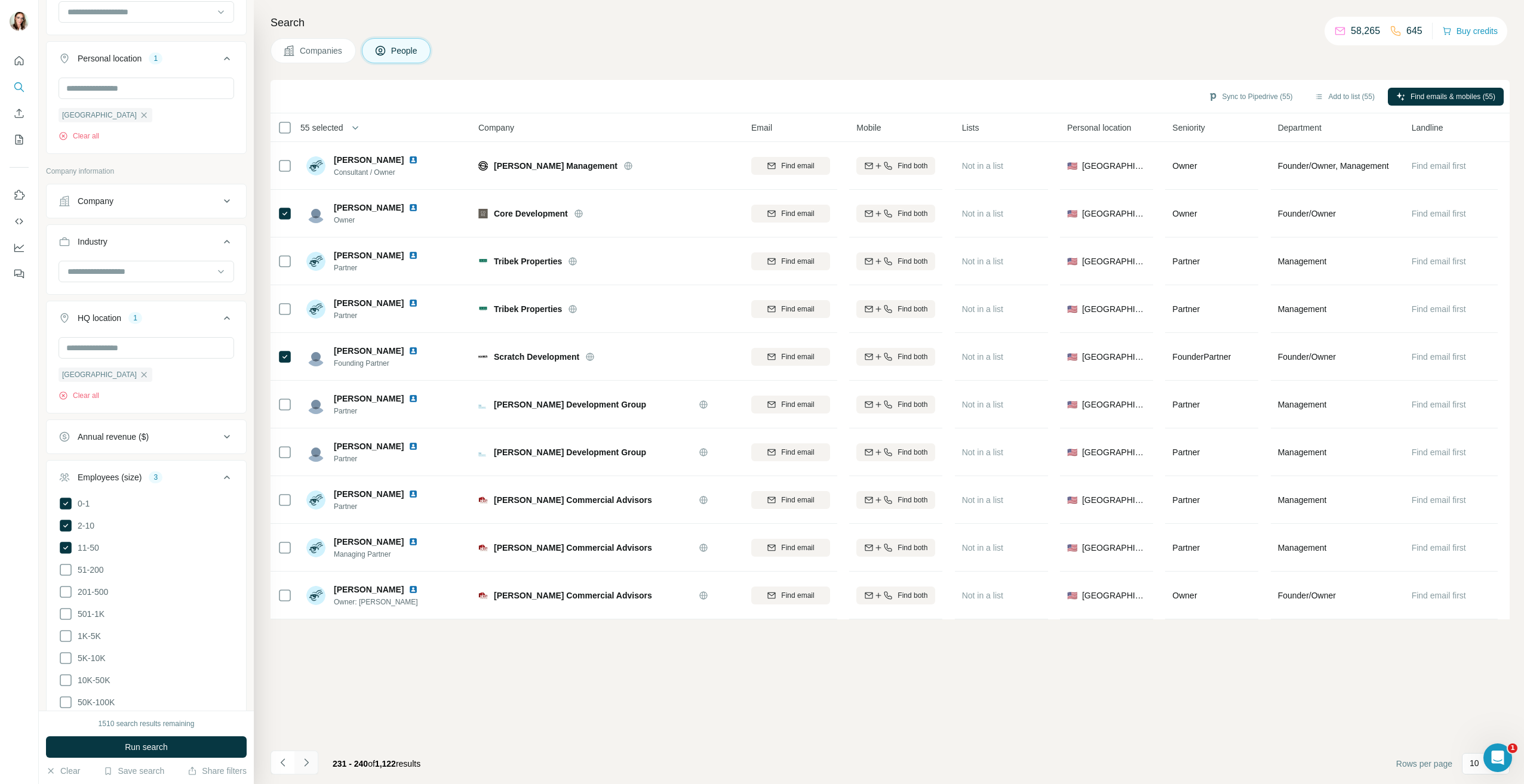
click at [301, 763] on icon "Navigate to next page" at bounding box center [306, 762] width 12 height 12
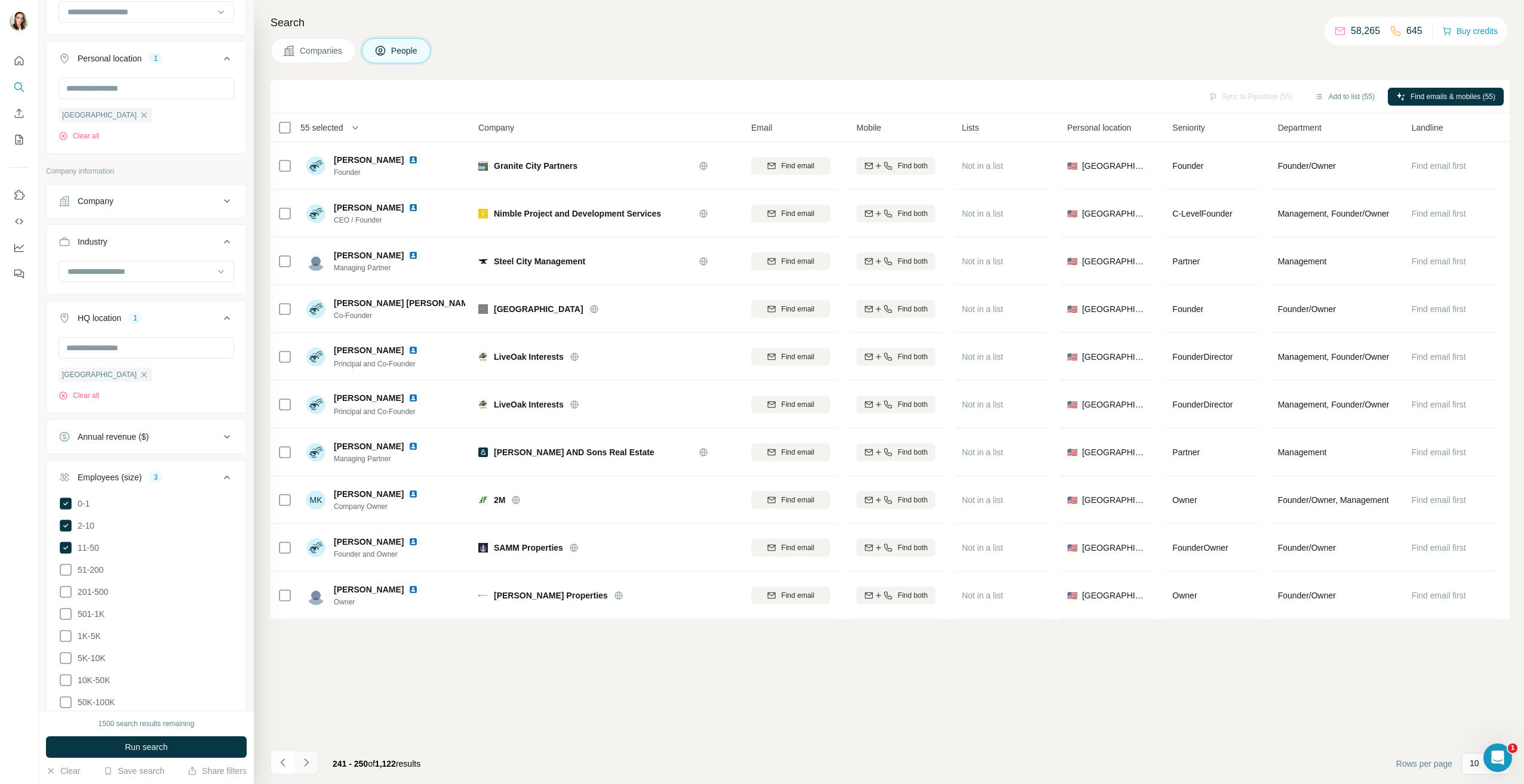
click at [314, 763] on button "Navigate to next page" at bounding box center [306, 763] width 24 height 24
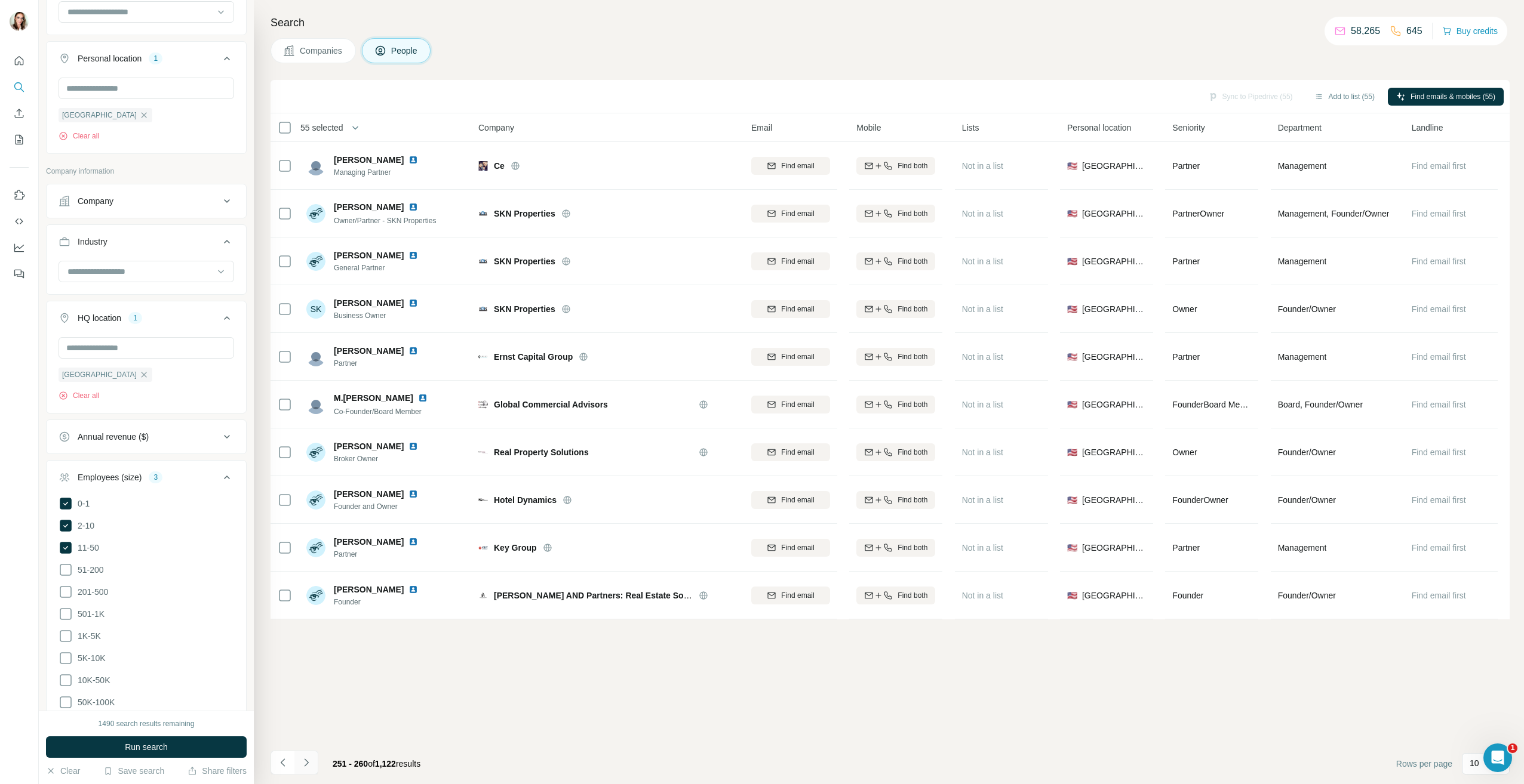
click at [308, 757] on icon "Navigate to next page" at bounding box center [306, 762] width 12 height 12
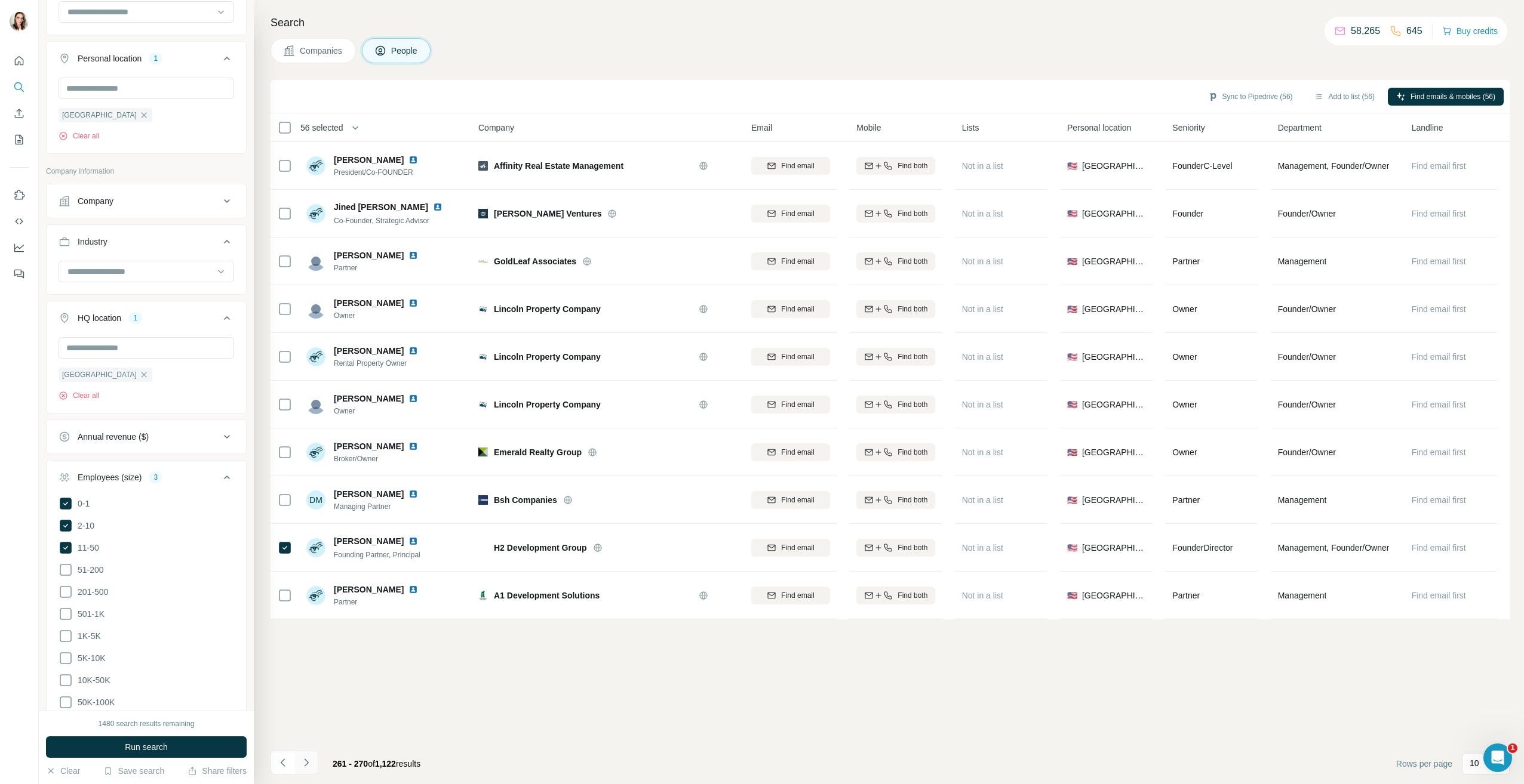
click at [310, 758] on icon "Navigate to next page" at bounding box center [306, 762] width 12 height 12
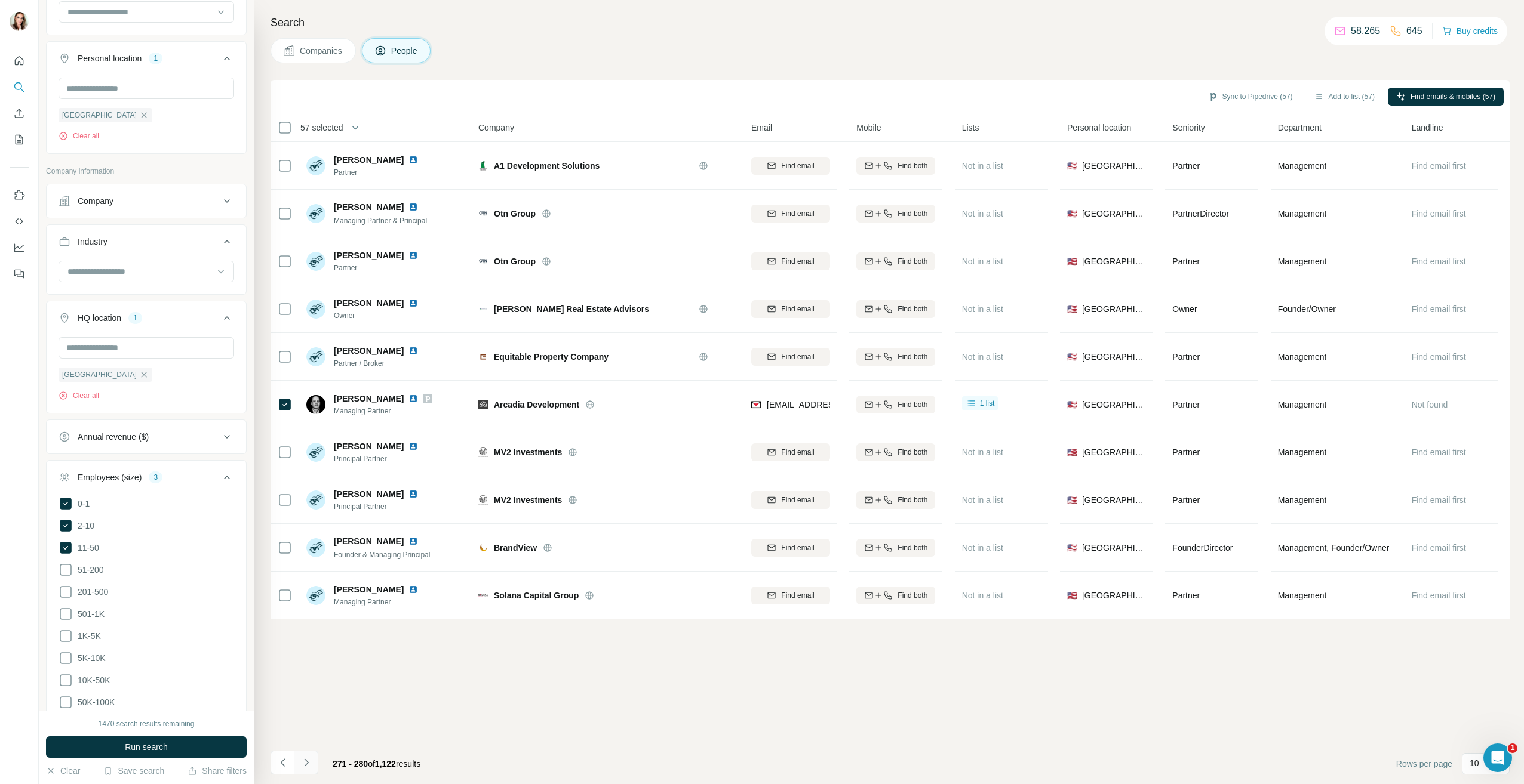
click at [303, 768] on icon "Navigate to next page" at bounding box center [306, 762] width 12 height 12
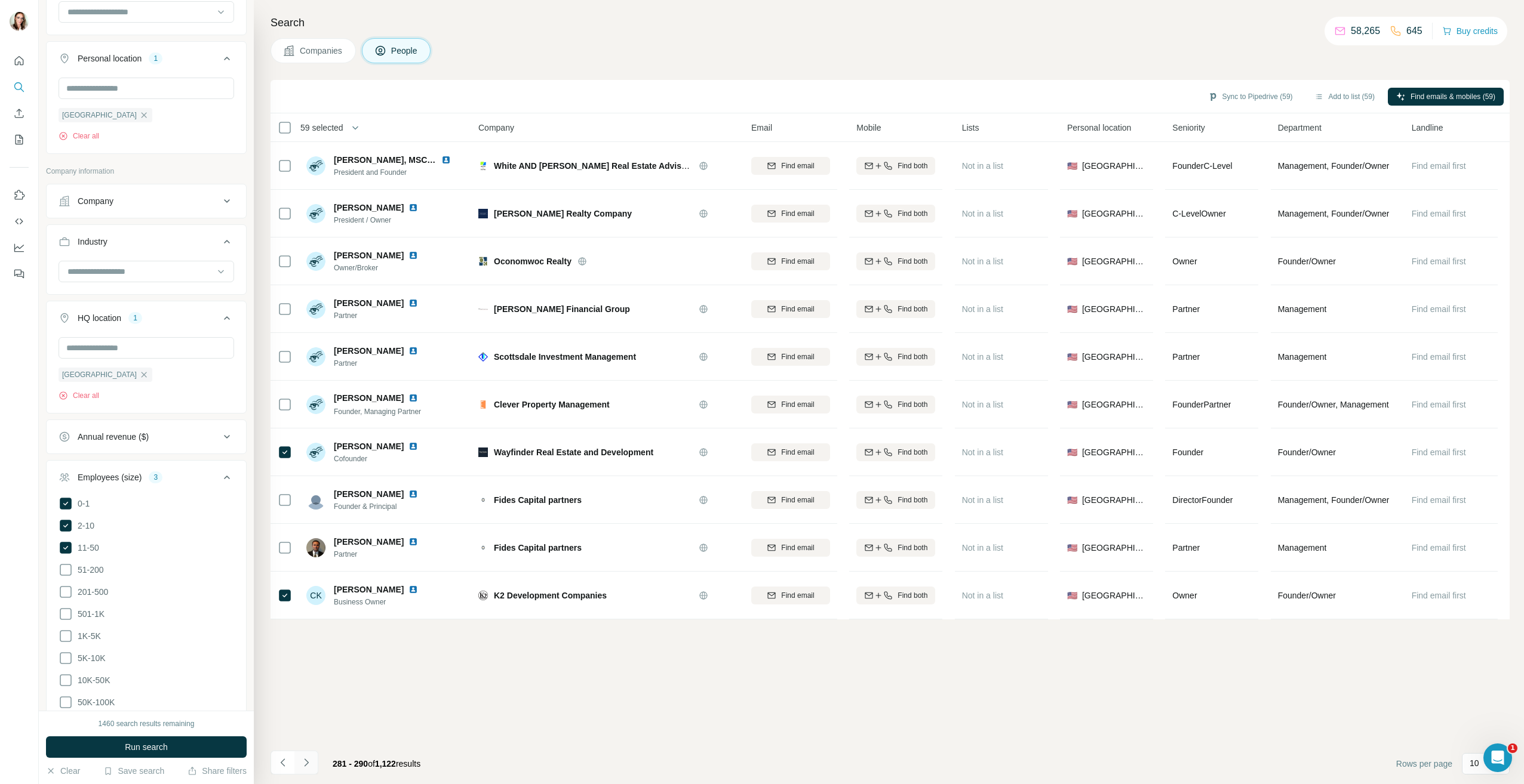
click at [309, 760] on icon "Navigate to next page" at bounding box center [306, 762] width 12 height 12
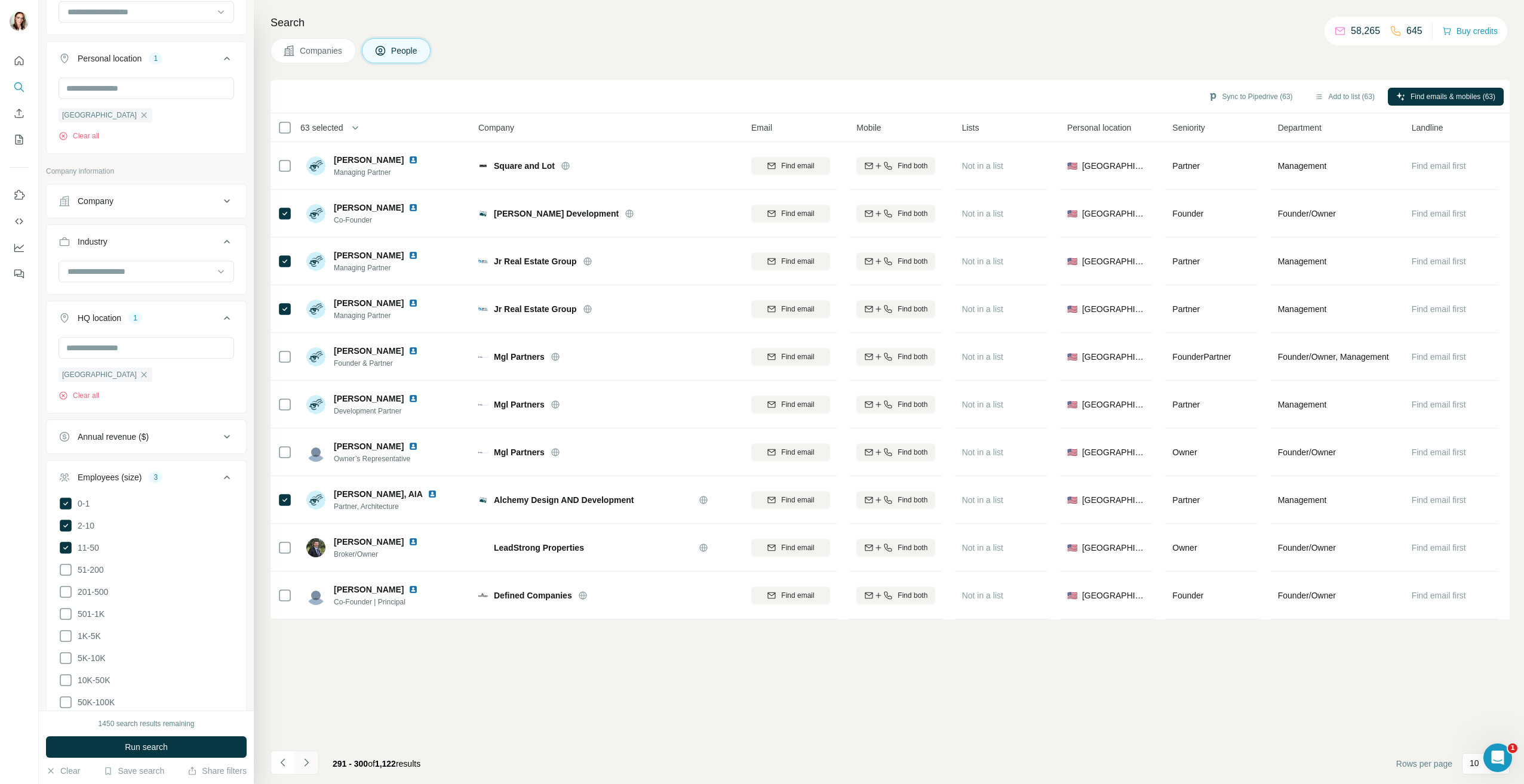
click at [309, 757] on icon "Navigate to next page" at bounding box center [306, 762] width 12 height 12
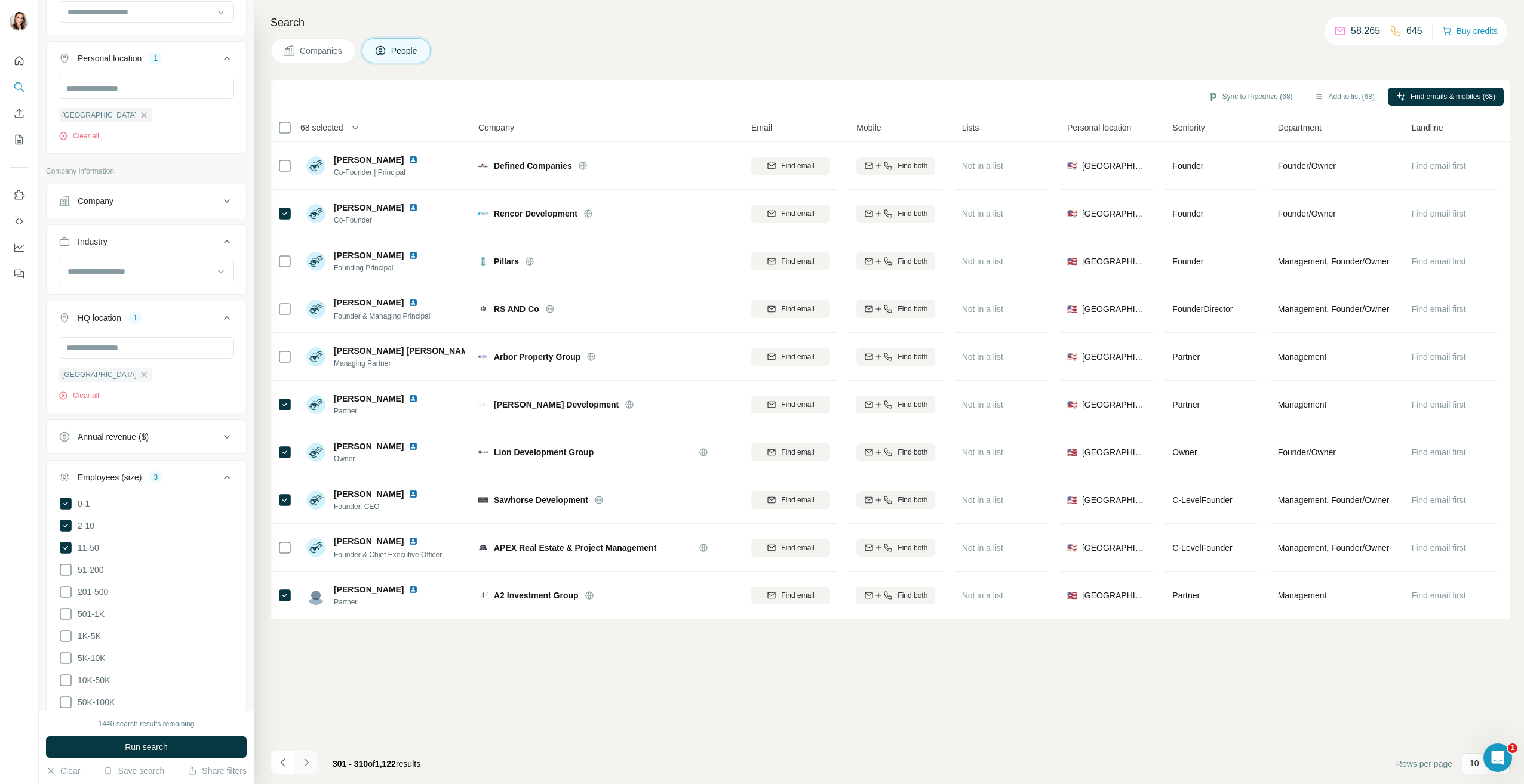
click at [306, 761] on icon "Navigate to next page" at bounding box center [306, 762] width 4 height 7
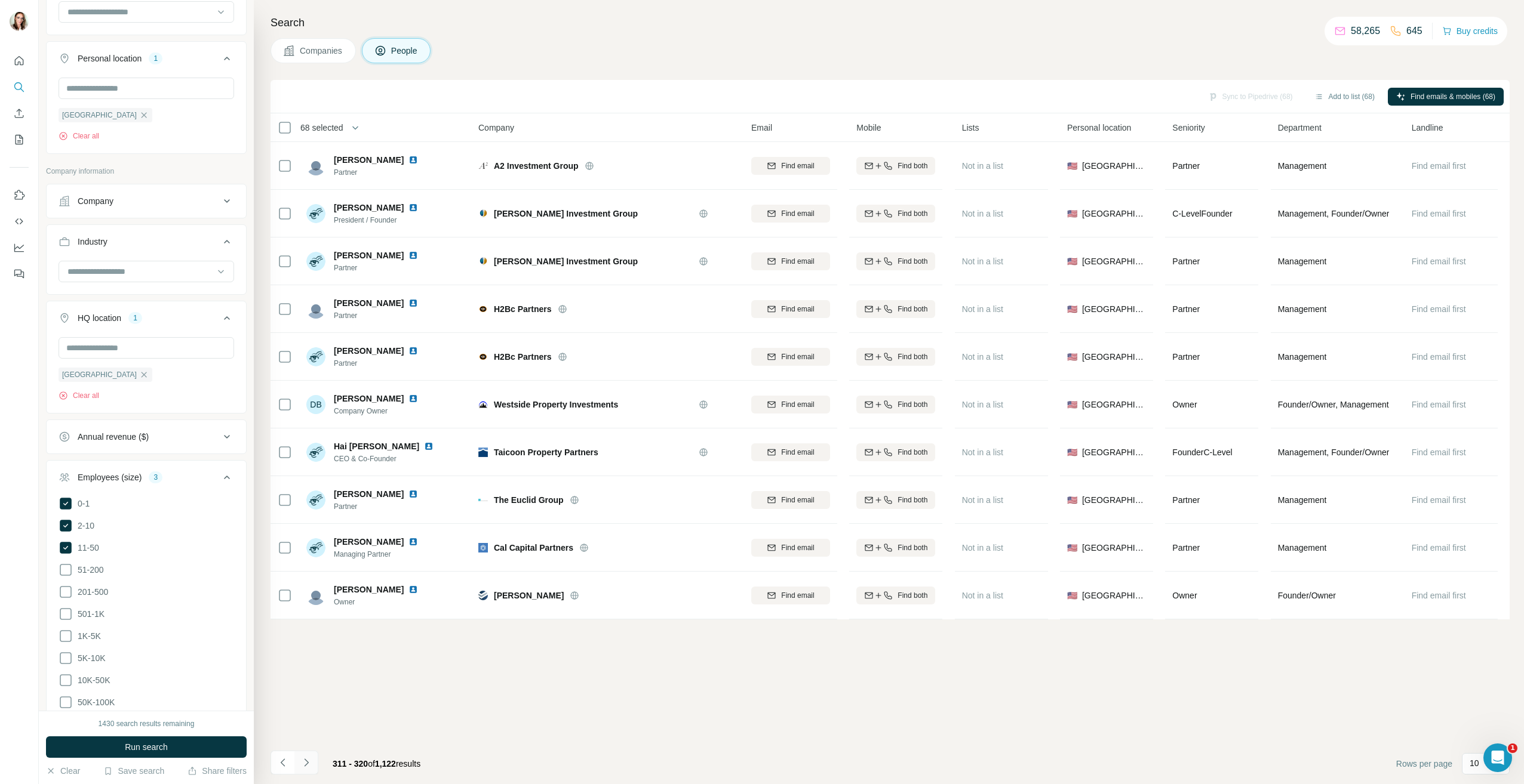
click at [312, 765] on button "Navigate to next page" at bounding box center [306, 763] width 24 height 24
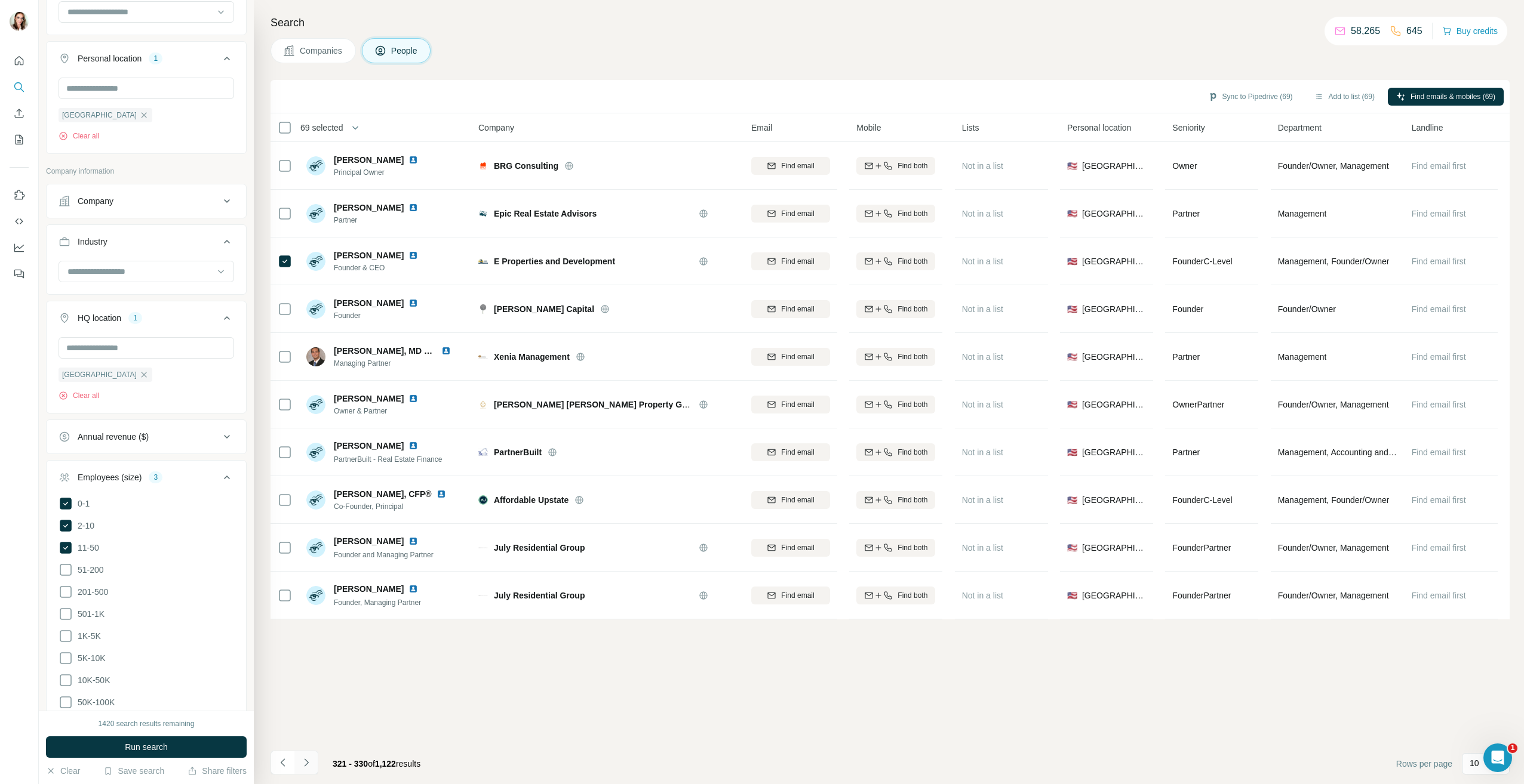
click at [309, 760] on icon "Navigate to next page" at bounding box center [306, 762] width 12 height 12
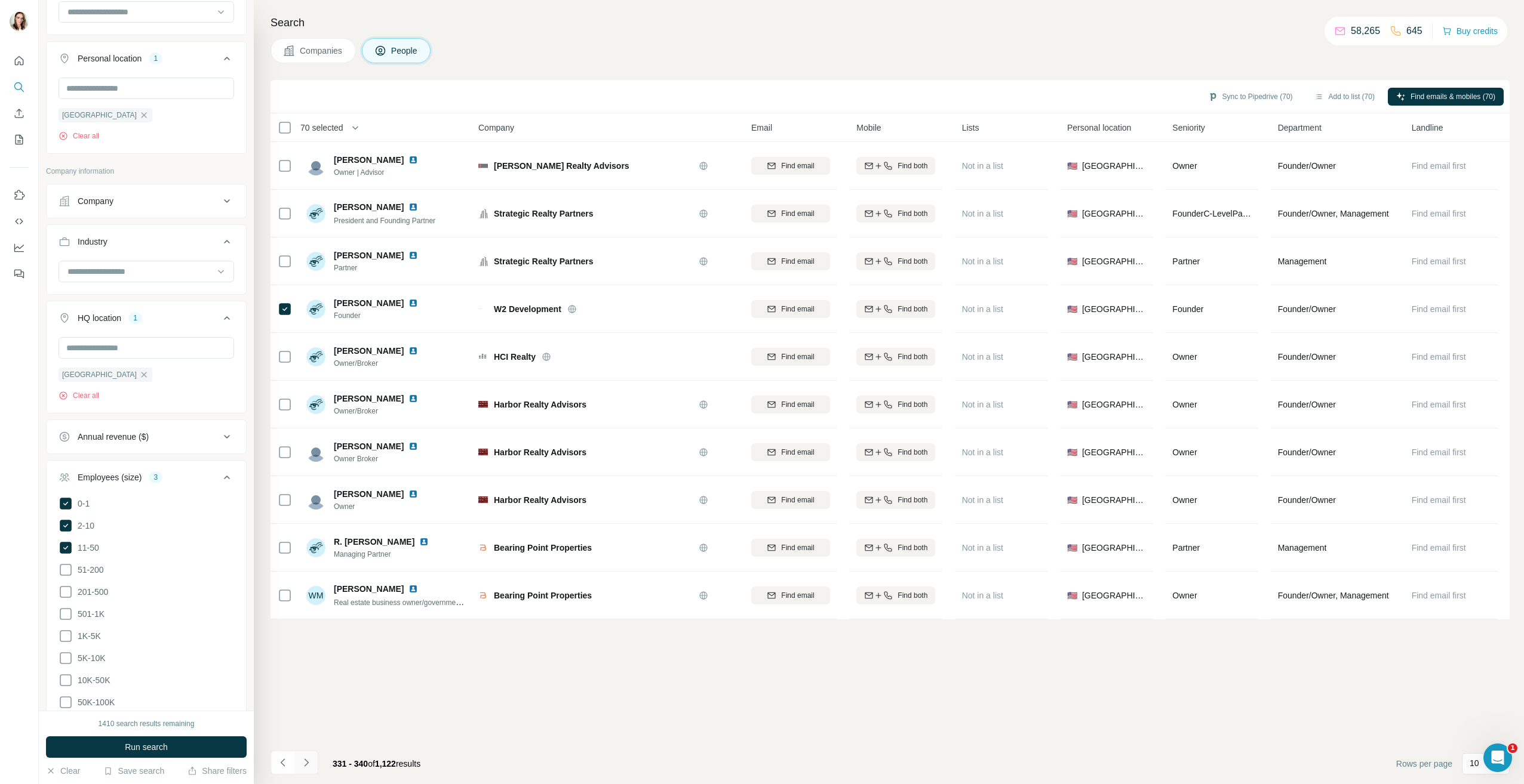
click at [307, 765] on icon "Navigate to next page" at bounding box center [306, 762] width 12 height 12
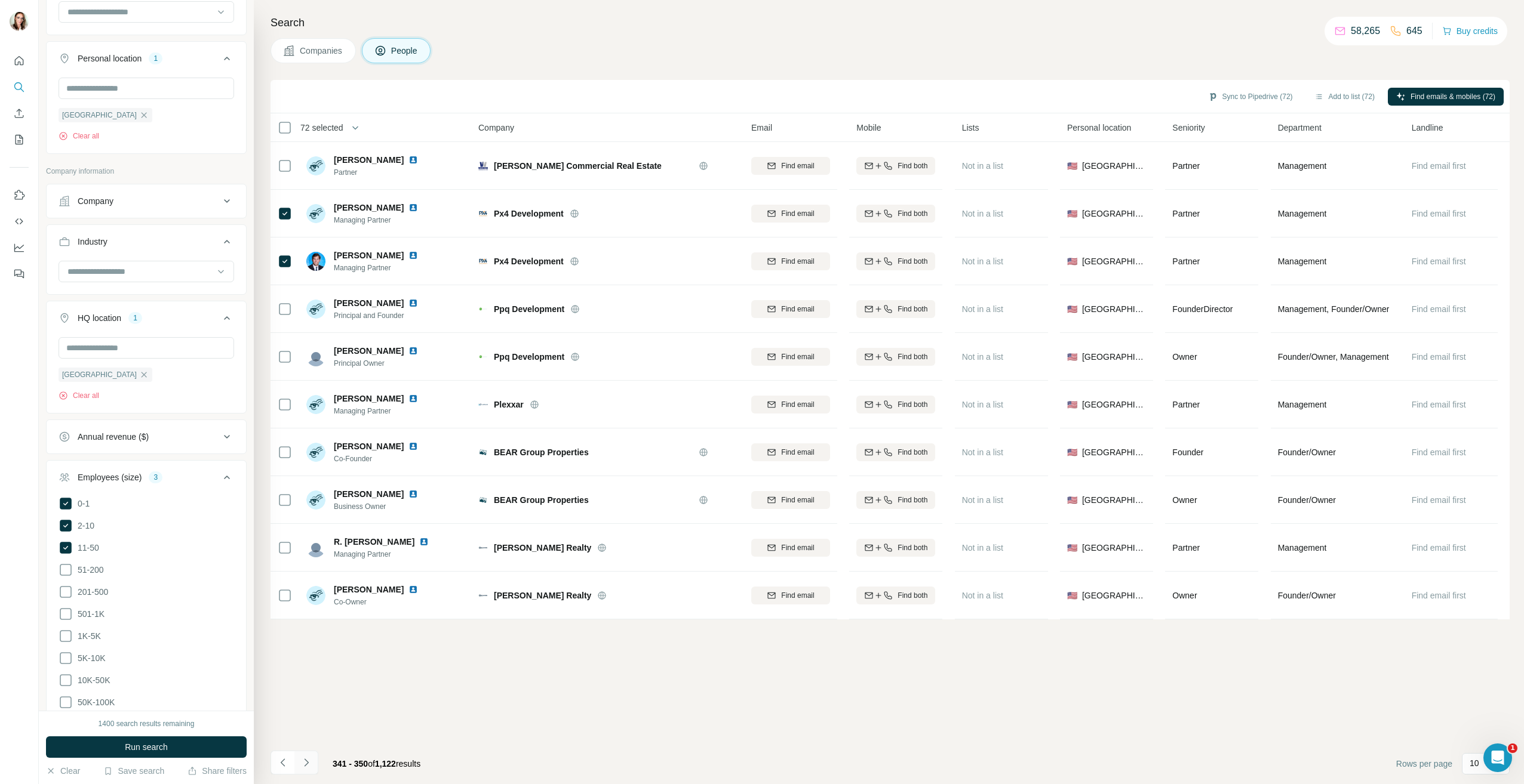
click at [309, 767] on icon "Navigate to next page" at bounding box center [306, 762] width 12 height 12
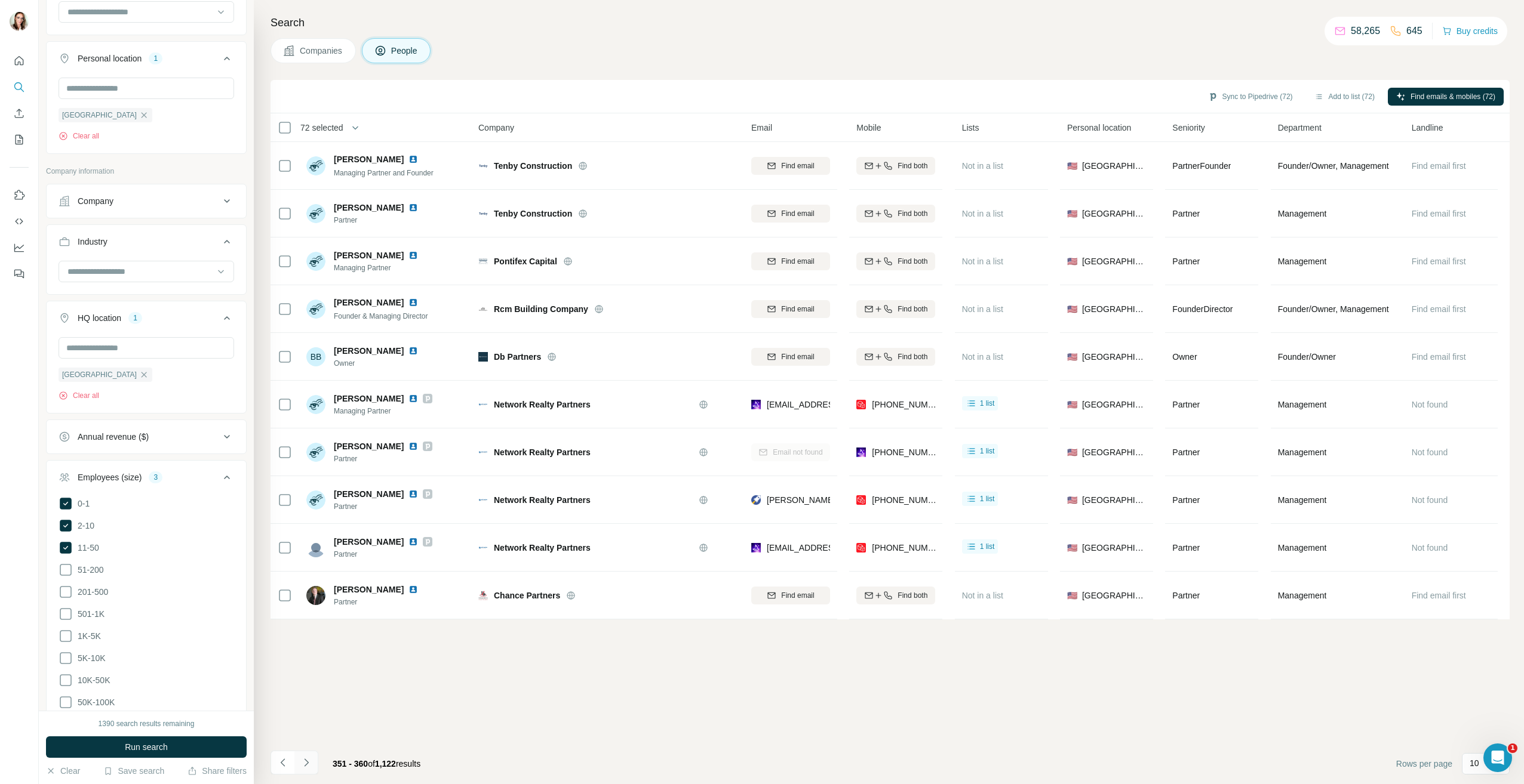
click at [306, 764] on icon "Navigate to next page" at bounding box center [306, 762] width 12 height 12
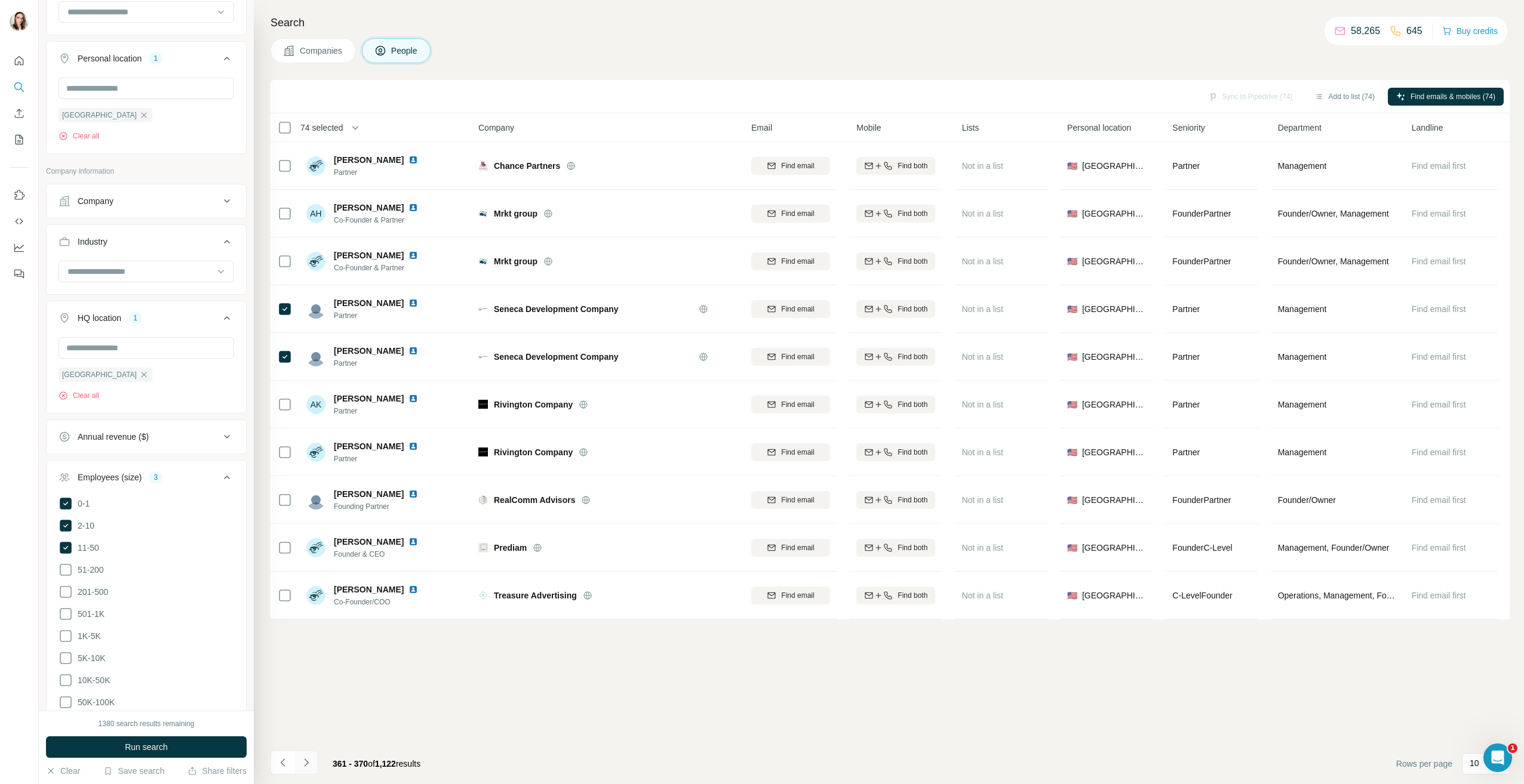
click at [304, 767] on icon "Navigate to next page" at bounding box center [306, 762] width 12 height 12
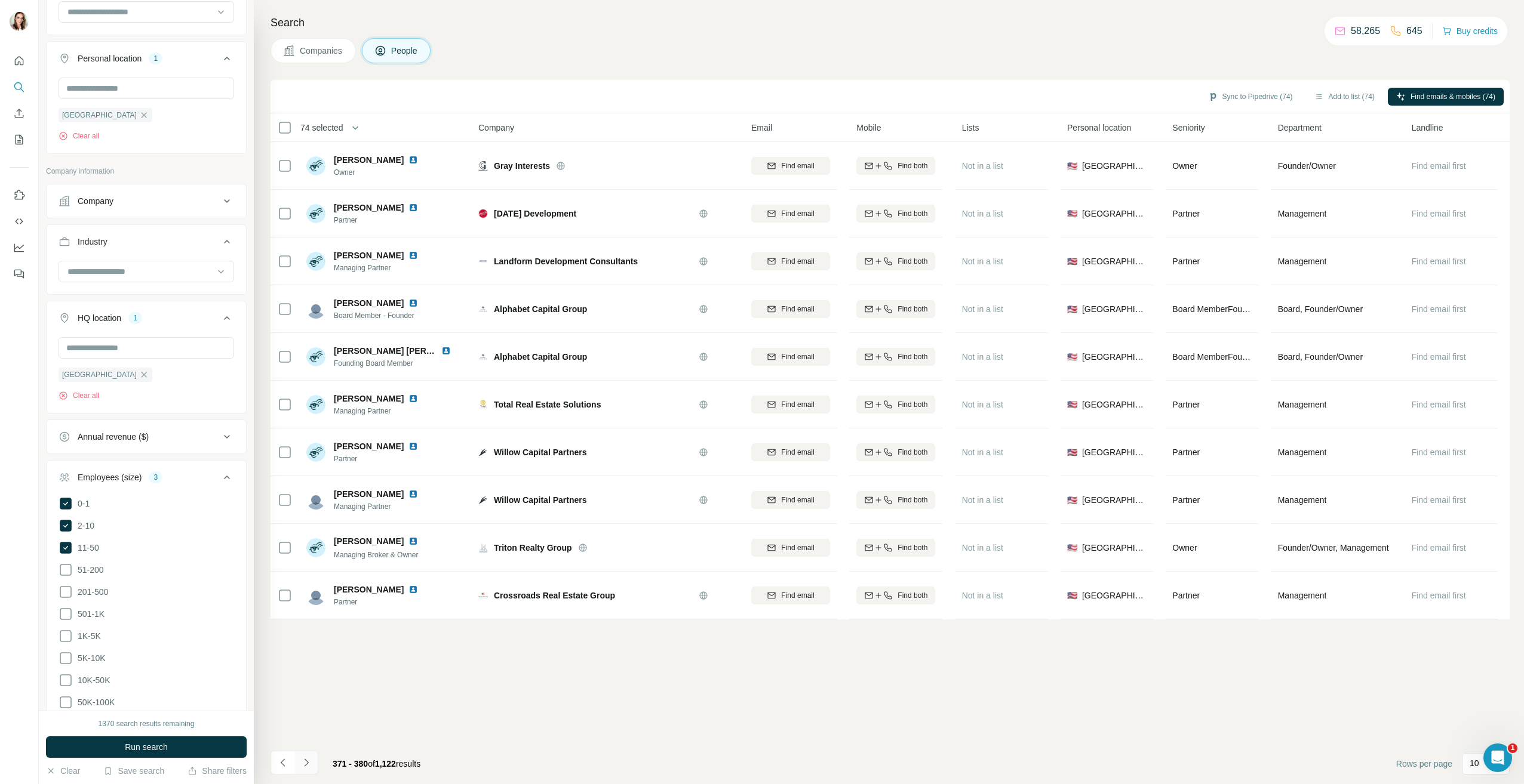
click at [307, 767] on icon "Navigate to next page" at bounding box center [306, 762] width 12 height 12
click at [306, 760] on icon "Navigate to next page" at bounding box center [306, 762] width 12 height 12
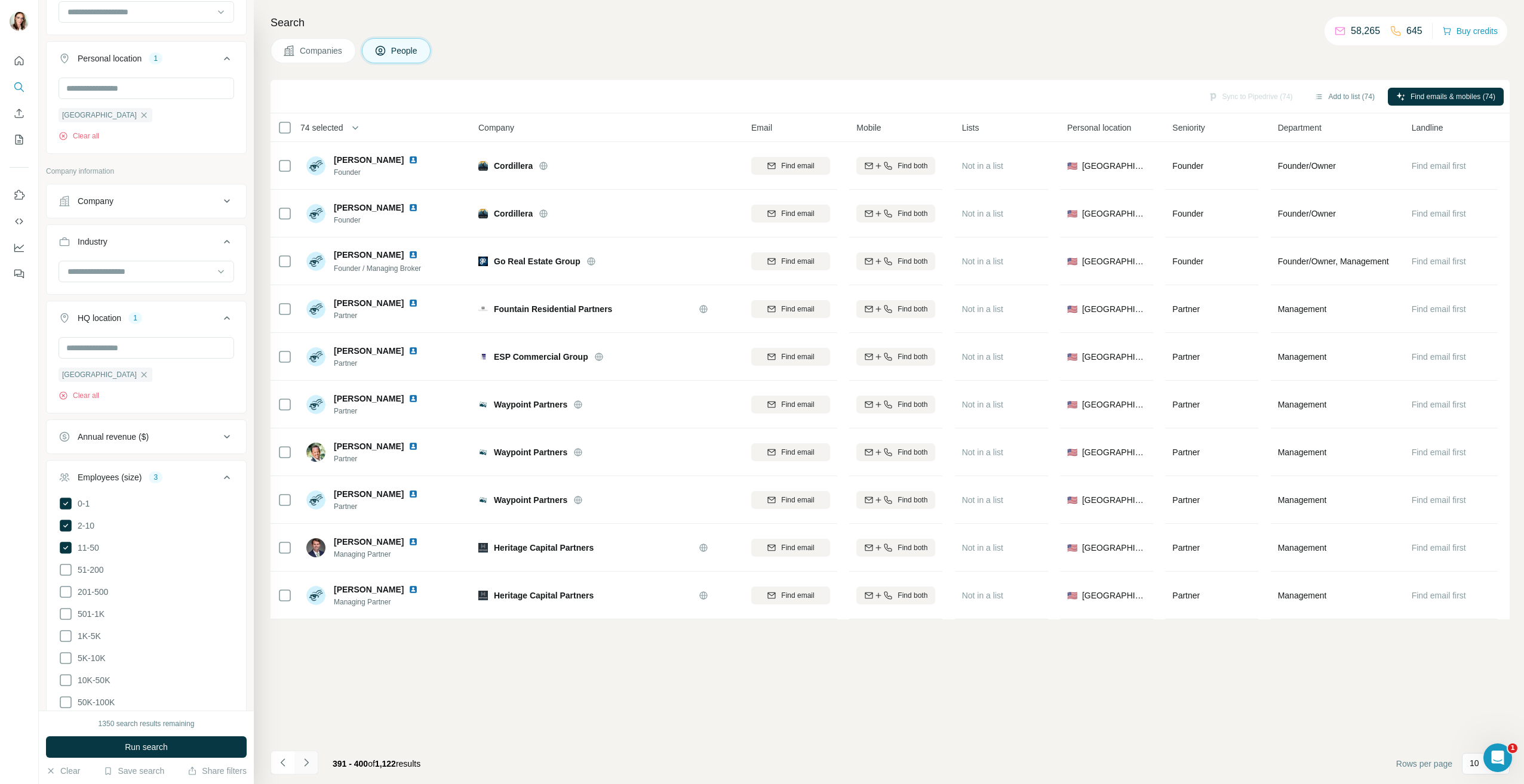
click at [306, 760] on icon "Navigate to next page" at bounding box center [306, 762] width 12 height 12
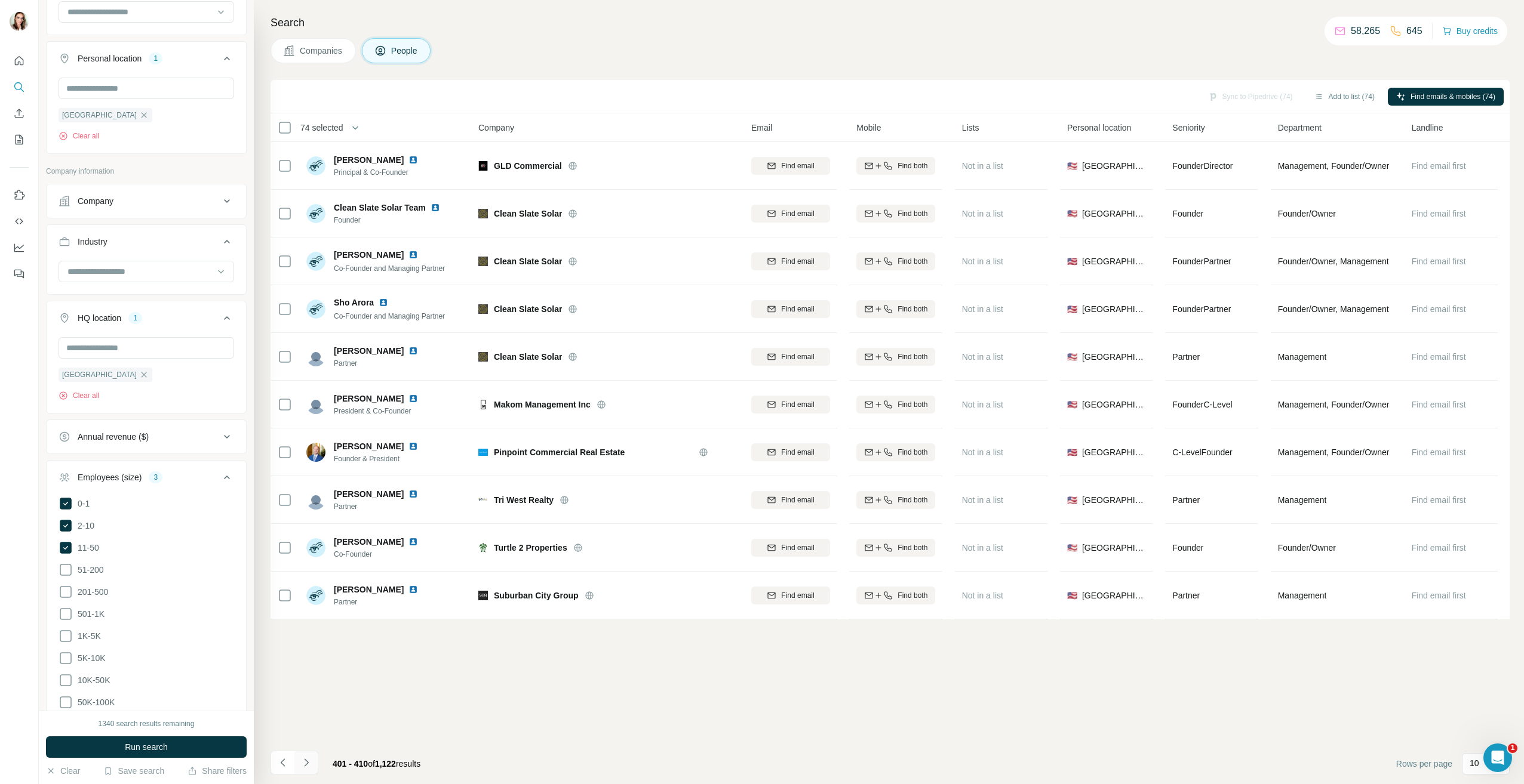
click at [308, 762] on icon "Navigate to next page" at bounding box center [306, 762] width 12 height 12
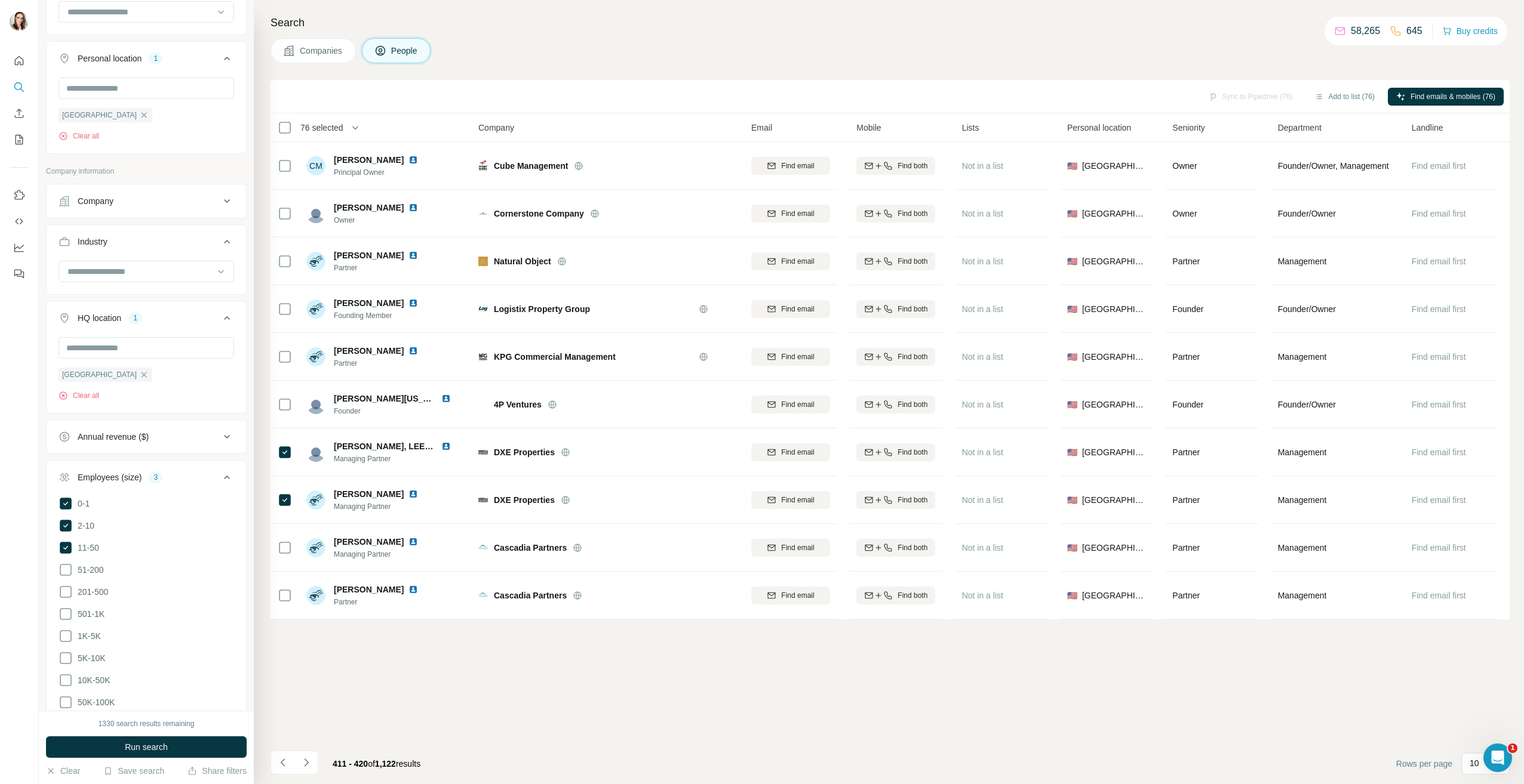
click at [306, 765] on icon "Navigate to next page" at bounding box center [306, 762] width 12 height 12
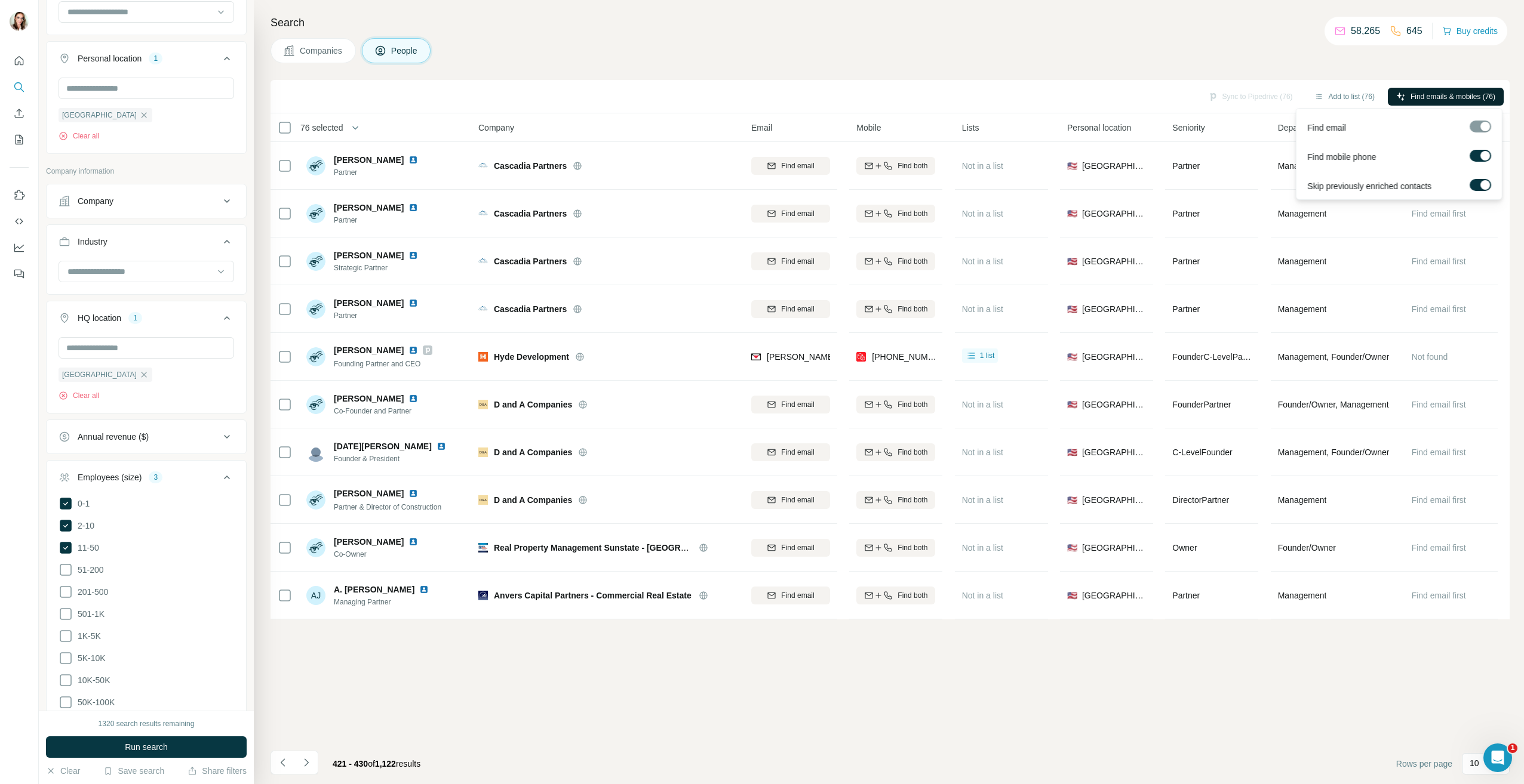
click at [1415, 99] on span "Find emails & mobiles (76)" at bounding box center [1453, 97] width 85 height 11
click at [1232, 97] on button "Sync to Pipedrive (76)" at bounding box center [1250, 97] width 102 height 18
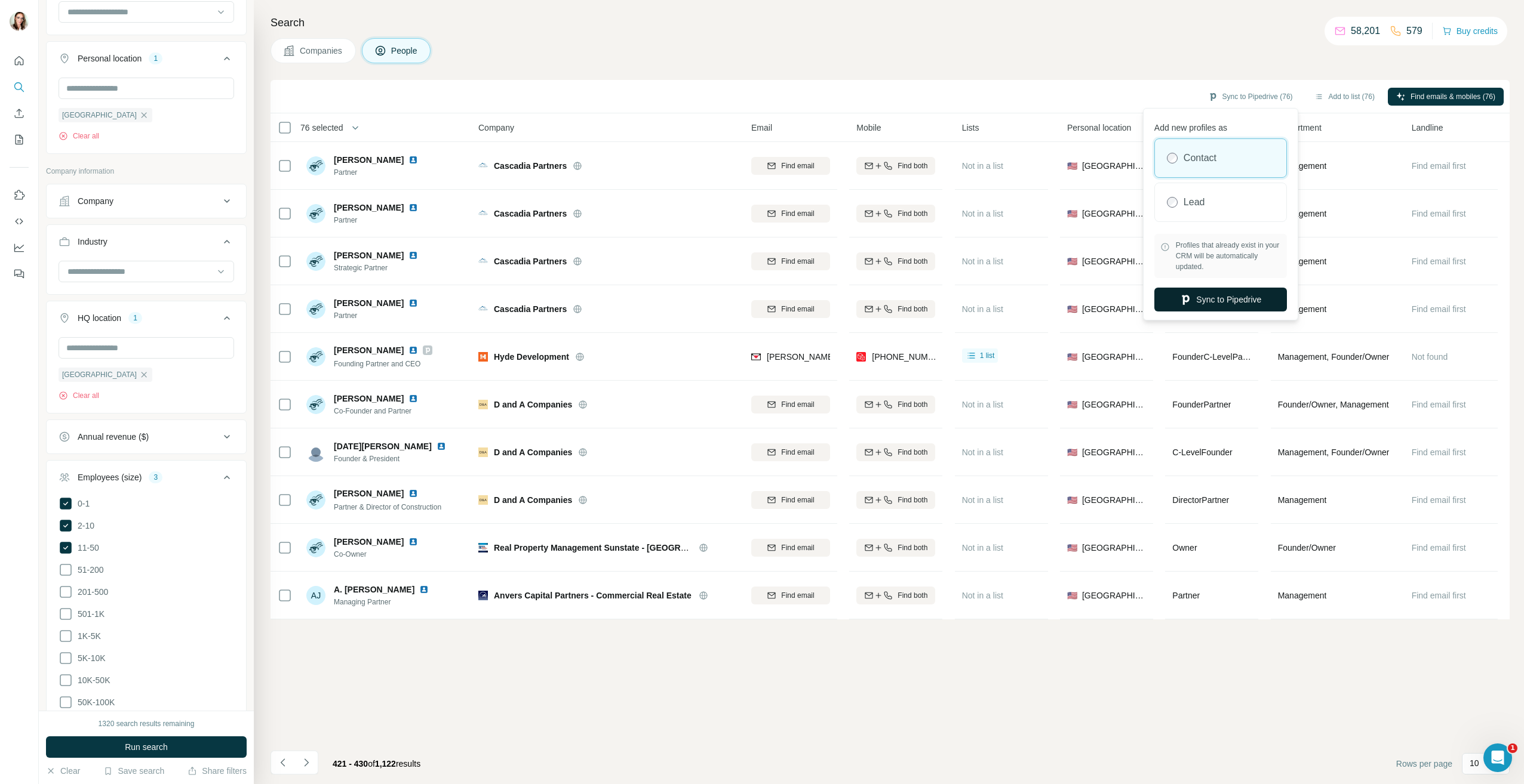
click at [1218, 300] on button "Sync to Pipedrive" at bounding box center [1220, 300] width 133 height 24
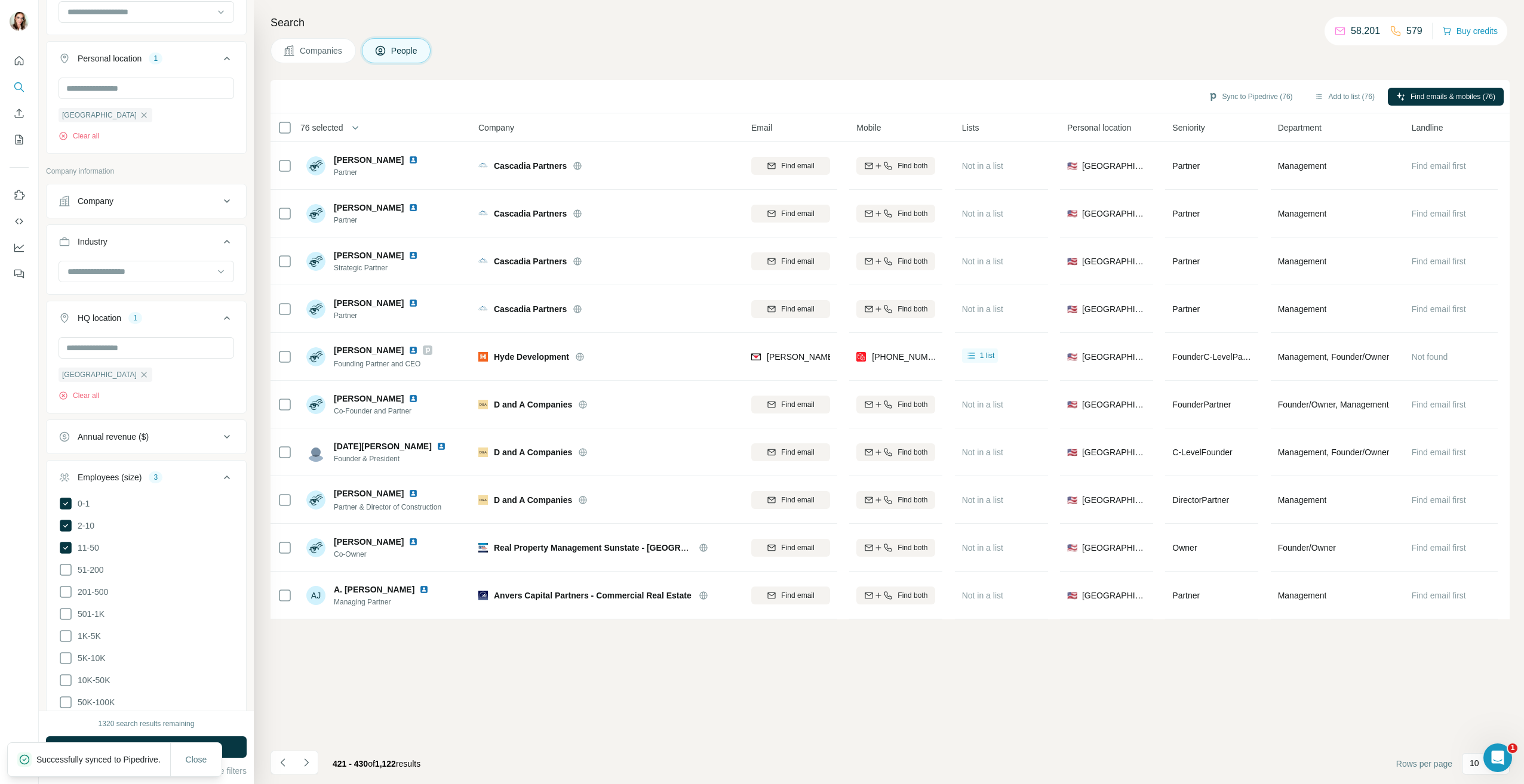
click at [1182, 76] on div "Search Companies People Sync to Pipedrive (76) Add to list (76) Find emails & m…" at bounding box center [889, 392] width 1270 height 784
click at [1225, 93] on button "Sync to Pipedrive (76)" at bounding box center [1250, 97] width 102 height 18
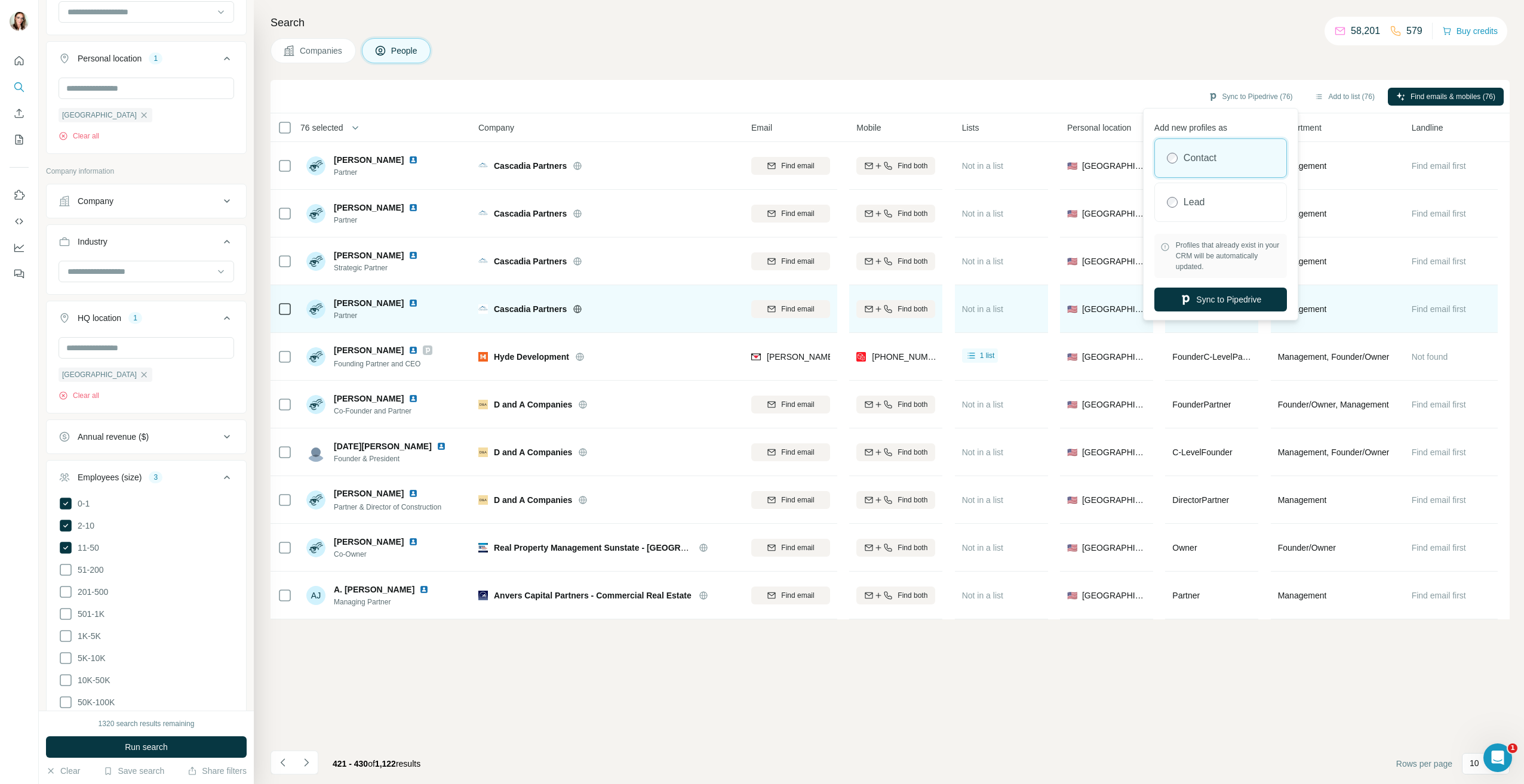
click at [1251, 300] on button "Sync to Pipedrive" at bounding box center [1220, 300] width 133 height 24
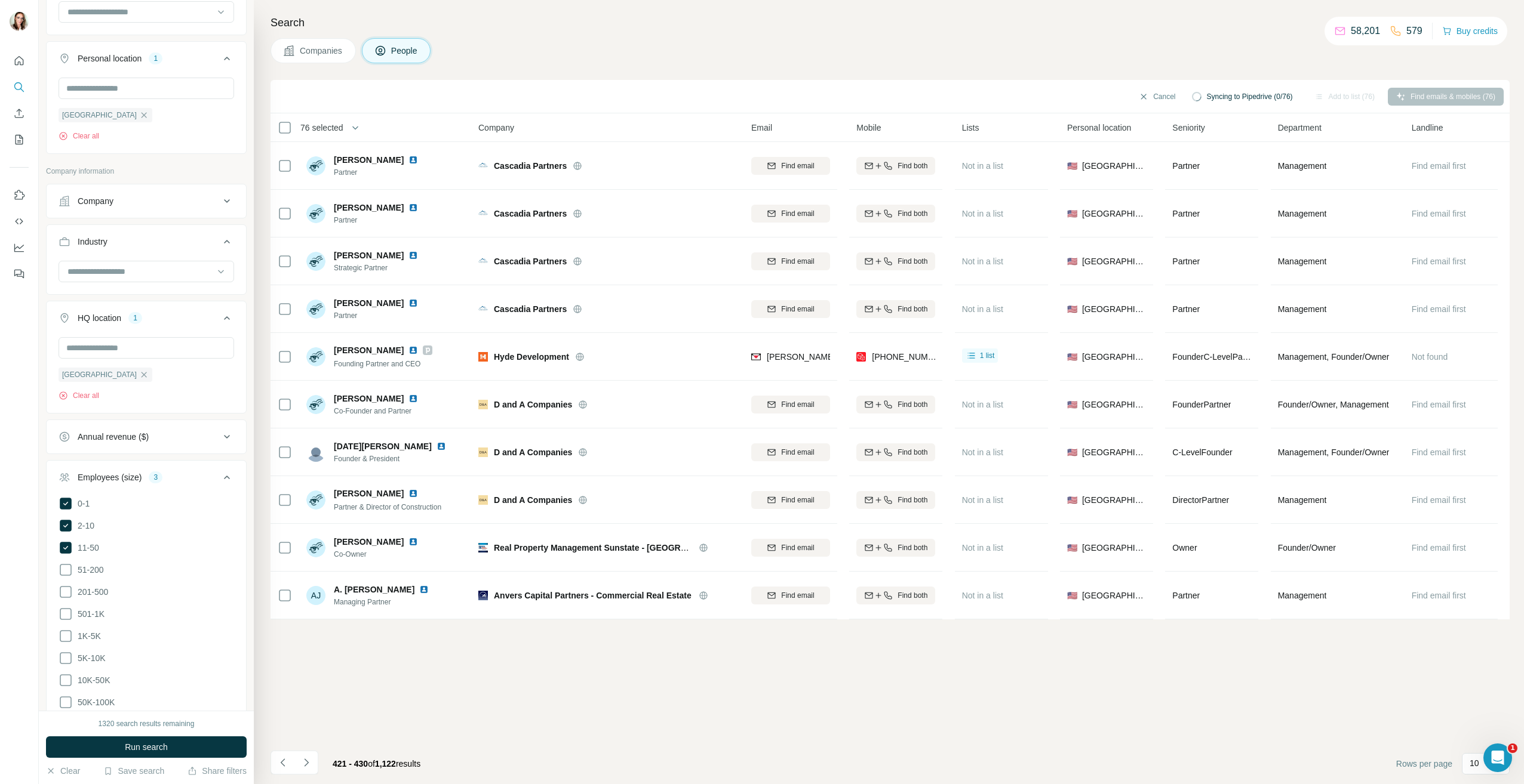
click at [922, 84] on div "Cancel Syncing to Pipedrive (0/76) Add to list (76) Find emails & mobiles (76)" at bounding box center [890, 97] width 1239 height 34
